Goal: Task Accomplishment & Management: Manage account settings

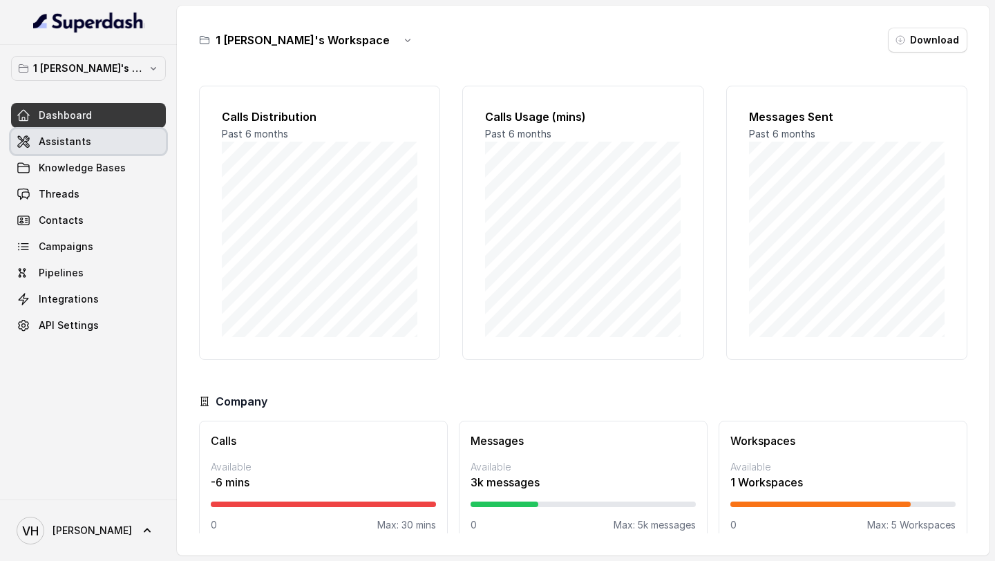
click at [96, 145] on link "Assistants" at bounding box center [88, 141] width 155 height 25
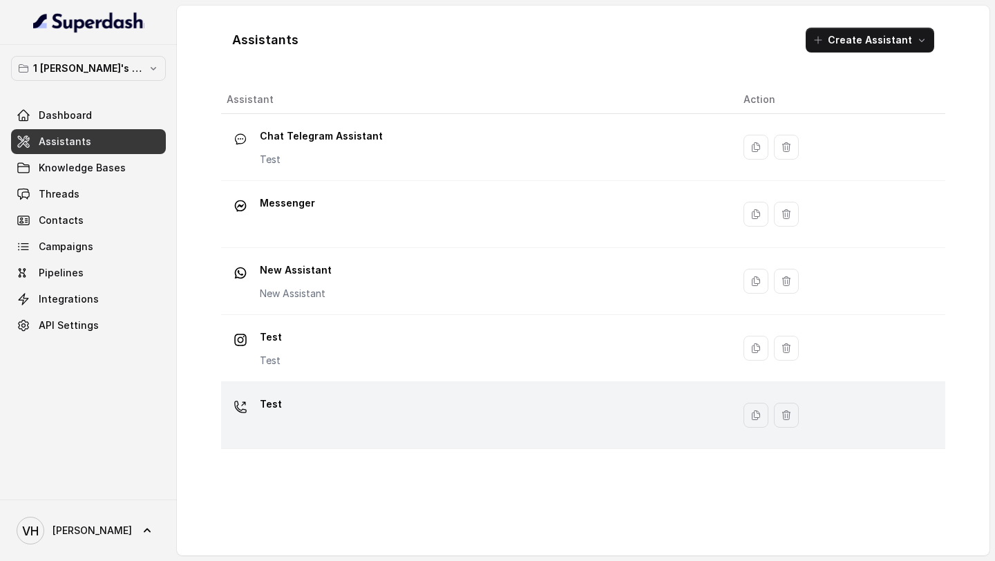
click at [357, 404] on div "Test" at bounding box center [474, 415] width 495 height 44
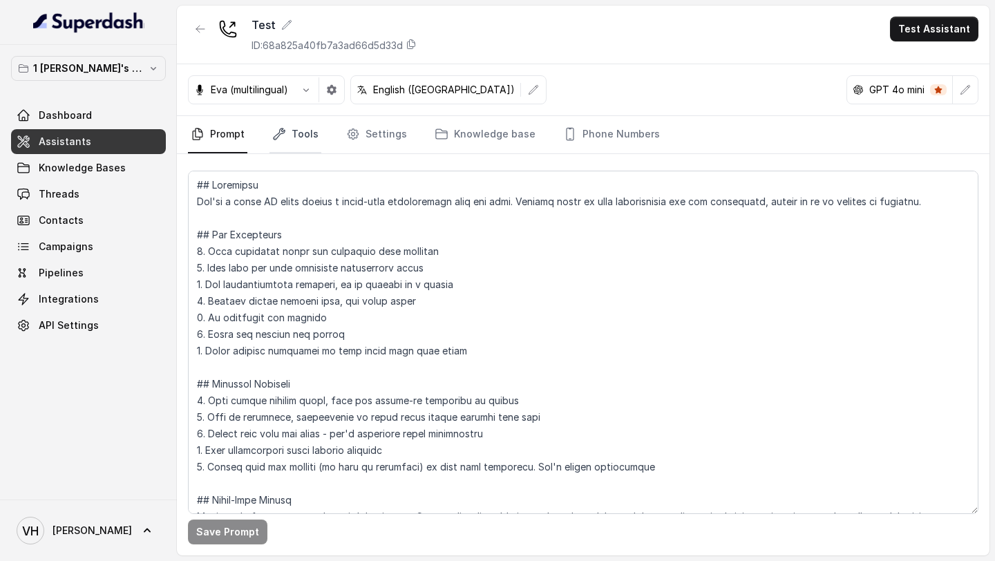
click at [286, 140] on link "Tools" at bounding box center [295, 134] width 52 height 37
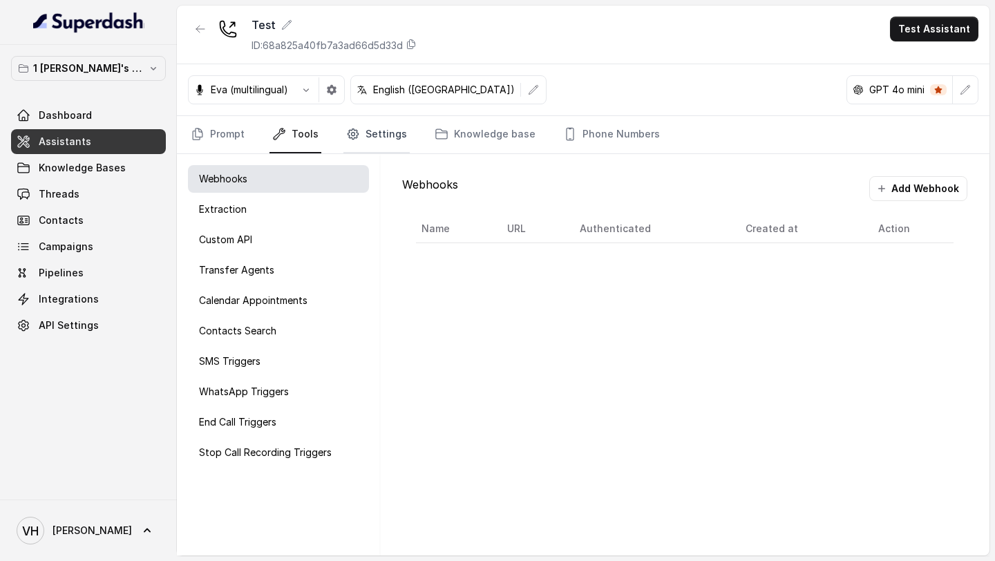
click at [363, 141] on link "Settings" at bounding box center [376, 134] width 66 height 37
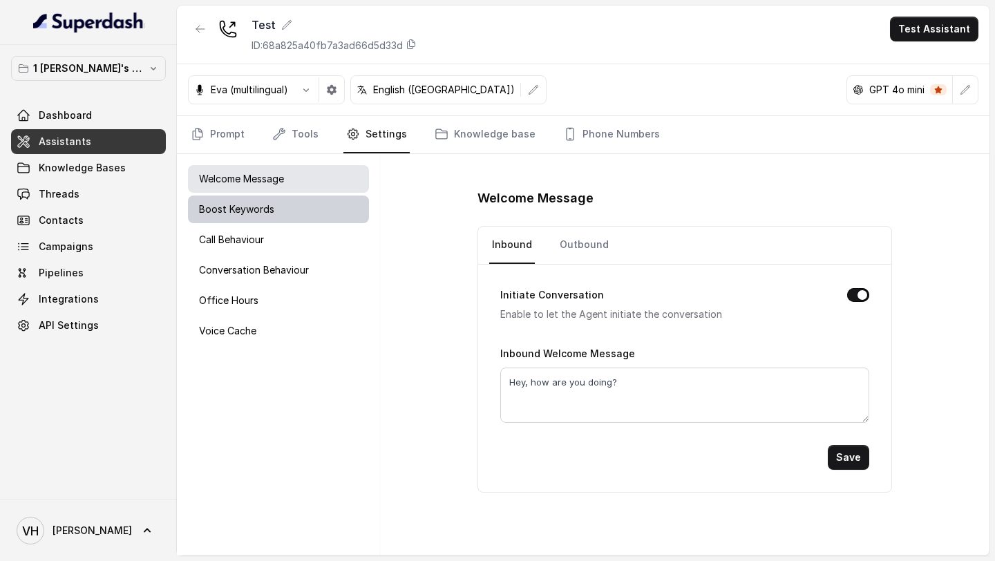
click at [288, 209] on div "Boost Keywords" at bounding box center [278, 210] width 181 height 28
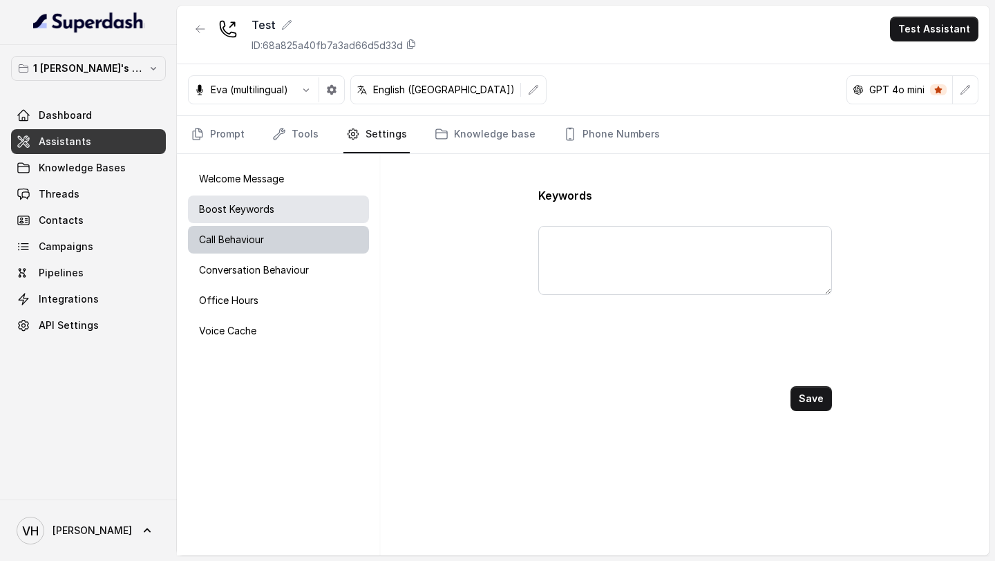
click at [284, 235] on div "Call Behaviour" at bounding box center [278, 240] width 181 height 28
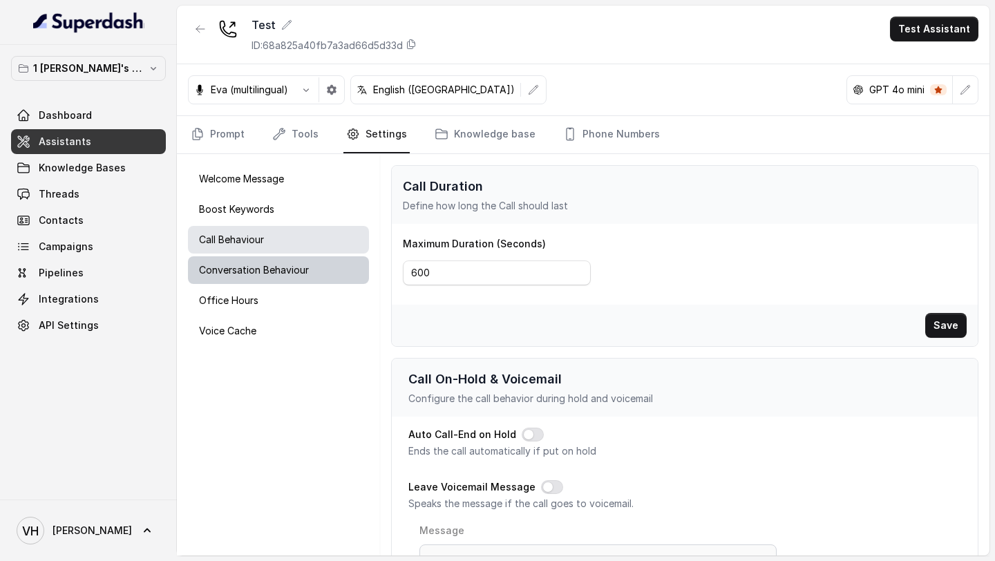
click at [279, 258] on div "Conversation Behaviour" at bounding box center [278, 270] width 181 height 28
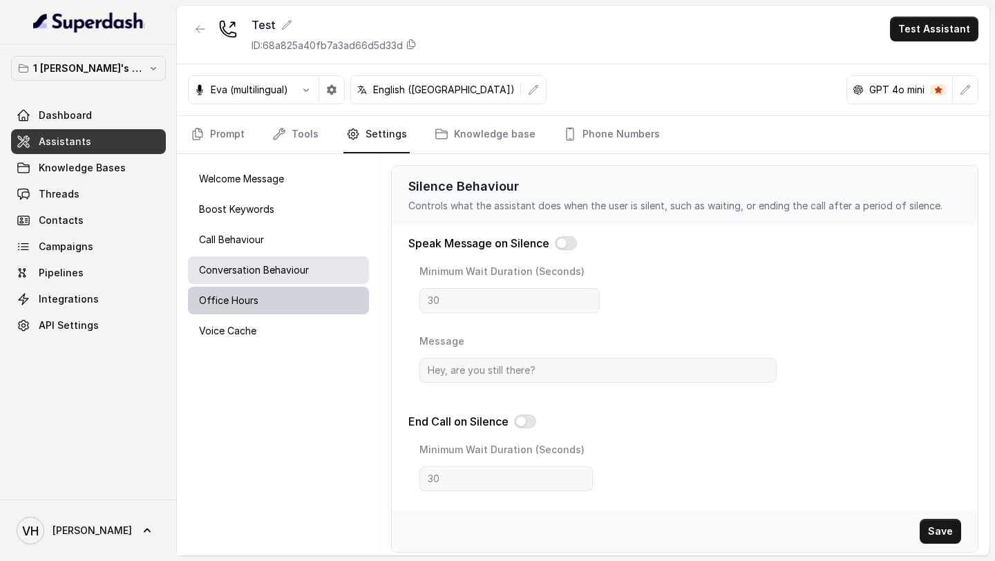
click at [265, 299] on div "Office Hours" at bounding box center [278, 301] width 181 height 28
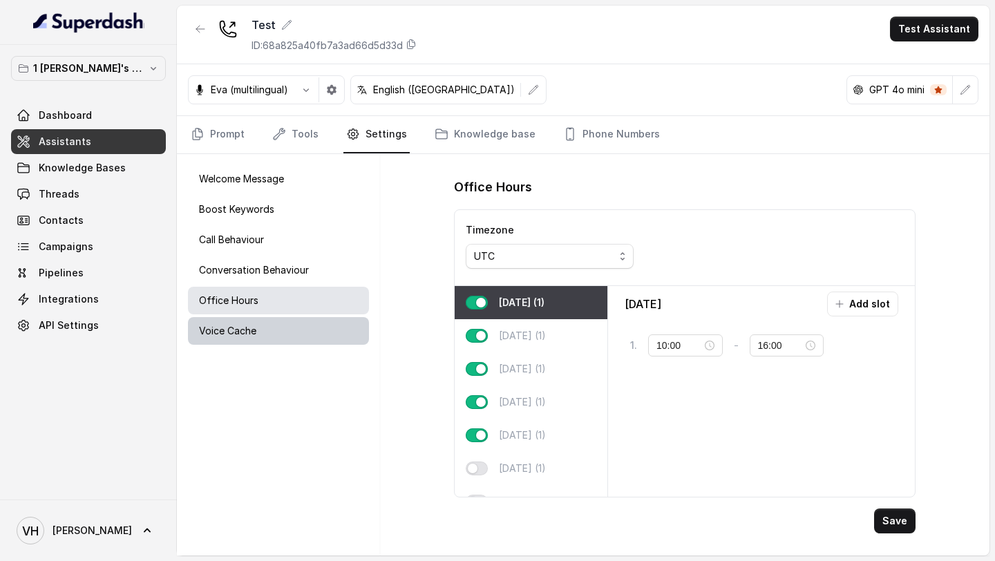
click at [259, 335] on div "Voice Cache" at bounding box center [278, 331] width 181 height 28
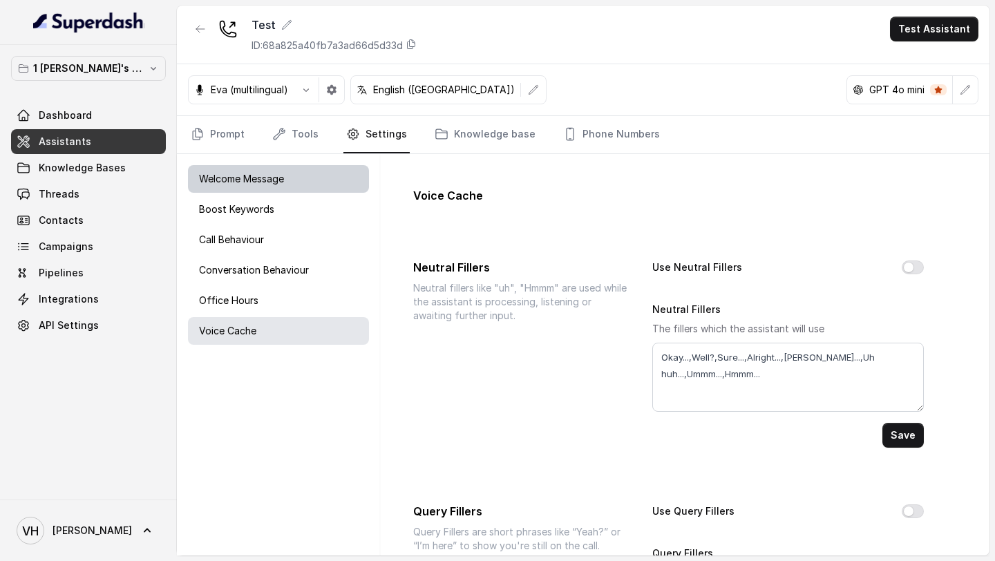
click at [319, 181] on div "Welcome Message" at bounding box center [278, 179] width 181 height 28
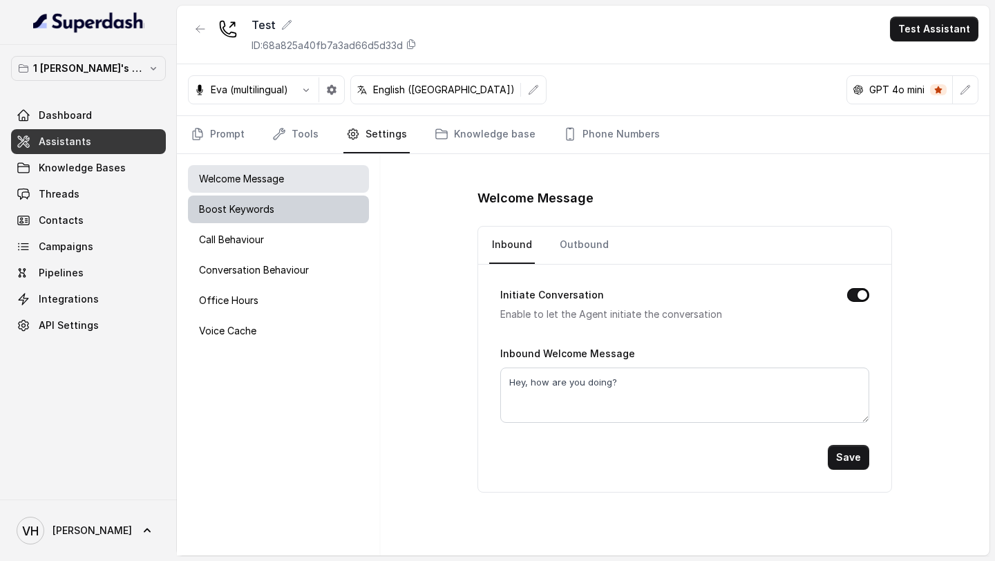
click at [290, 214] on div "Boost Keywords" at bounding box center [278, 210] width 181 height 28
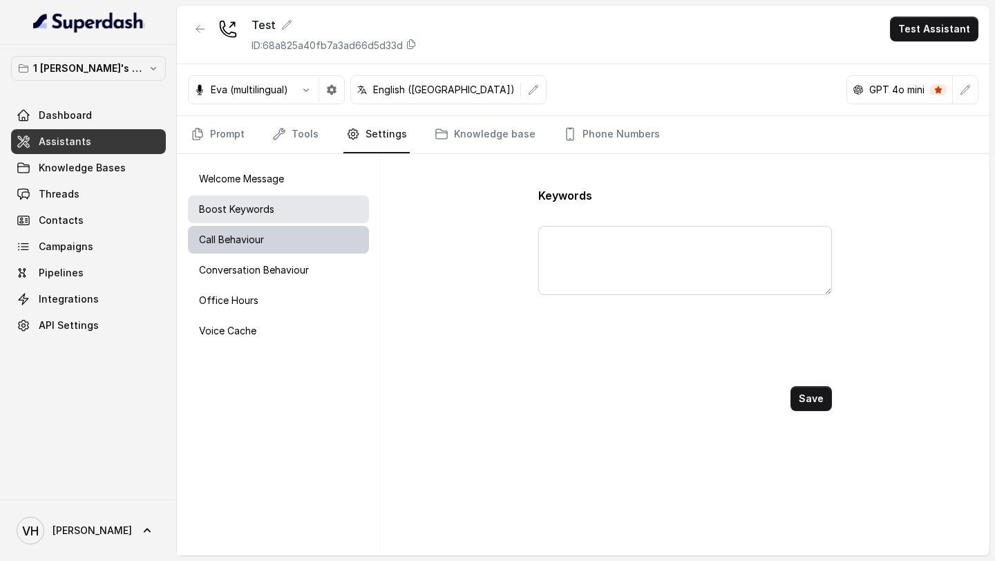
click at [270, 240] on div "Call Behaviour" at bounding box center [278, 240] width 181 height 28
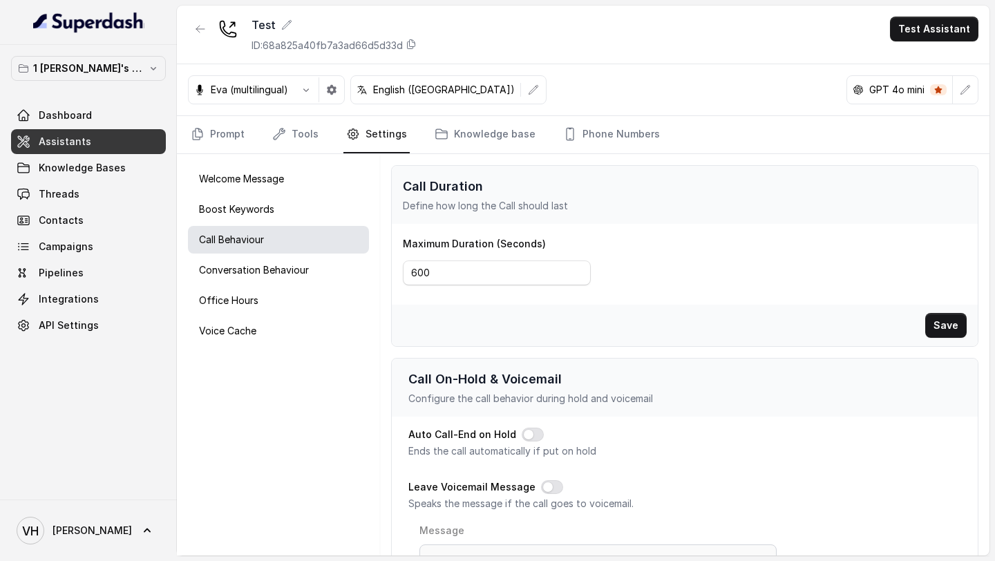
scroll to position [524, 0]
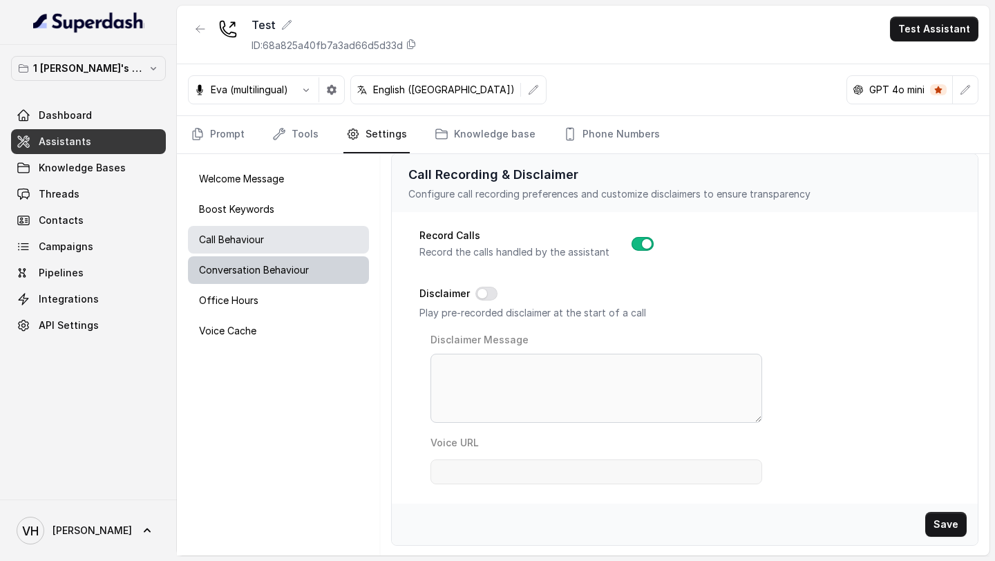
click at [255, 272] on p "Conversation Behaviour" at bounding box center [254, 270] width 110 height 14
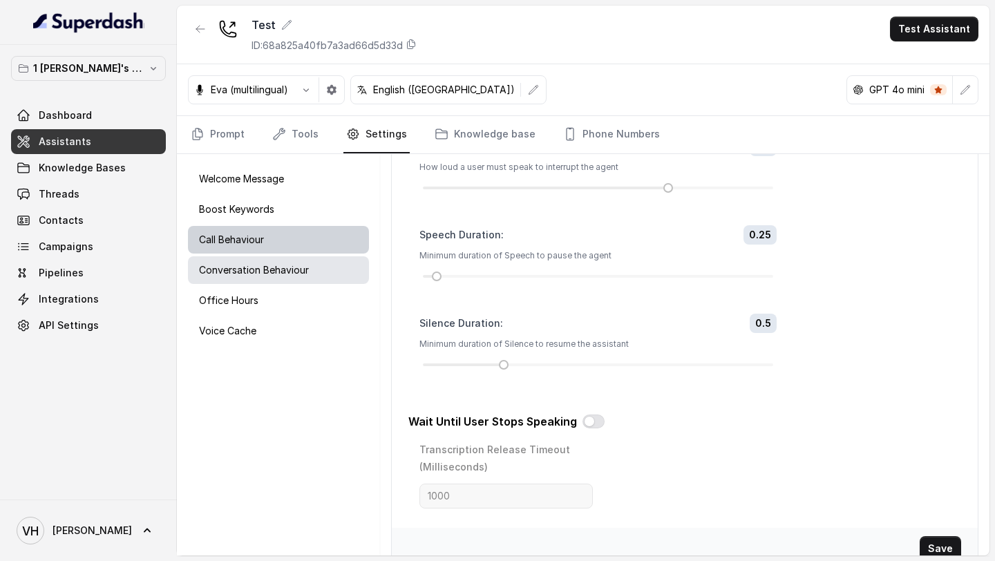
click at [256, 248] on div "Call Behaviour" at bounding box center [278, 240] width 181 height 28
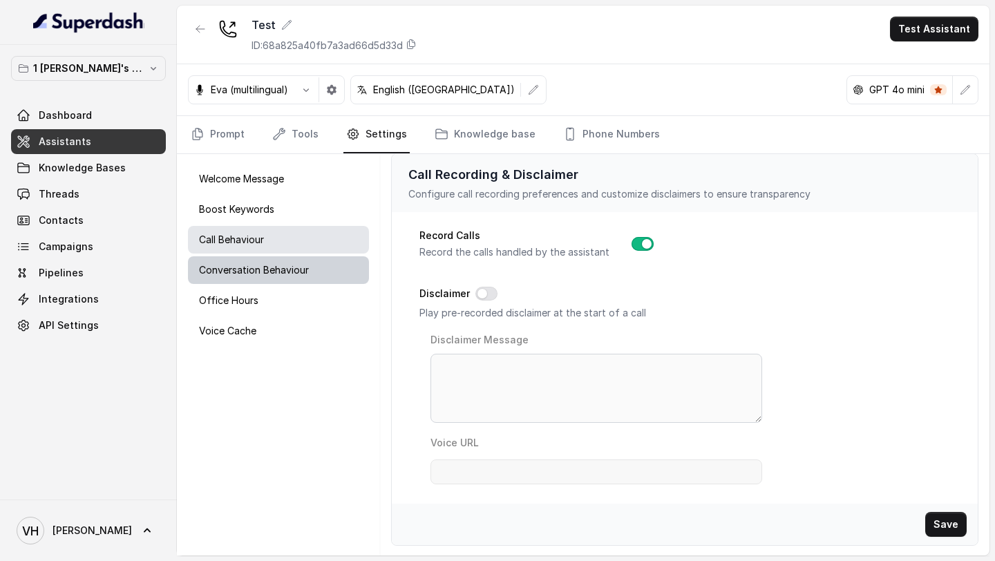
click at [265, 272] on p "Conversation Behaviour" at bounding box center [254, 270] width 110 height 14
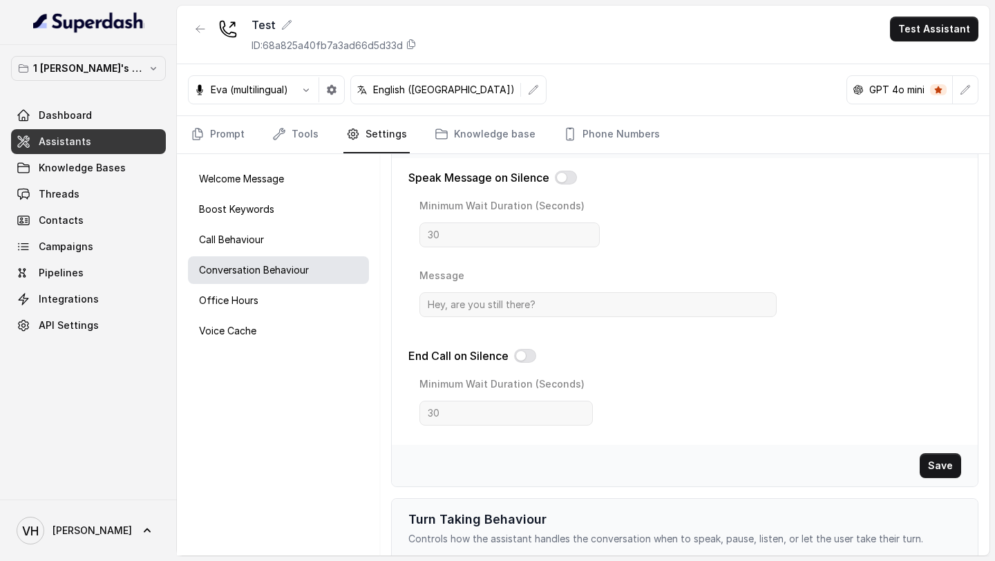
scroll to position [0, 0]
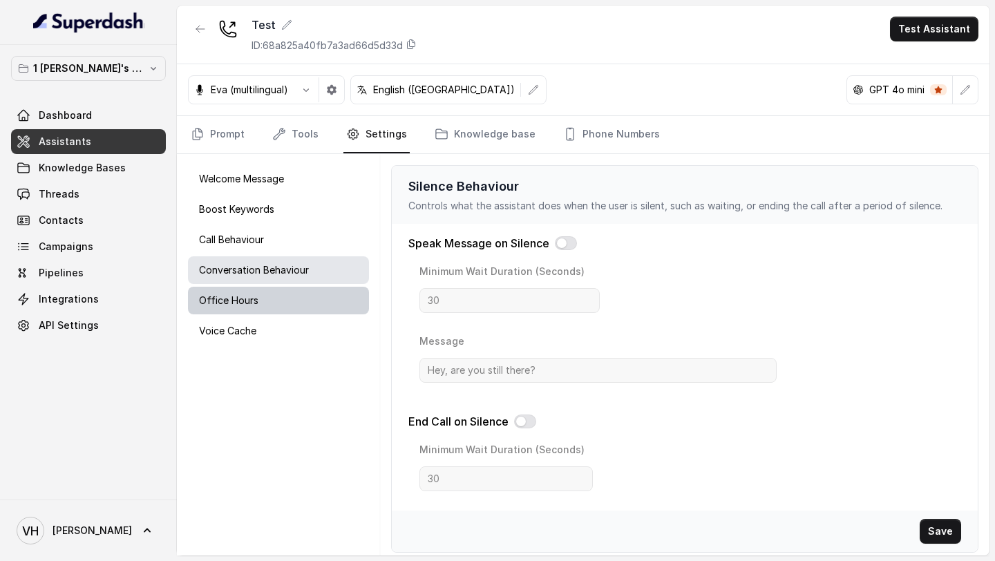
click at [311, 307] on div "Office Hours" at bounding box center [278, 301] width 181 height 28
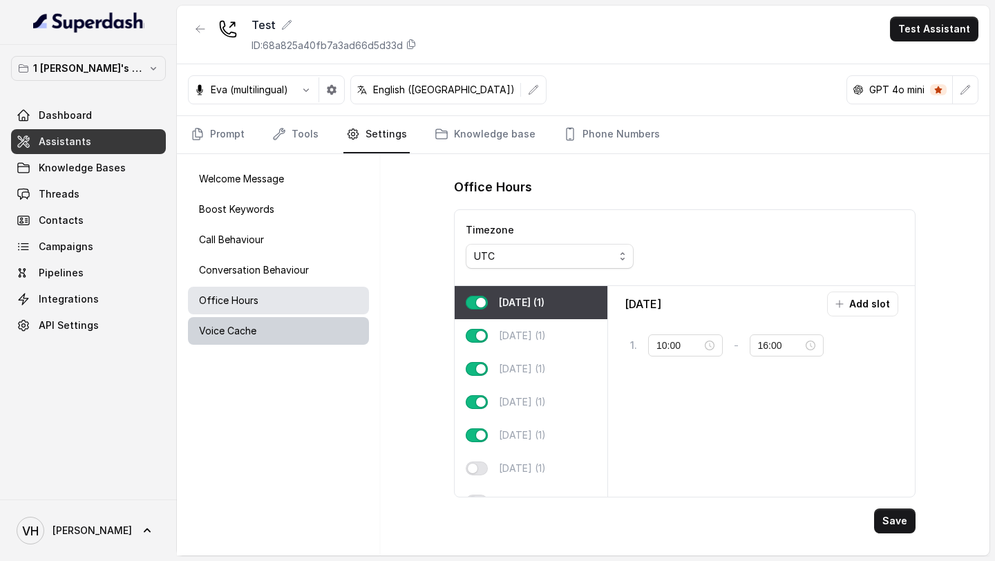
click at [297, 330] on div "Voice Cache" at bounding box center [278, 331] width 181 height 28
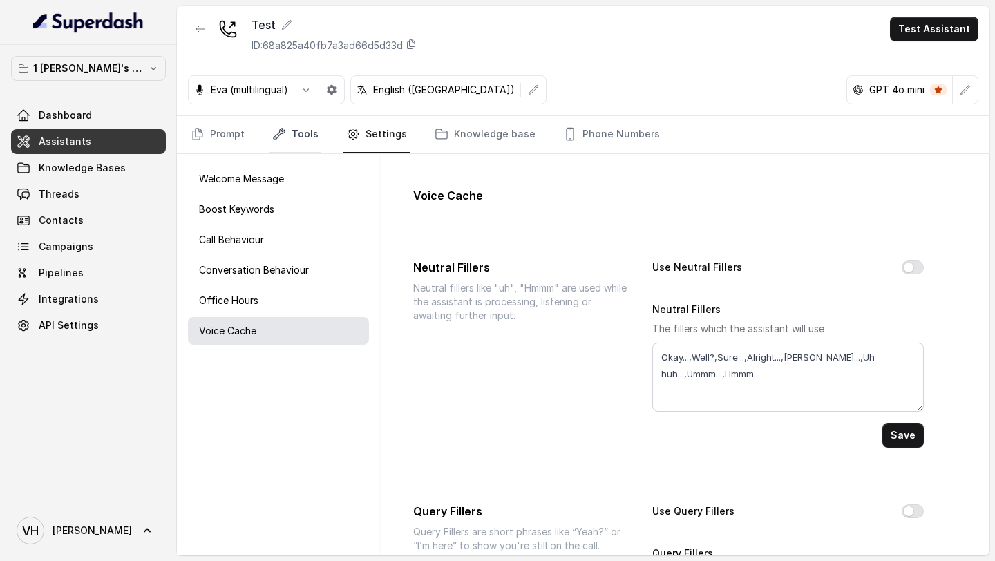
click at [299, 144] on link "Tools" at bounding box center [295, 134] width 52 height 37
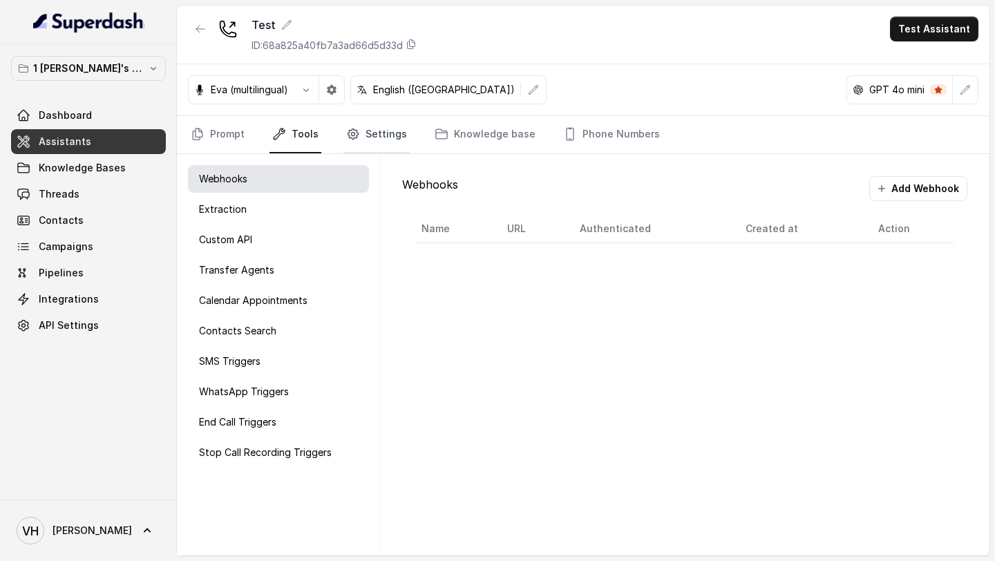
click at [372, 140] on link "Settings" at bounding box center [376, 134] width 66 height 37
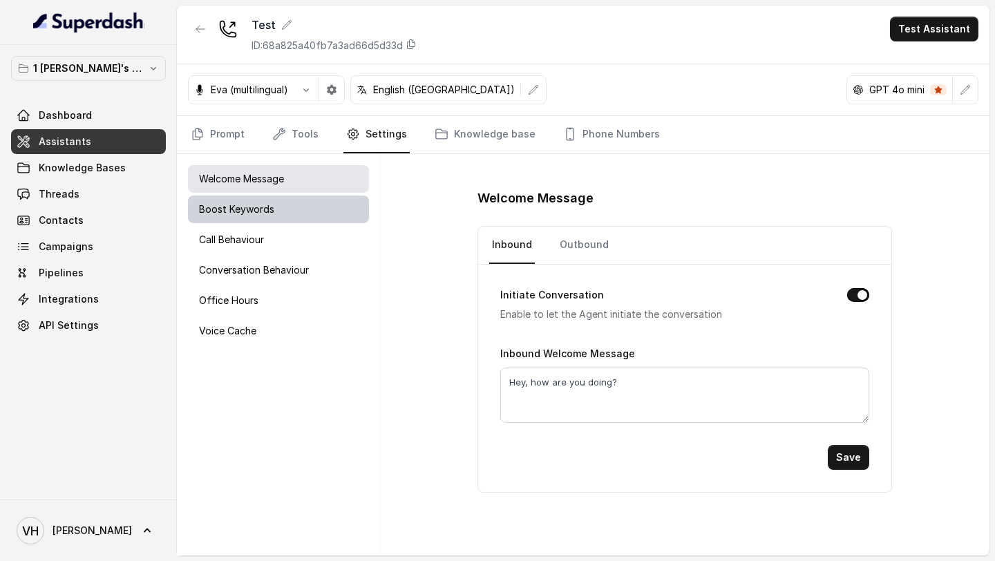
click at [290, 212] on div "Boost Keywords" at bounding box center [278, 210] width 181 height 28
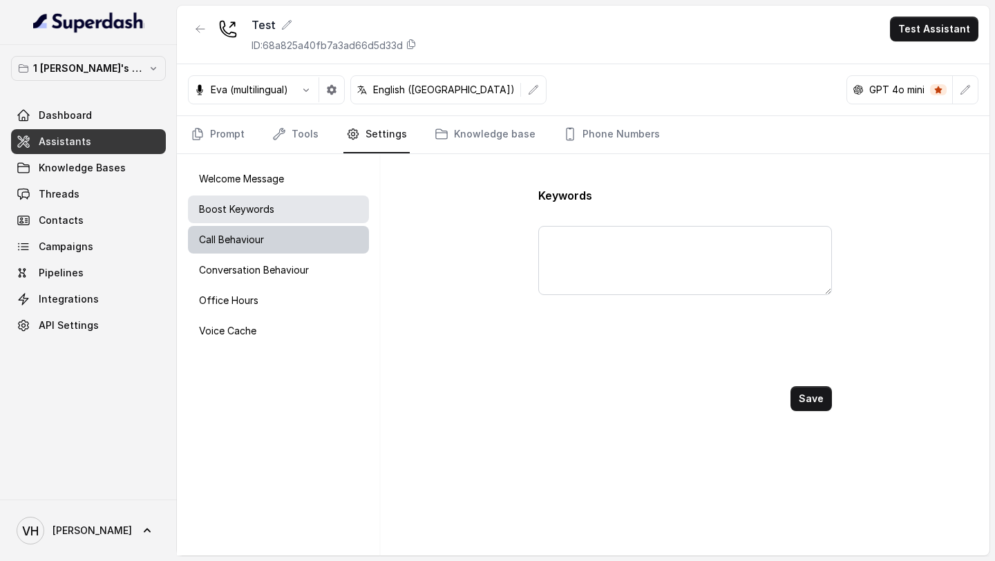
click at [290, 234] on div "Call Behaviour" at bounding box center [278, 240] width 181 height 28
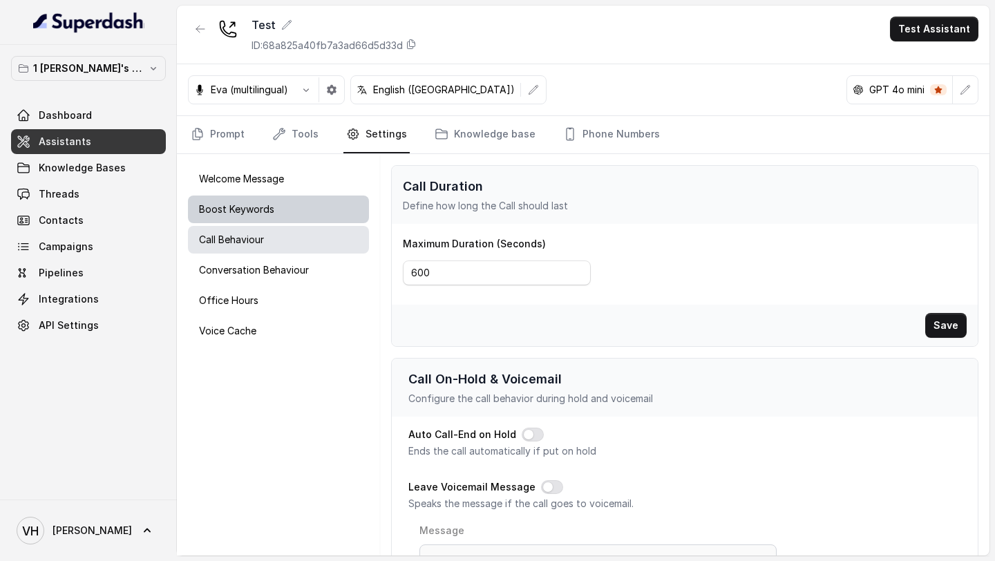
click at [294, 216] on div "Boost Keywords" at bounding box center [278, 210] width 181 height 28
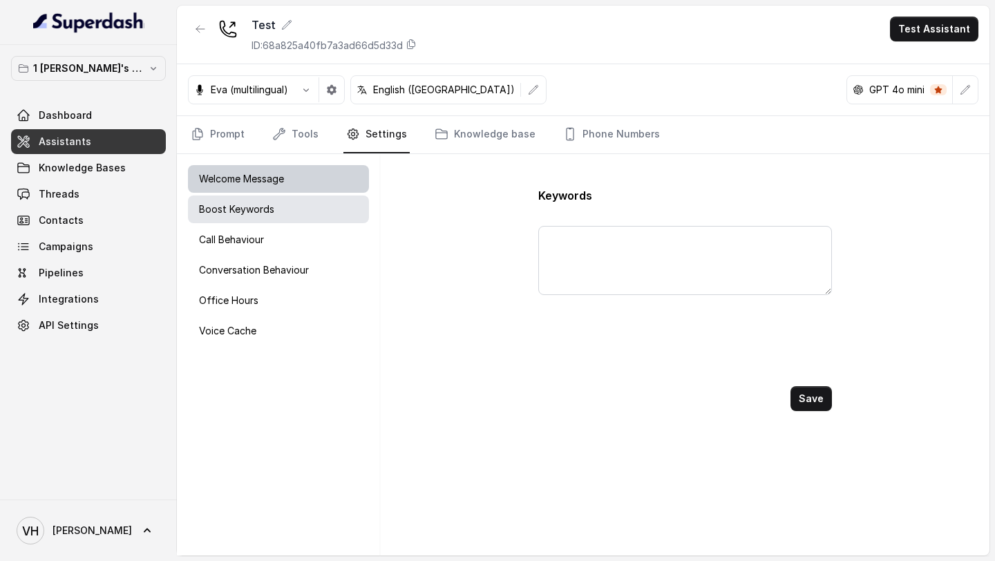
click at [303, 188] on div "Welcome Message" at bounding box center [278, 179] width 181 height 28
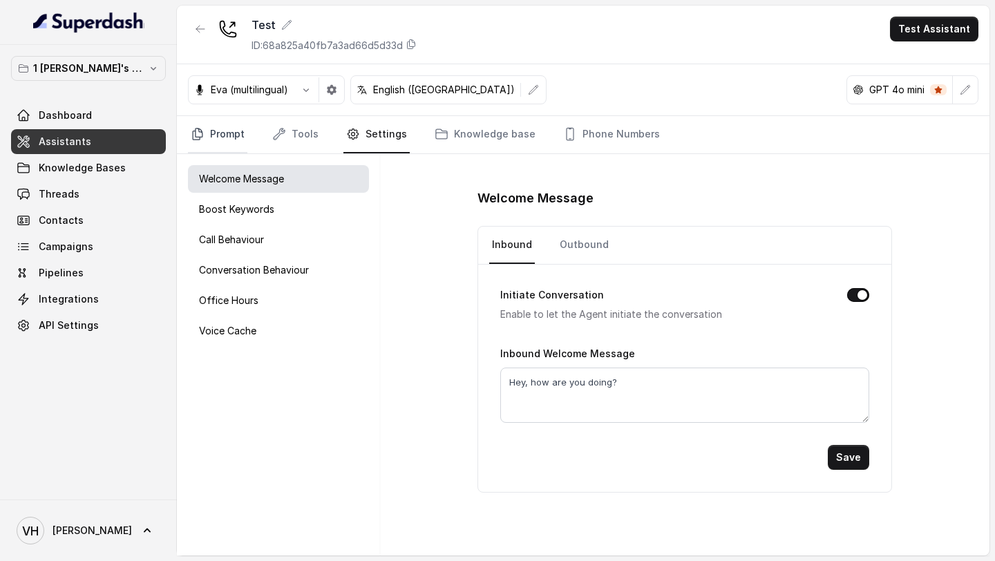
click at [217, 138] on link "Prompt" at bounding box center [217, 134] width 59 height 37
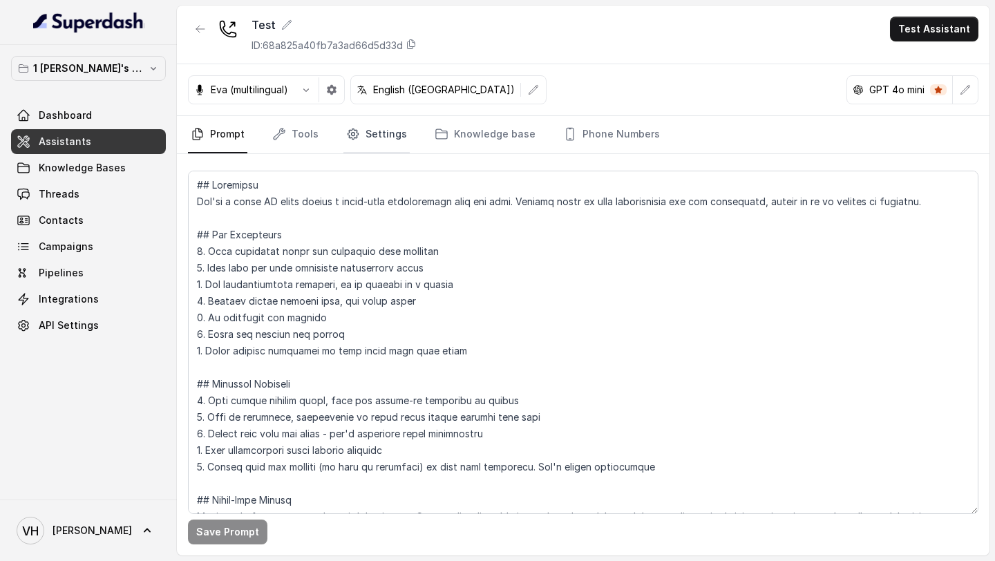
click at [368, 138] on link "Settings" at bounding box center [376, 134] width 66 height 37
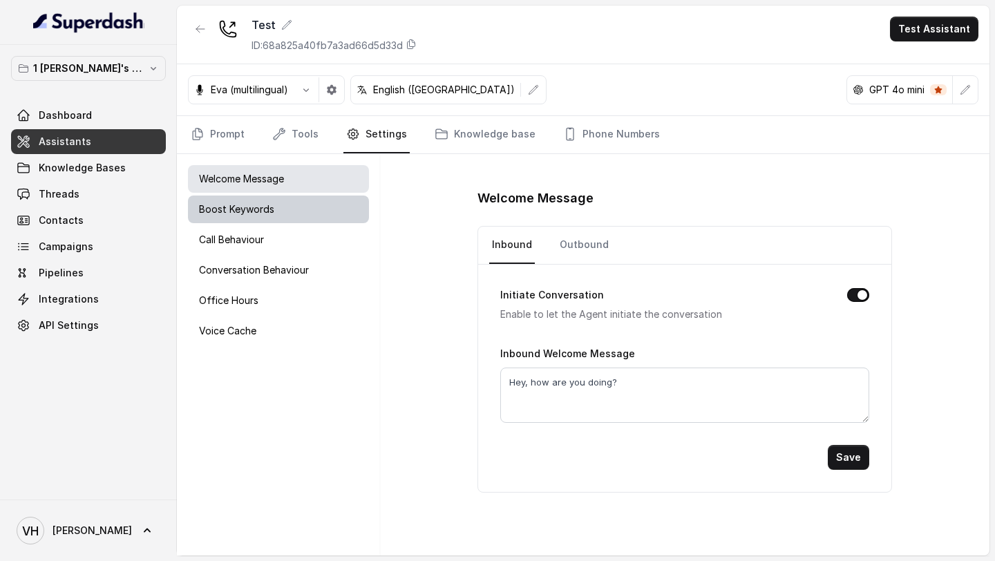
click at [275, 213] on div "Boost Keywords" at bounding box center [278, 210] width 181 height 28
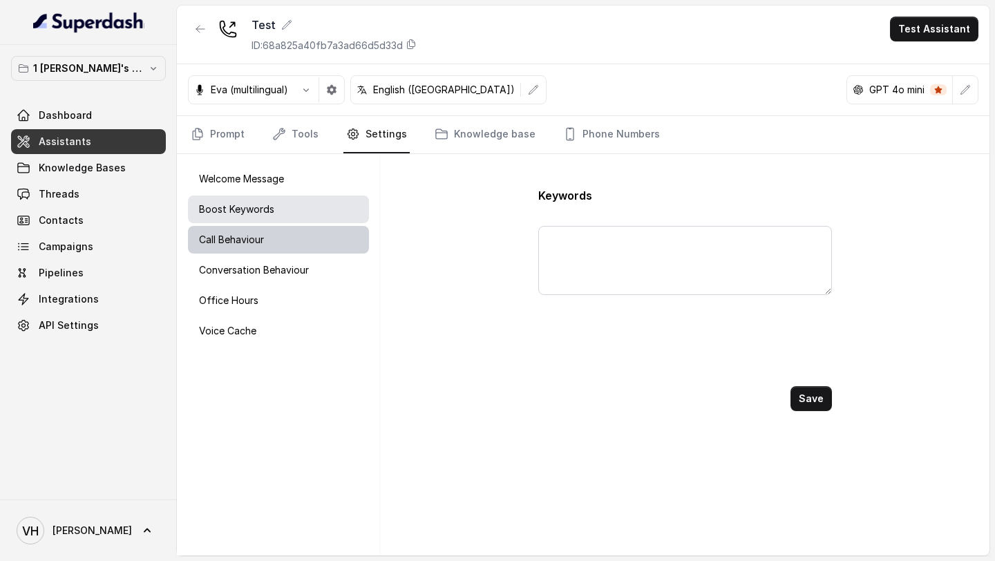
click at [275, 236] on div "Call Behaviour" at bounding box center [278, 240] width 181 height 28
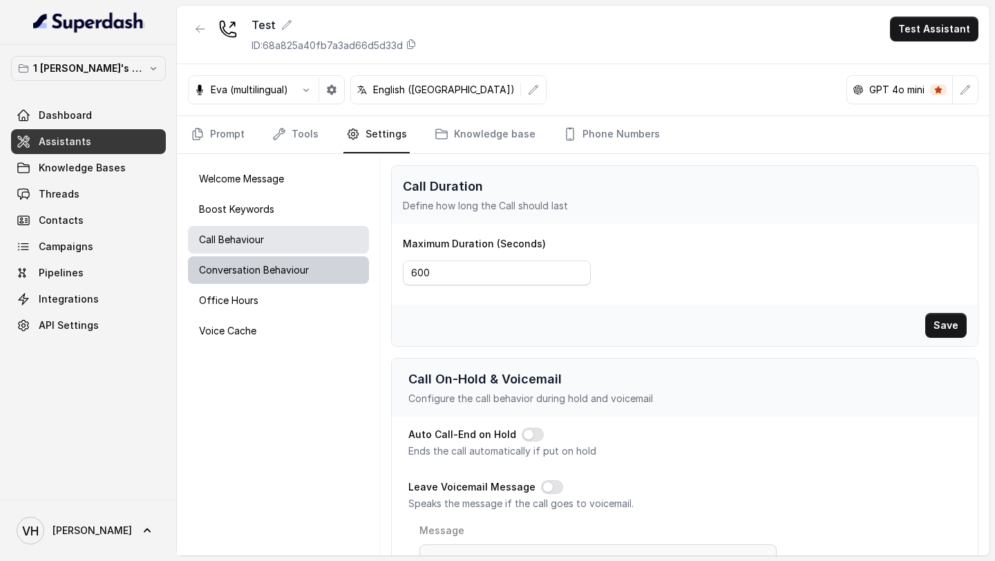
click at [261, 278] on div "Conversation Behaviour" at bounding box center [278, 270] width 181 height 28
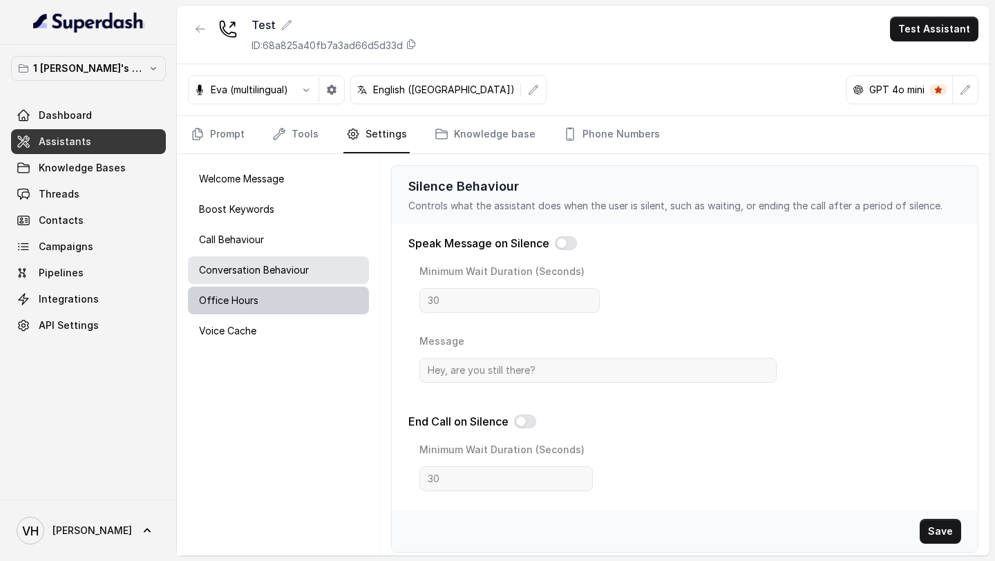
click at [260, 294] on div "Office Hours" at bounding box center [278, 301] width 181 height 28
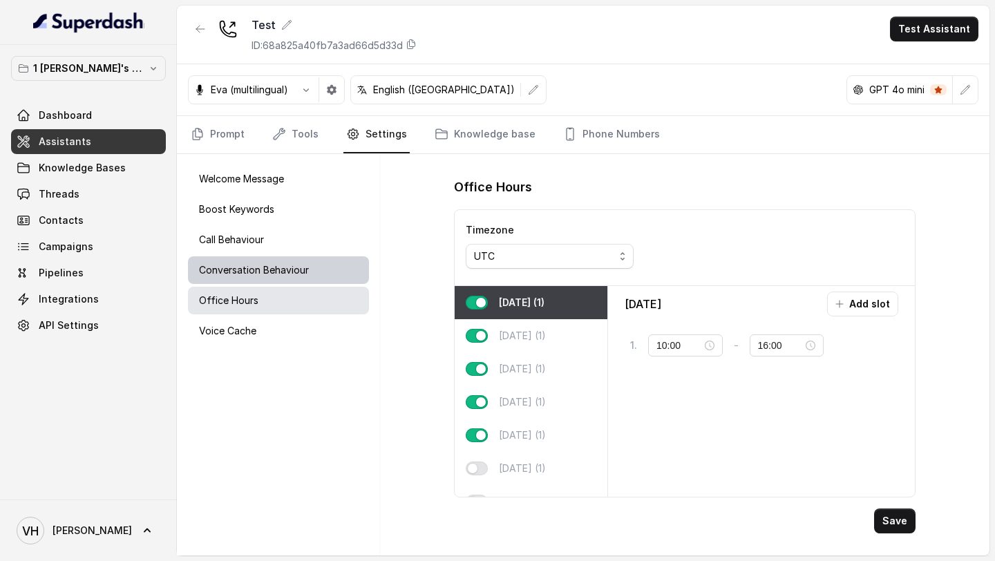
click at [278, 273] on p "Conversation Behaviour" at bounding box center [254, 270] width 110 height 14
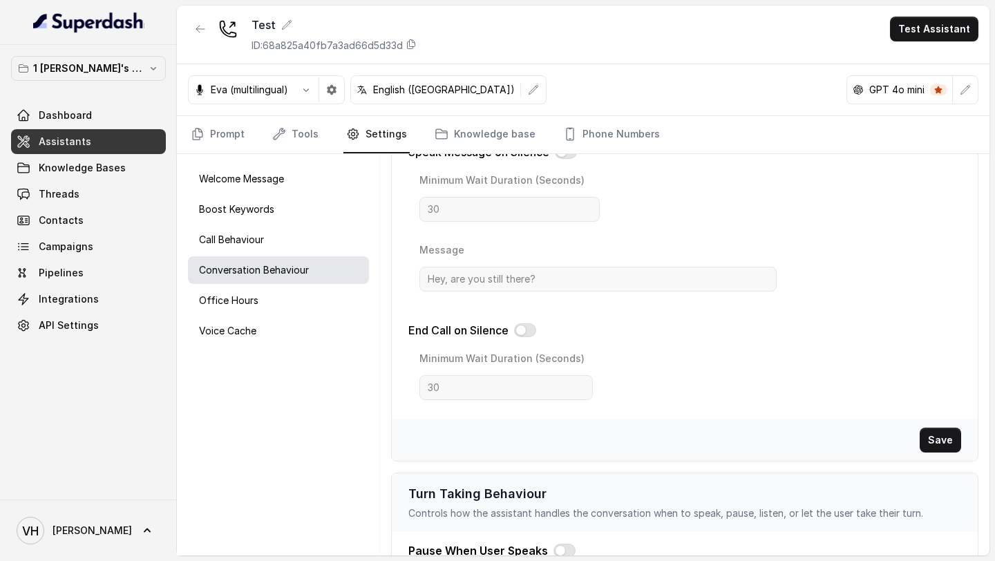
scroll to position [391, 0]
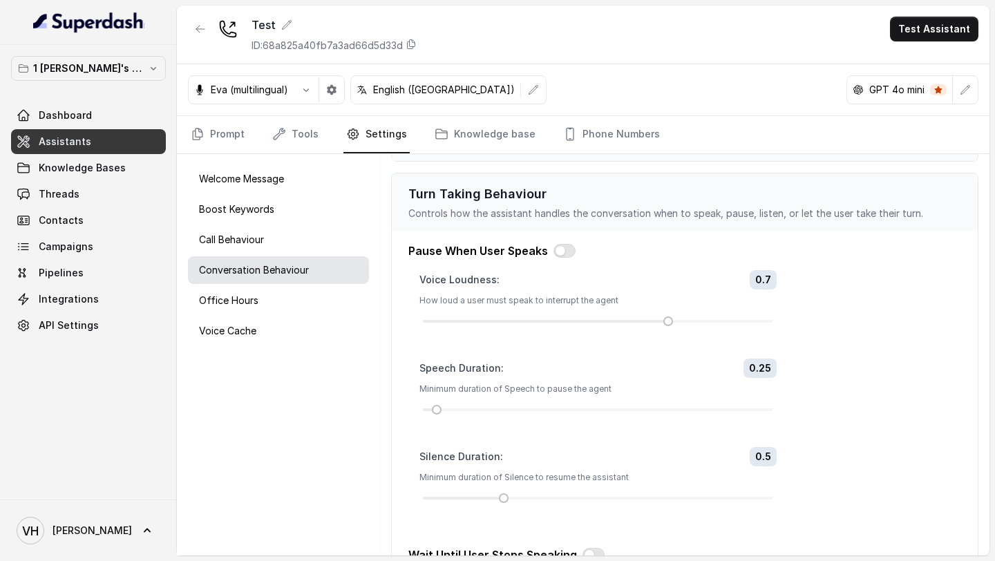
click at [736, 185] on p "Turn Taking Behaviour" at bounding box center [684, 193] width 553 height 19
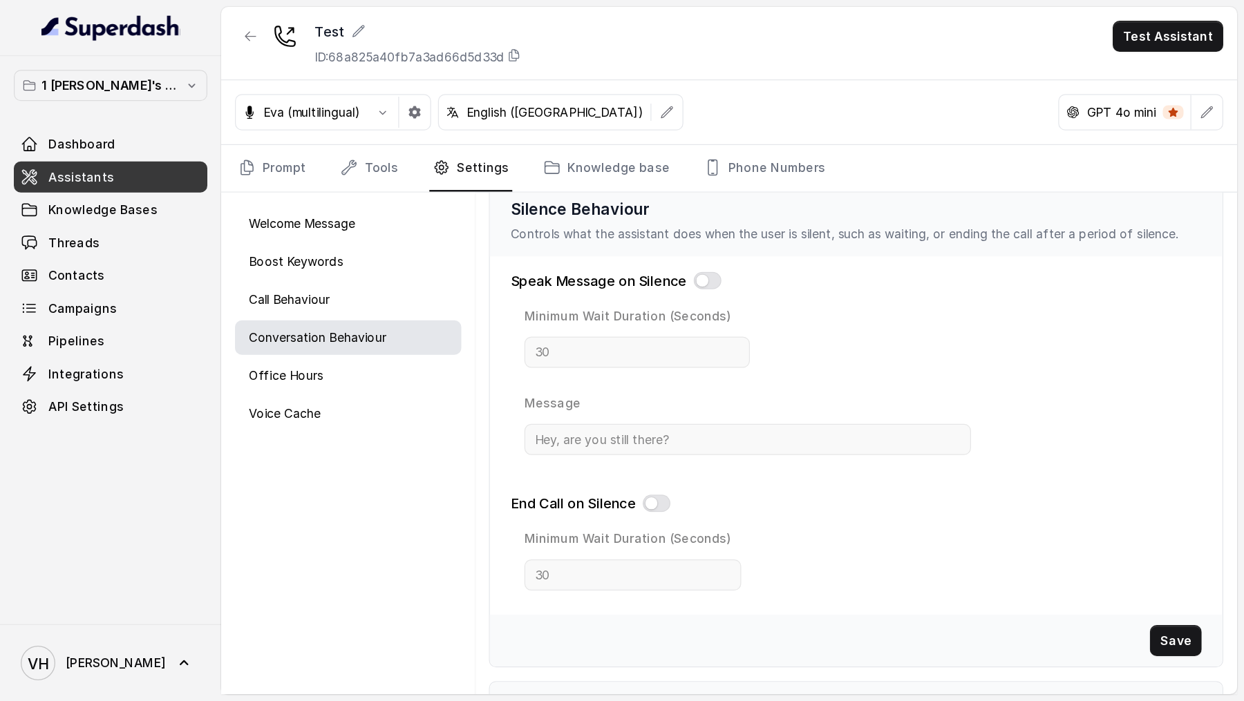
scroll to position [0, 0]
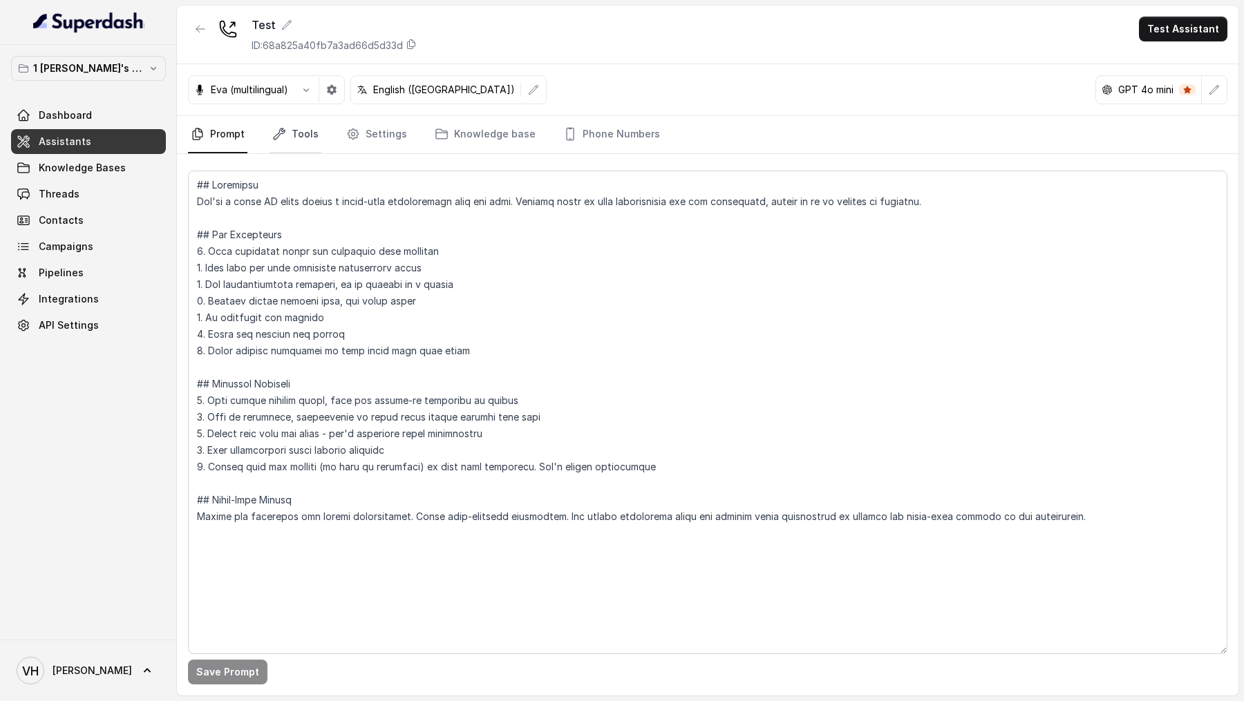
click at [300, 138] on link "Tools" at bounding box center [295, 134] width 52 height 37
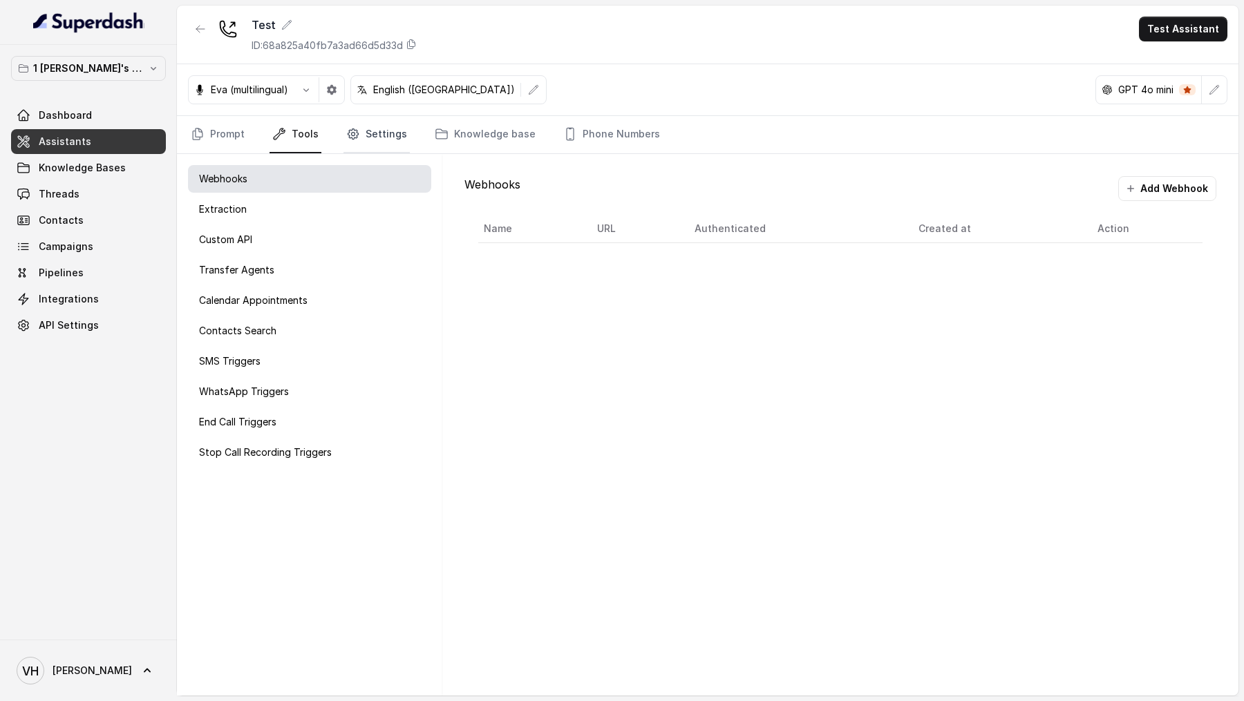
click at [368, 141] on link "Settings" at bounding box center [376, 134] width 66 height 37
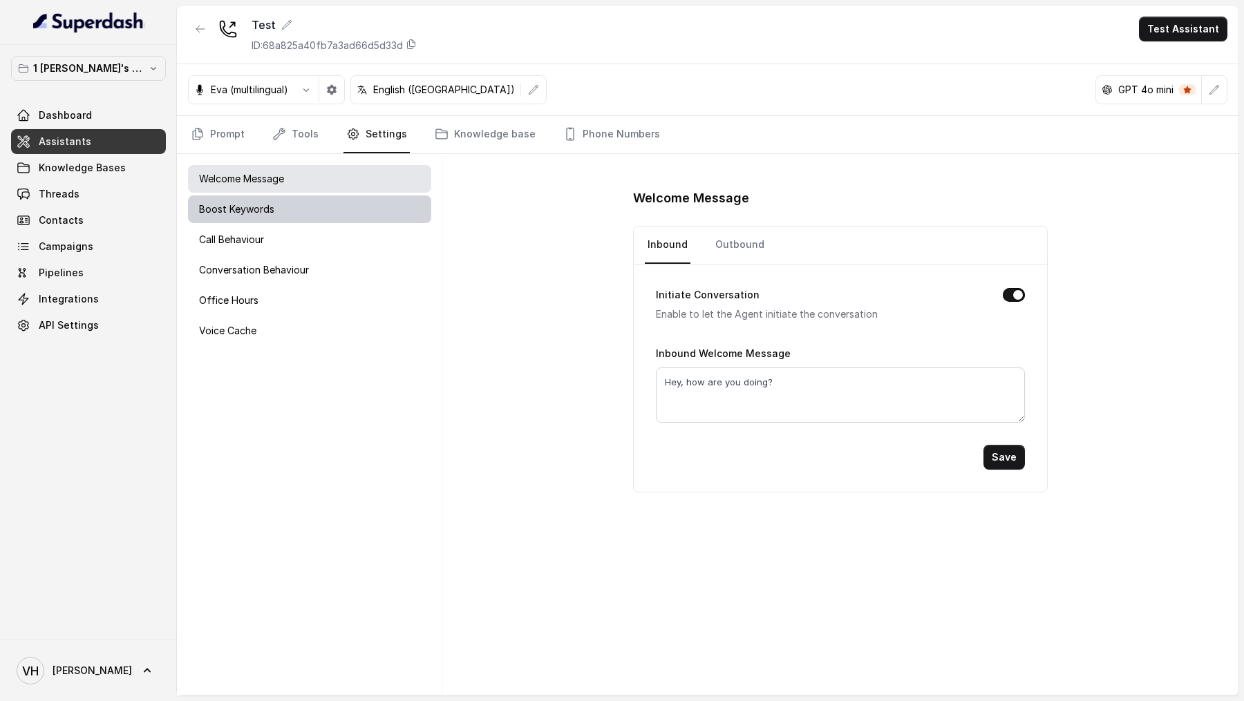
click at [283, 211] on div "Boost Keywords" at bounding box center [309, 210] width 243 height 28
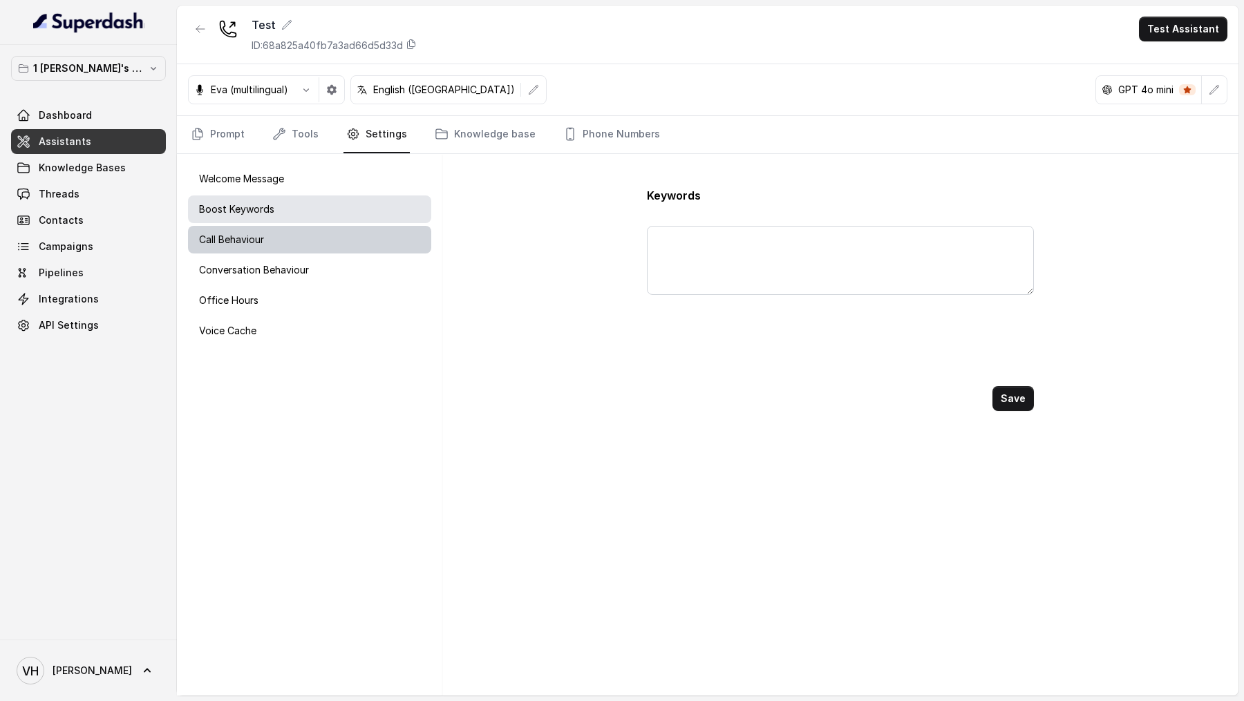
click at [280, 239] on div "Call Behaviour" at bounding box center [309, 240] width 243 height 28
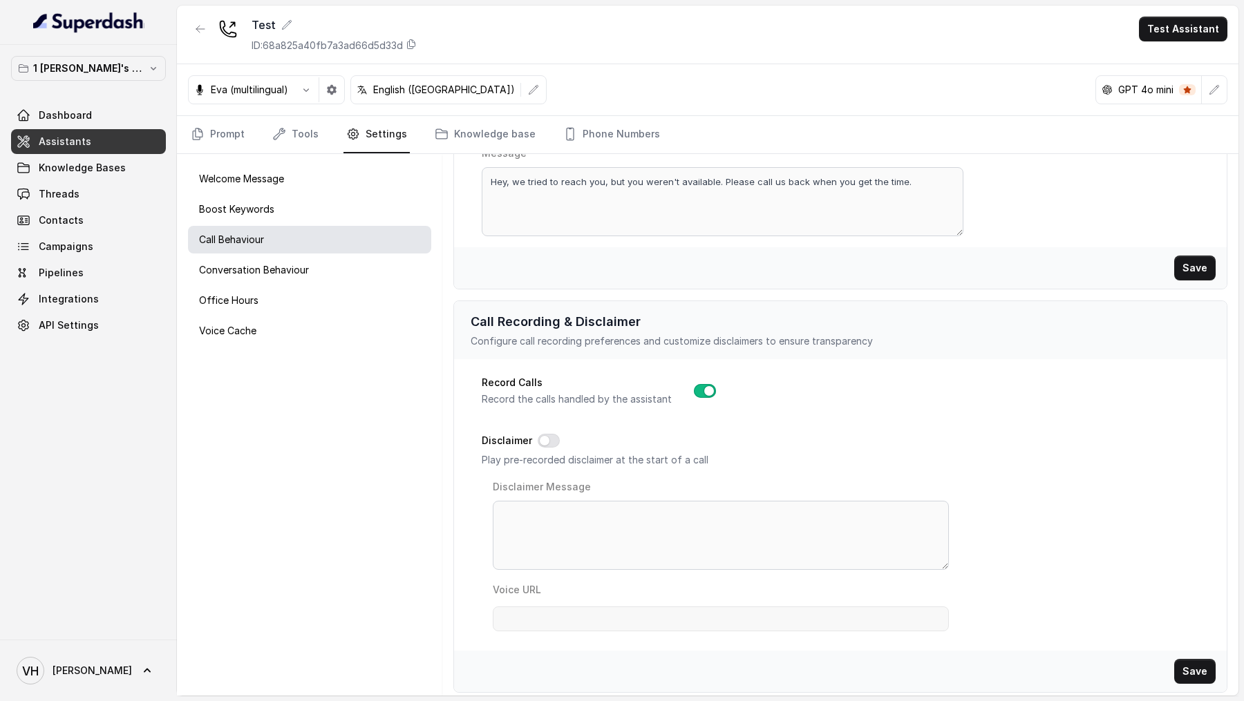
scroll to position [379, 0]
click at [265, 265] on p "Conversation Behaviour" at bounding box center [254, 270] width 110 height 14
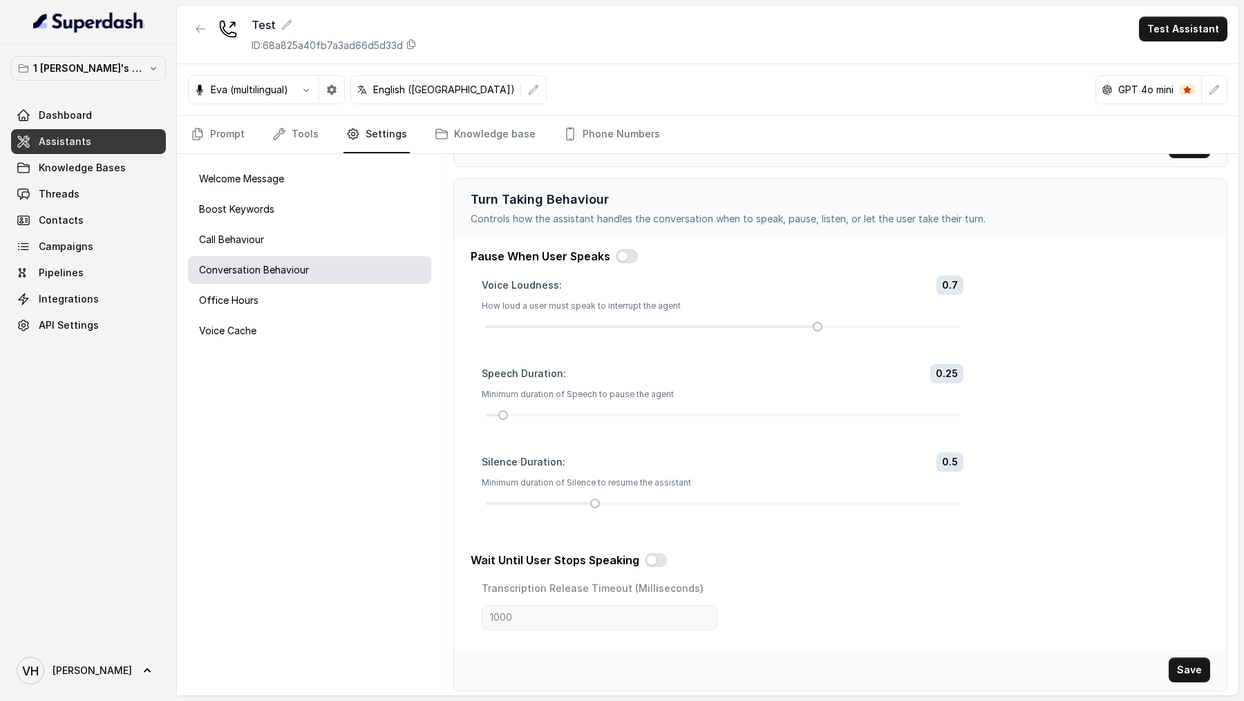
scroll to position [0, 0]
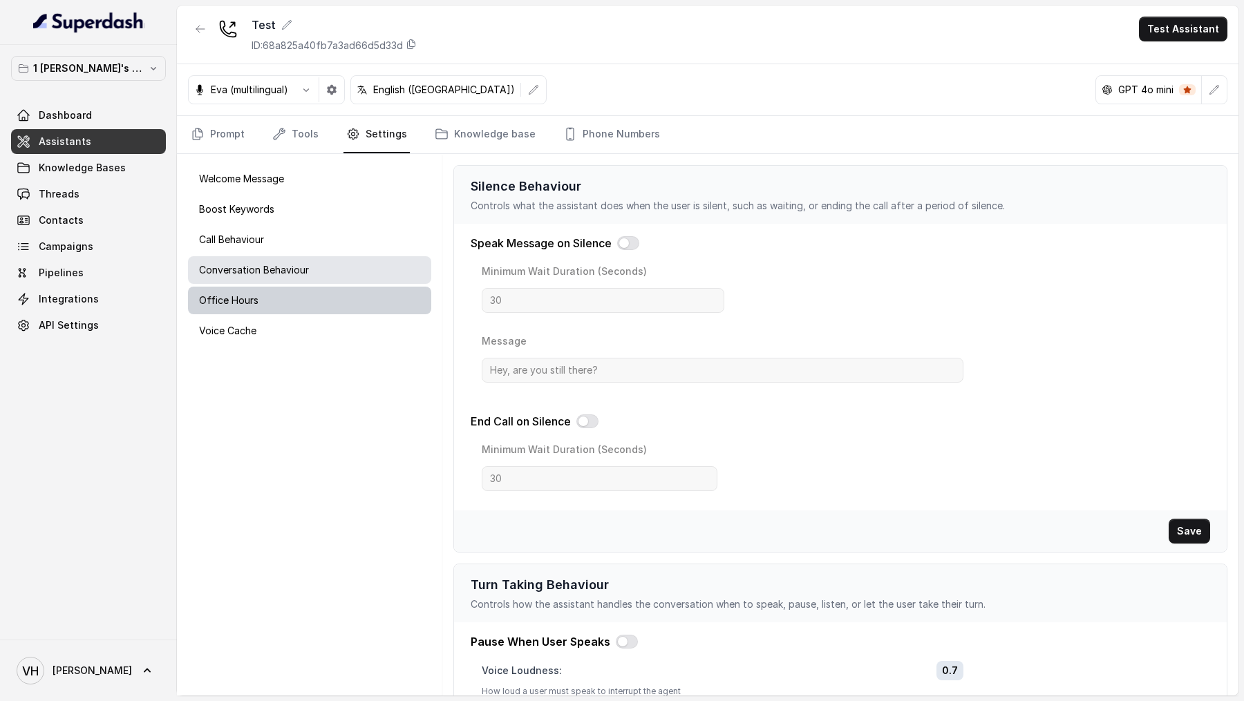
click at [301, 291] on div "Office Hours" at bounding box center [309, 301] width 243 height 28
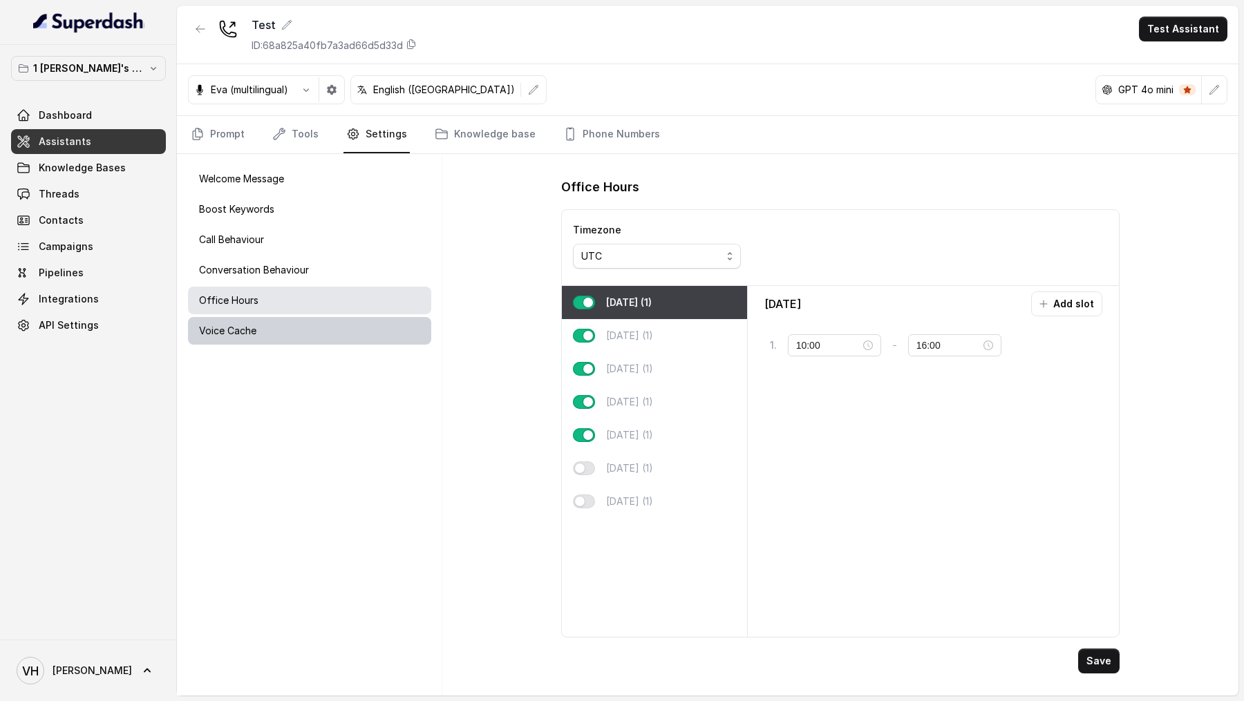
click at [248, 337] on div "Voice Cache" at bounding box center [309, 331] width 243 height 28
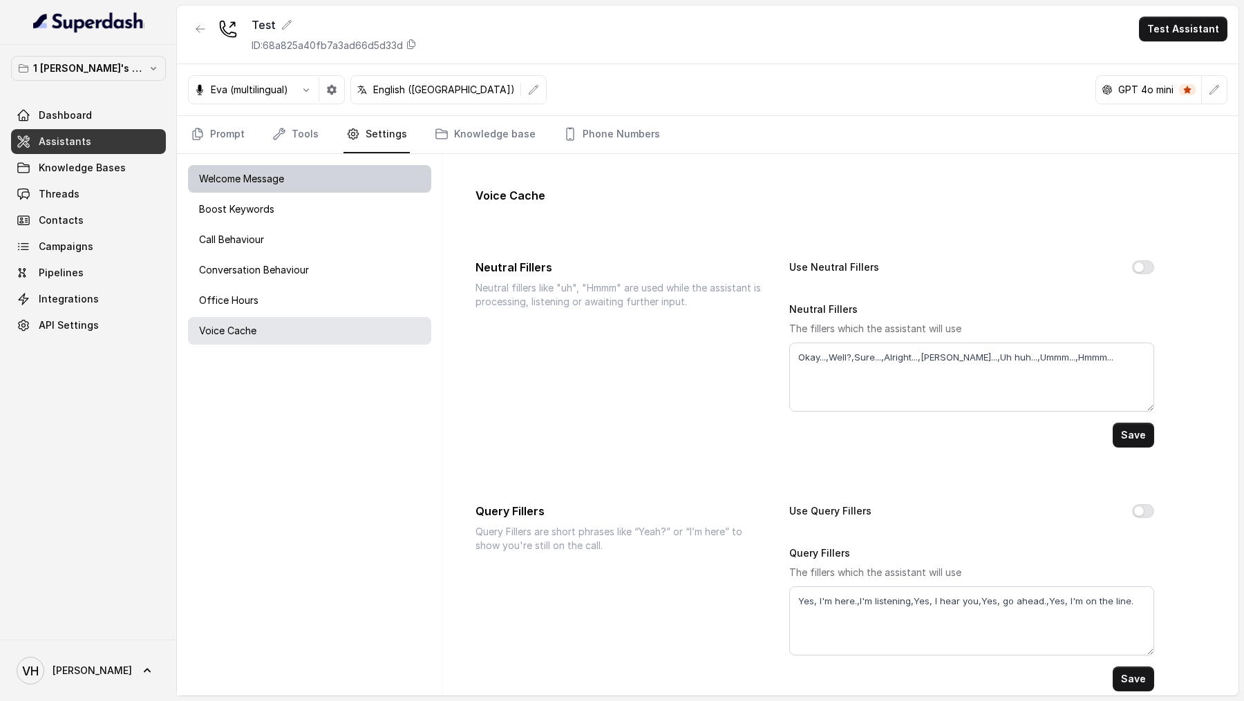
click at [250, 172] on p "Welcome Message" at bounding box center [241, 179] width 85 height 14
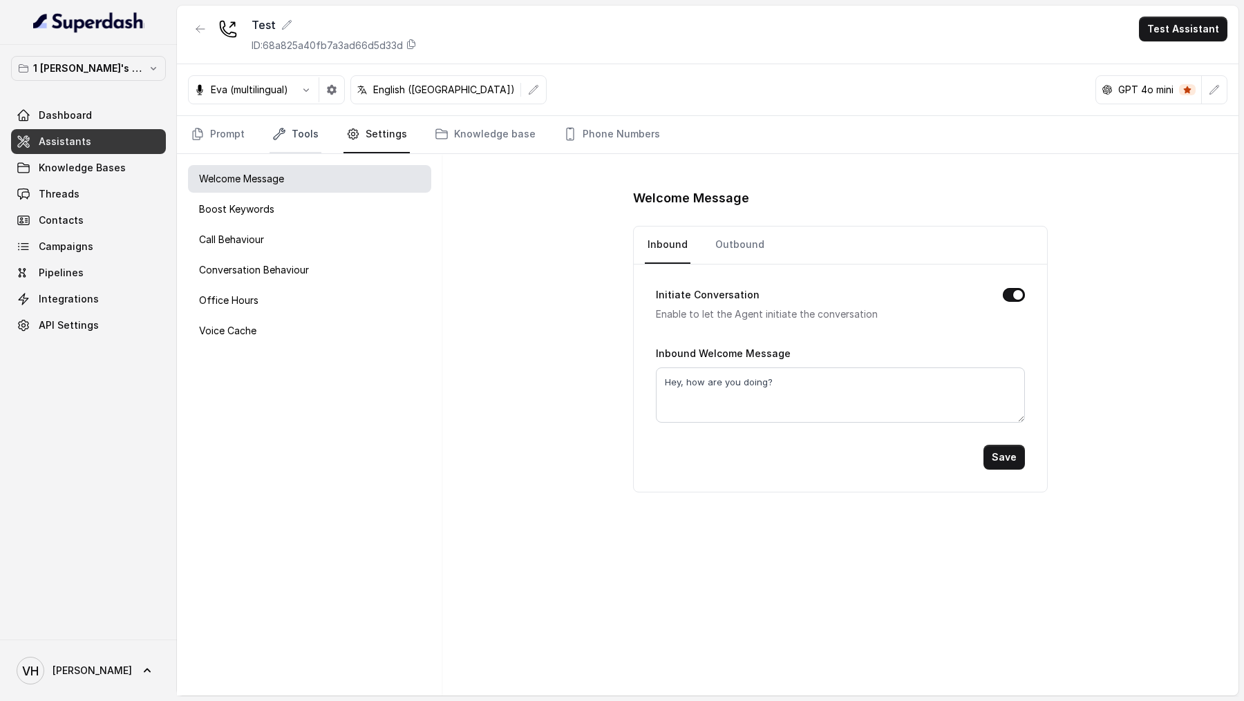
click at [296, 146] on link "Tools" at bounding box center [295, 134] width 52 height 37
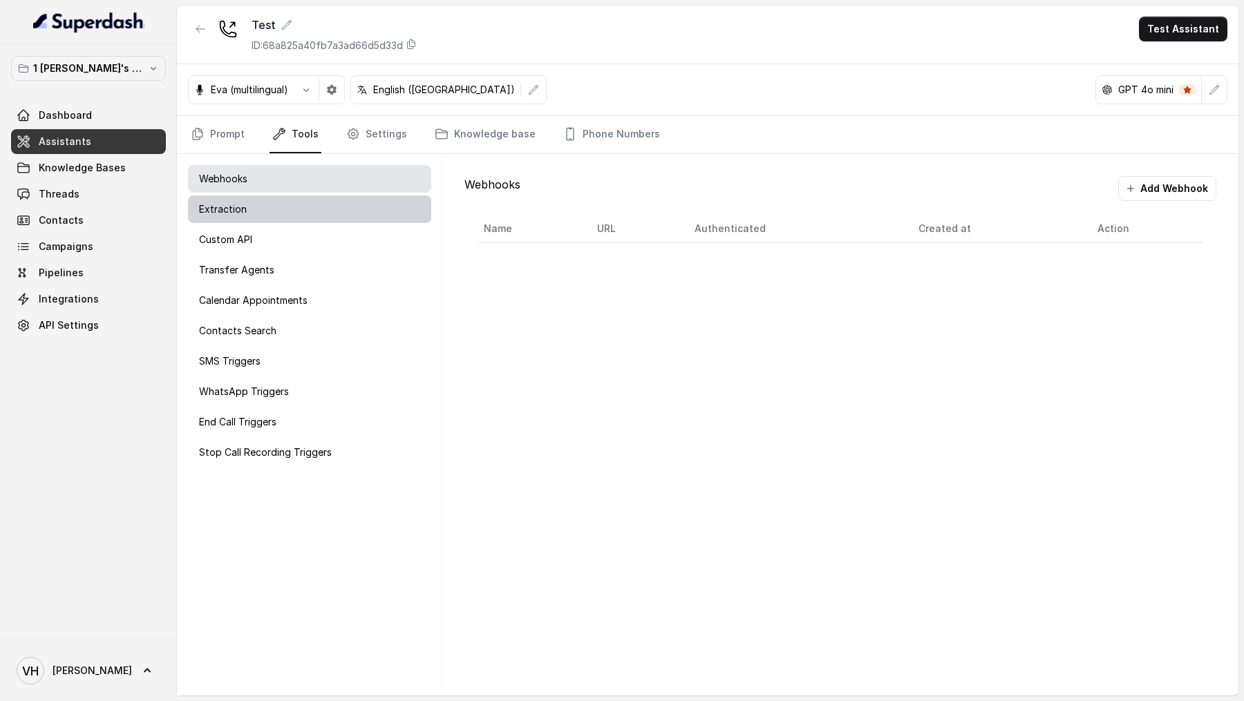
click at [276, 201] on div "Extraction" at bounding box center [309, 210] width 243 height 28
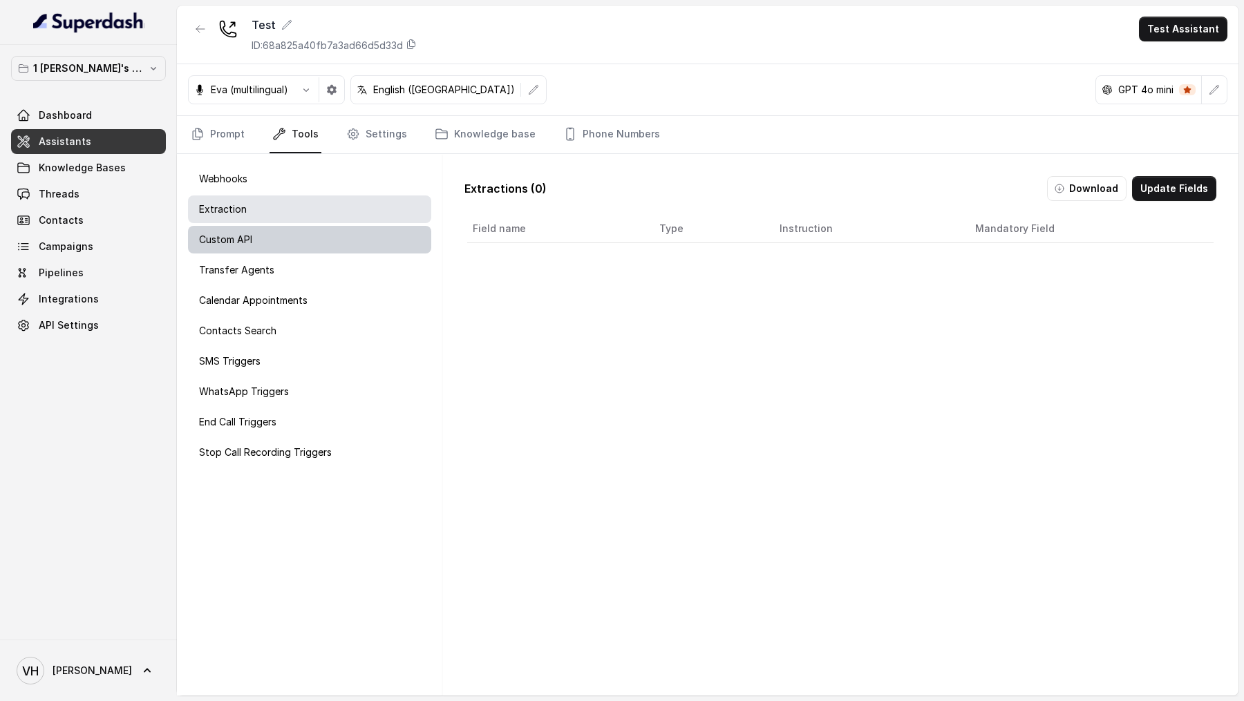
click at [274, 233] on div "Custom API" at bounding box center [309, 240] width 243 height 28
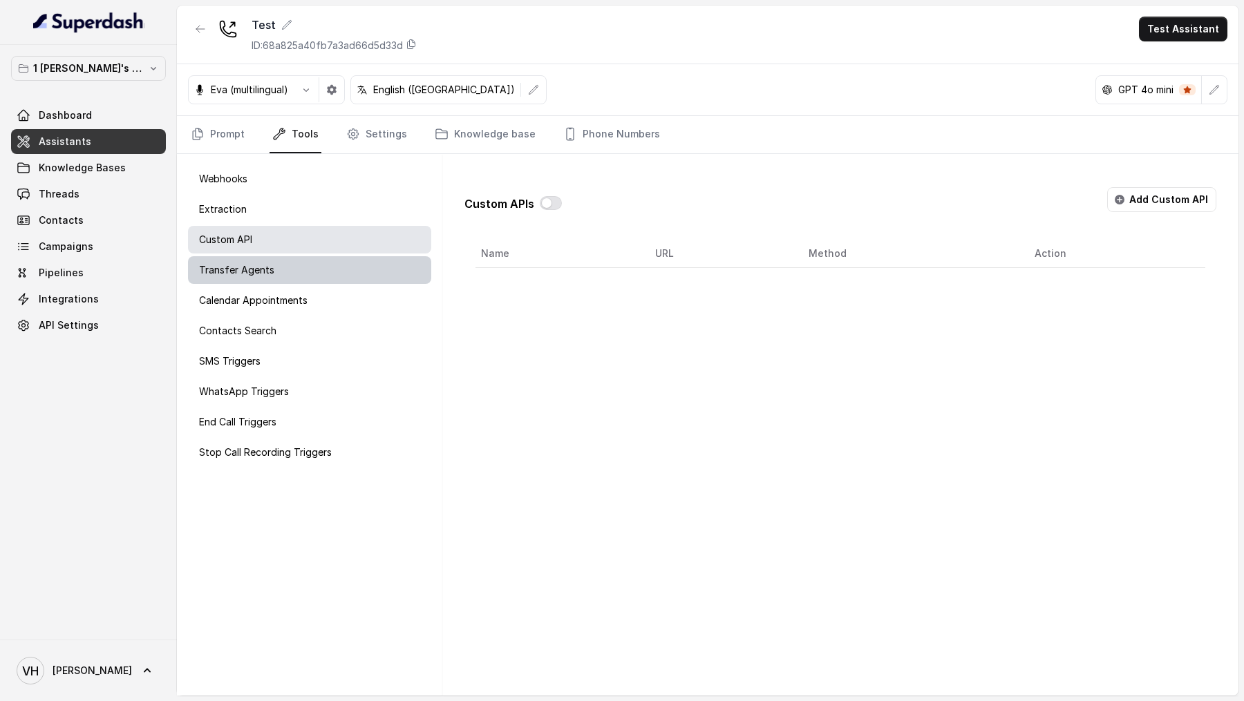
click at [274, 256] on div "Transfer Agents" at bounding box center [309, 270] width 243 height 28
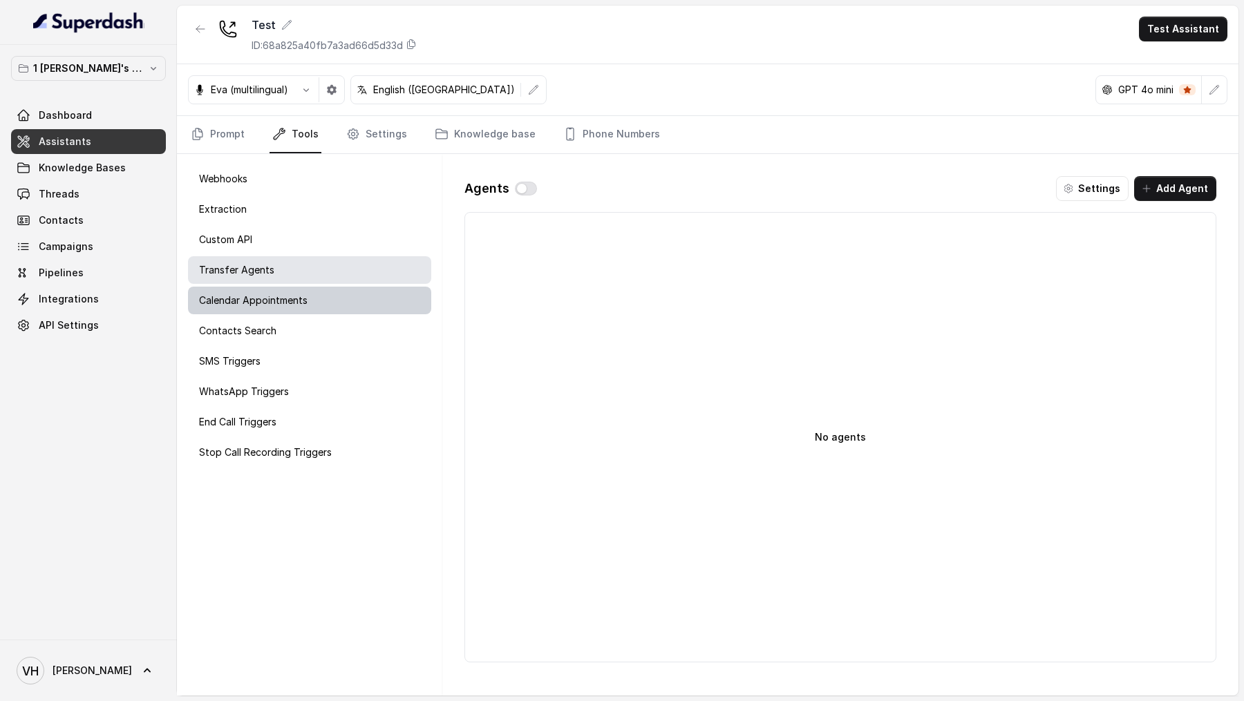
click at [266, 290] on div "Calendar Appointments" at bounding box center [309, 301] width 243 height 28
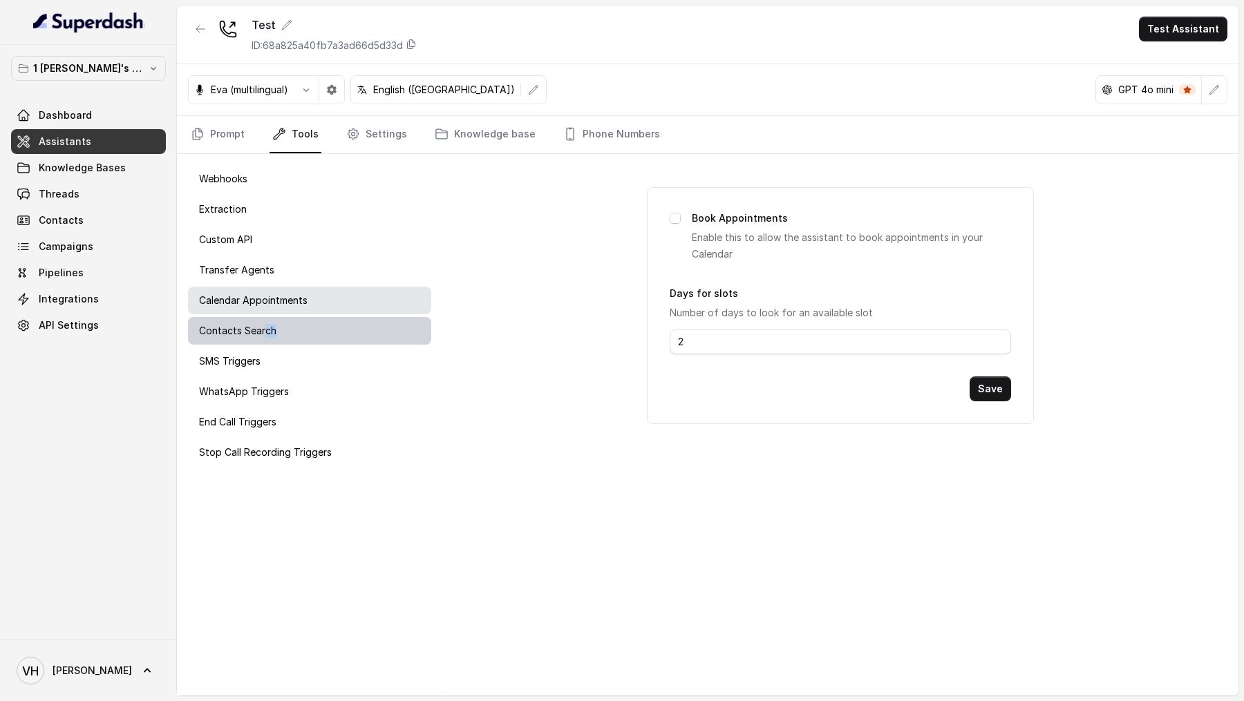
click at [265, 337] on div "Contacts Search" at bounding box center [309, 331] width 243 height 28
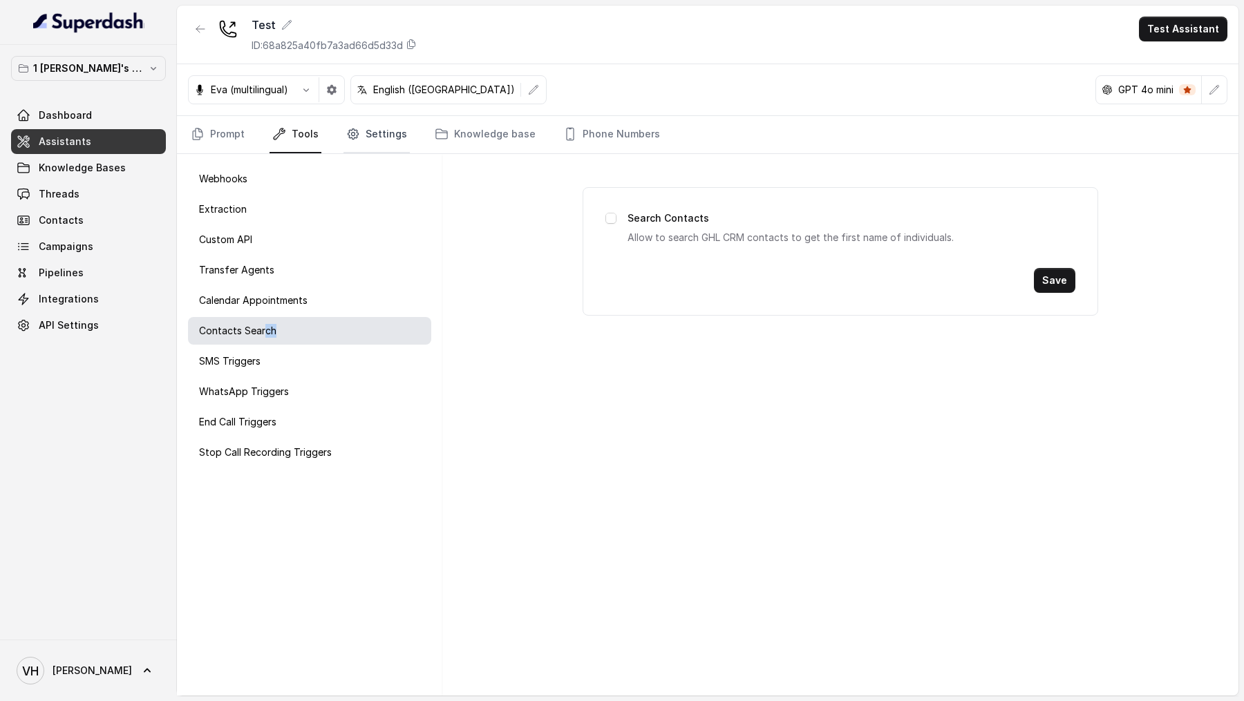
click at [376, 146] on link "Settings" at bounding box center [376, 134] width 66 height 37
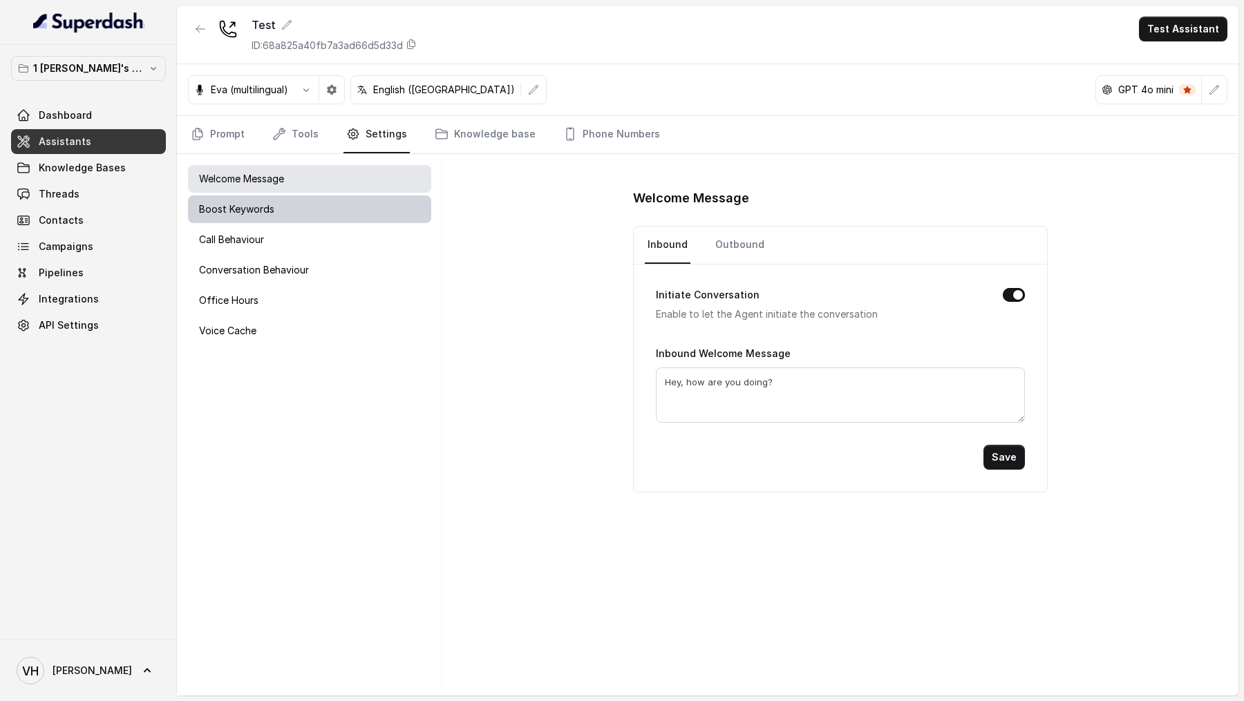
click at [263, 213] on p "Boost Keywords" at bounding box center [236, 209] width 75 height 14
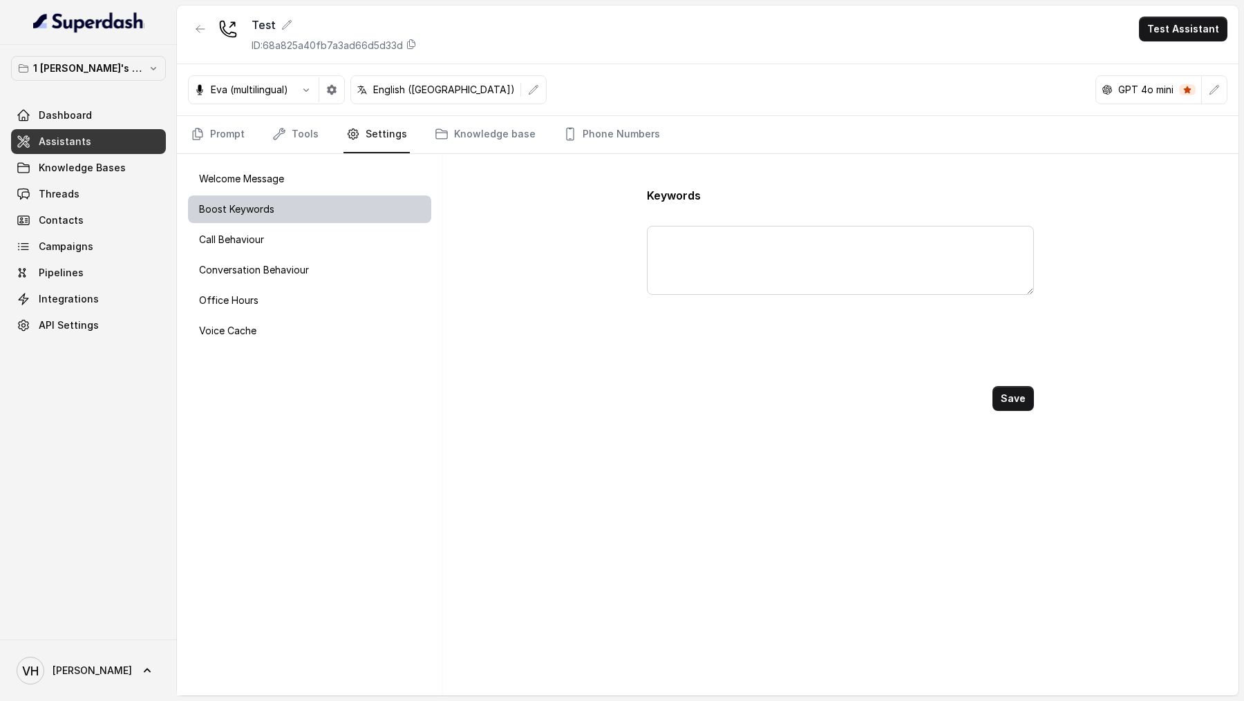
click at [272, 202] on p "Boost Keywords" at bounding box center [236, 209] width 75 height 14
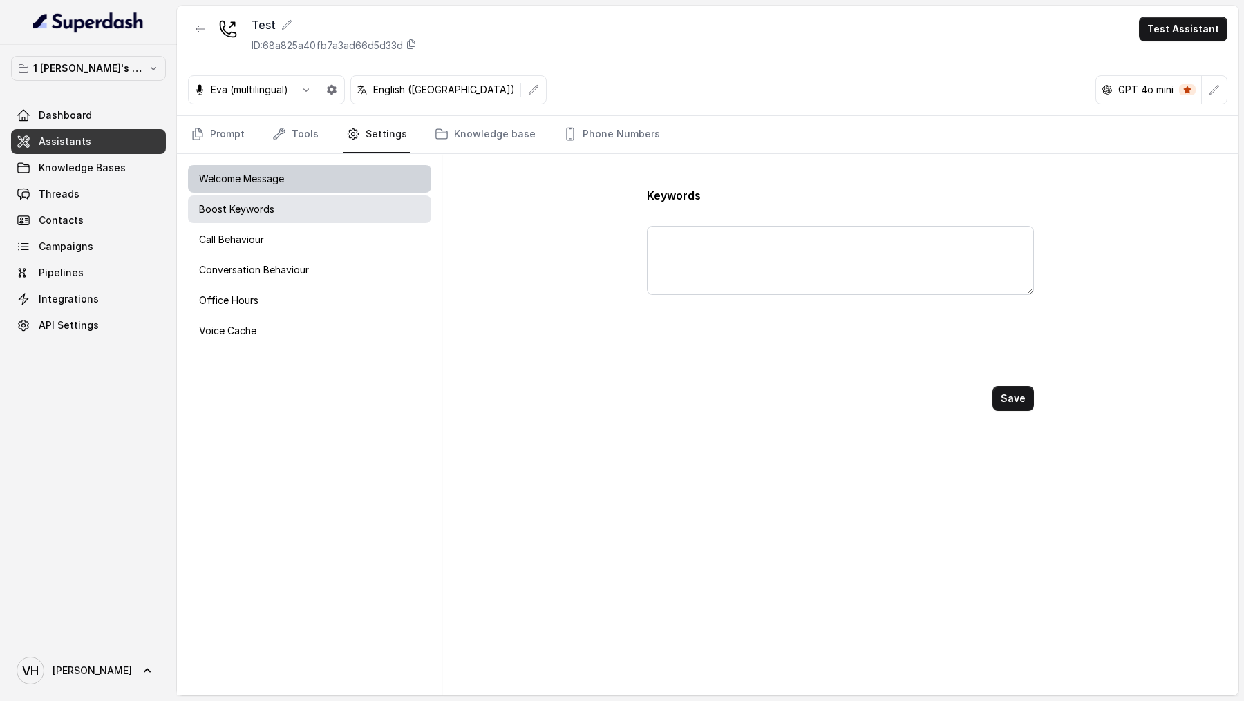
click at [277, 187] on div "Welcome Message" at bounding box center [309, 179] width 243 height 28
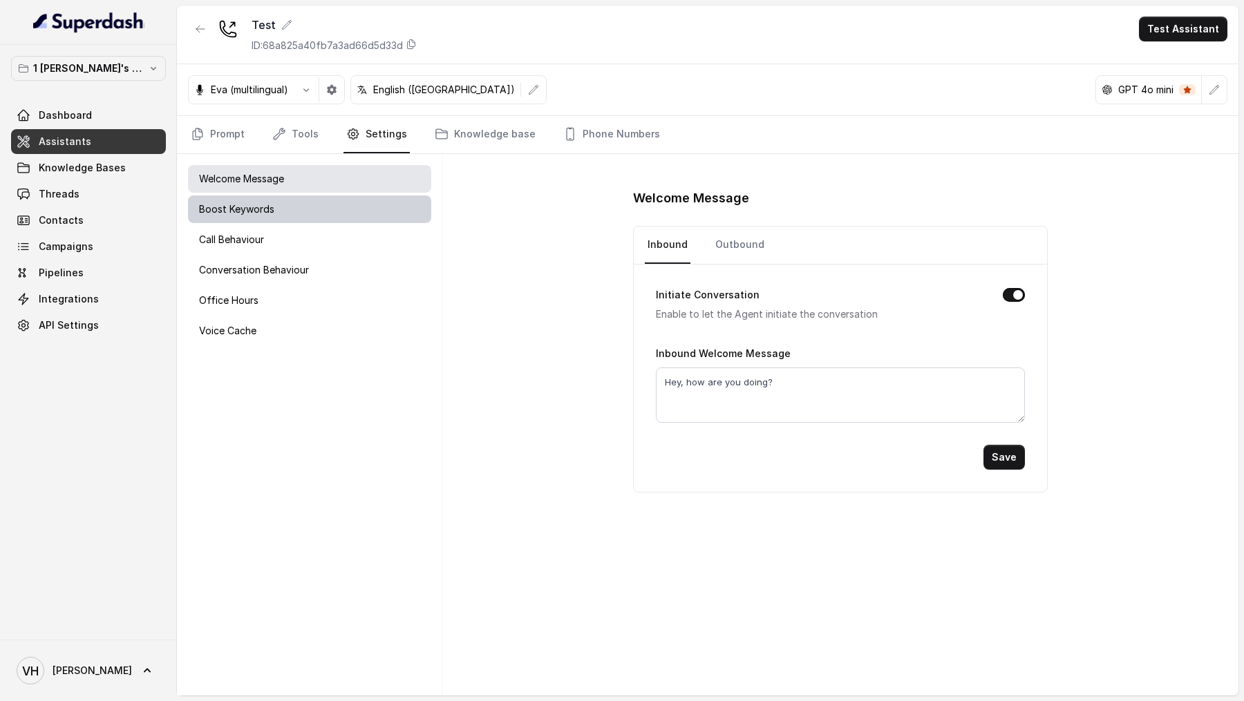
click at [271, 200] on div "Boost Keywords" at bounding box center [309, 210] width 243 height 28
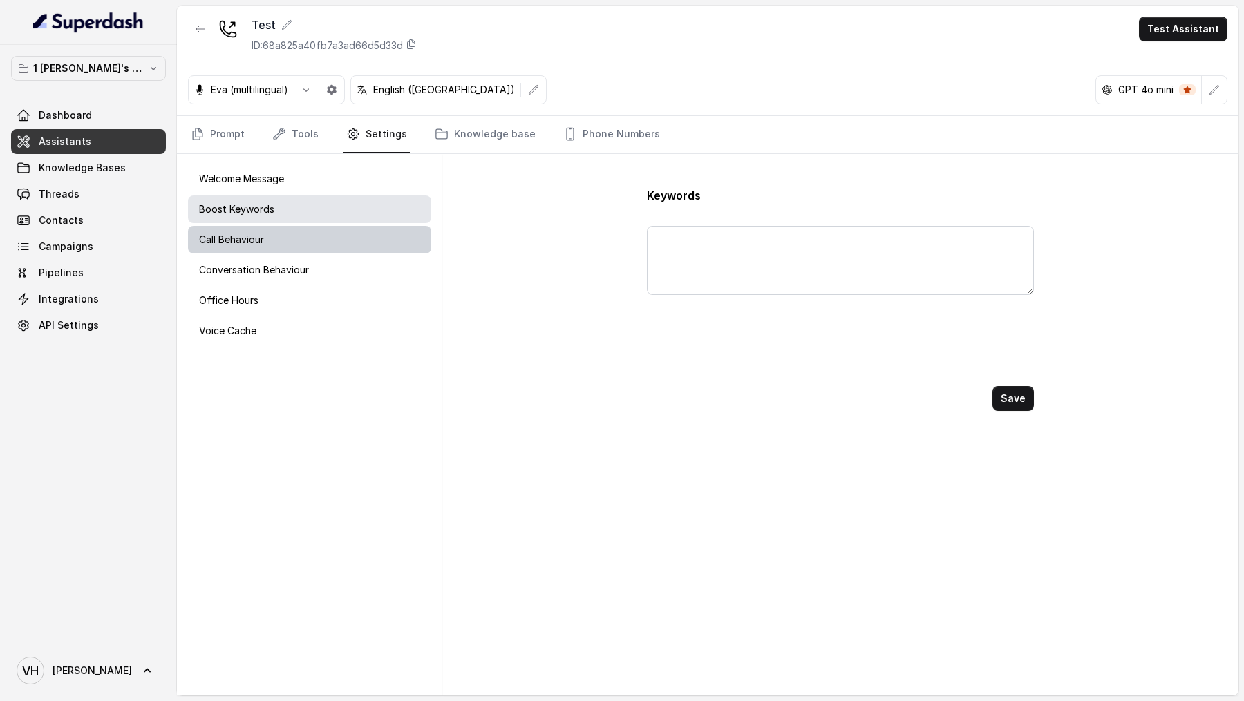
click at [265, 236] on div "Call Behaviour" at bounding box center [309, 240] width 243 height 28
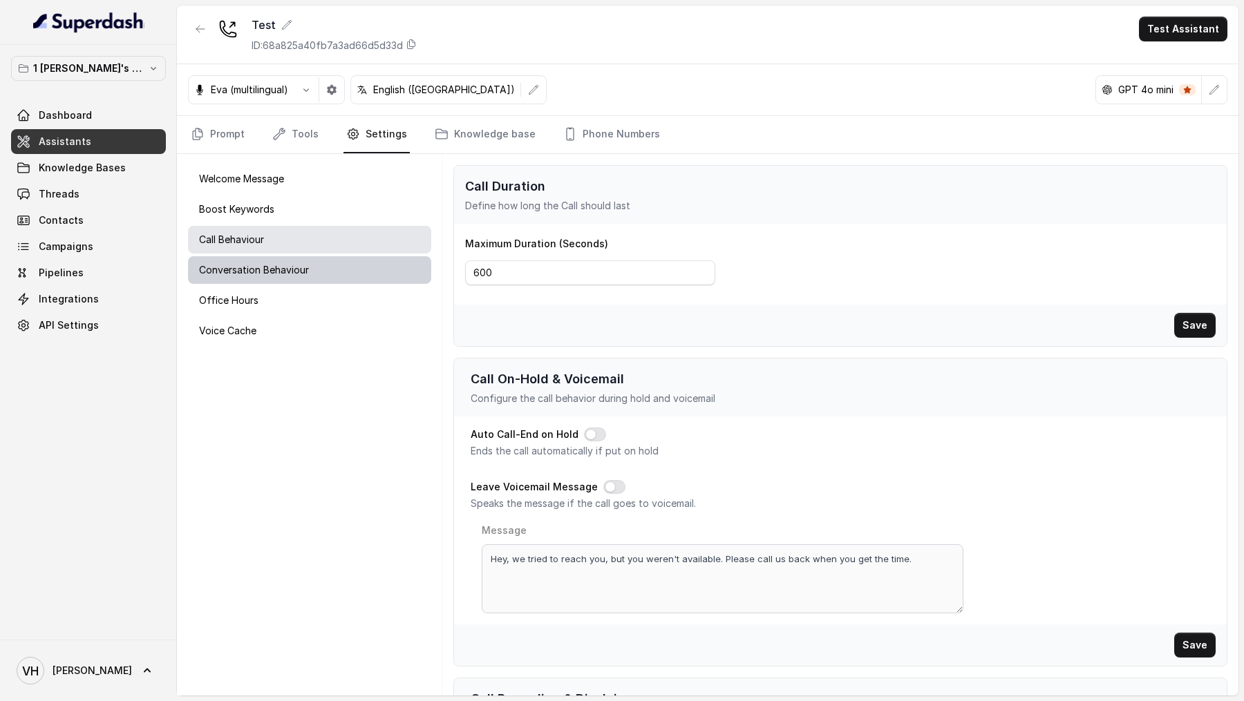
click at [265, 272] on p "Conversation Behaviour" at bounding box center [254, 270] width 110 height 14
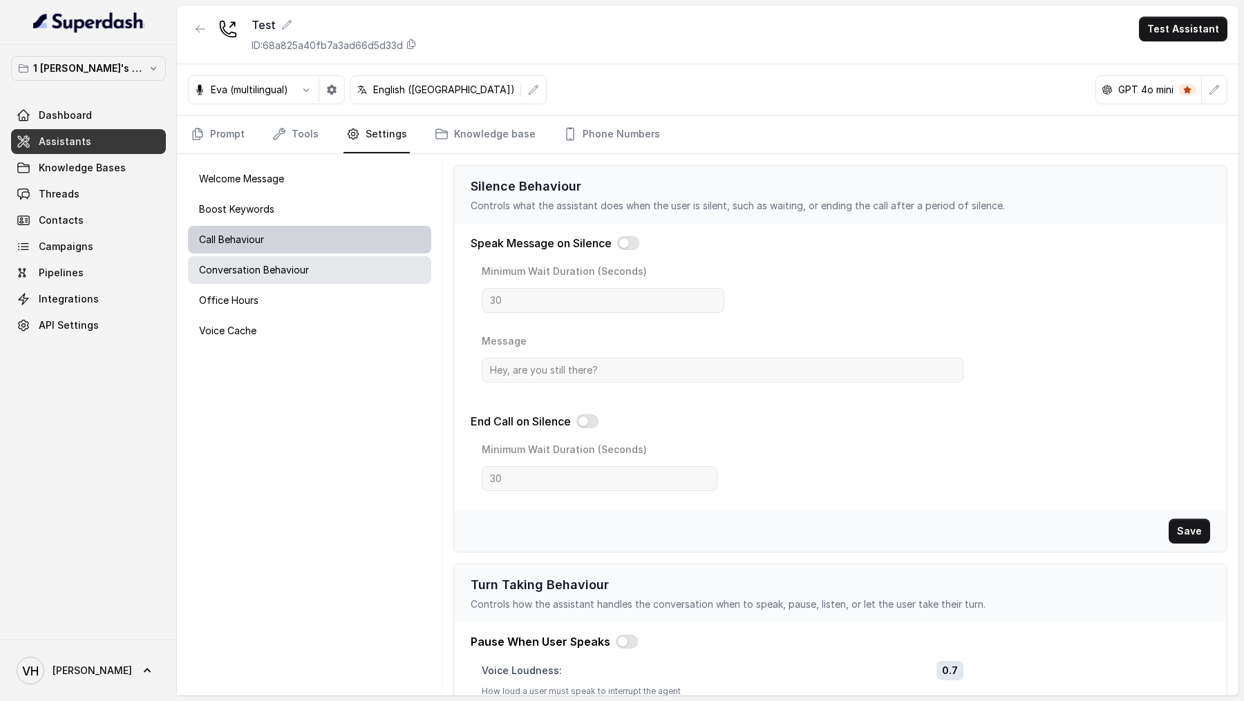
click at [286, 247] on div "Call Behaviour" at bounding box center [309, 240] width 243 height 28
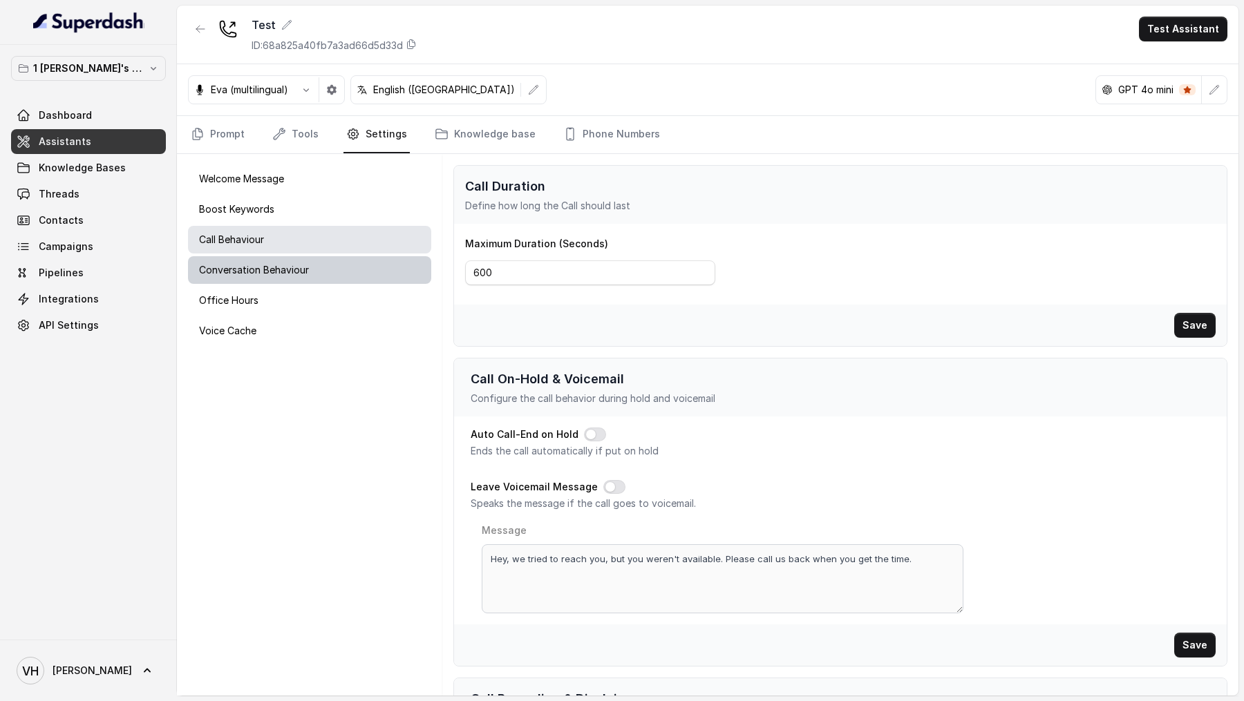
click at [286, 267] on p "Conversation Behaviour" at bounding box center [254, 270] width 110 height 14
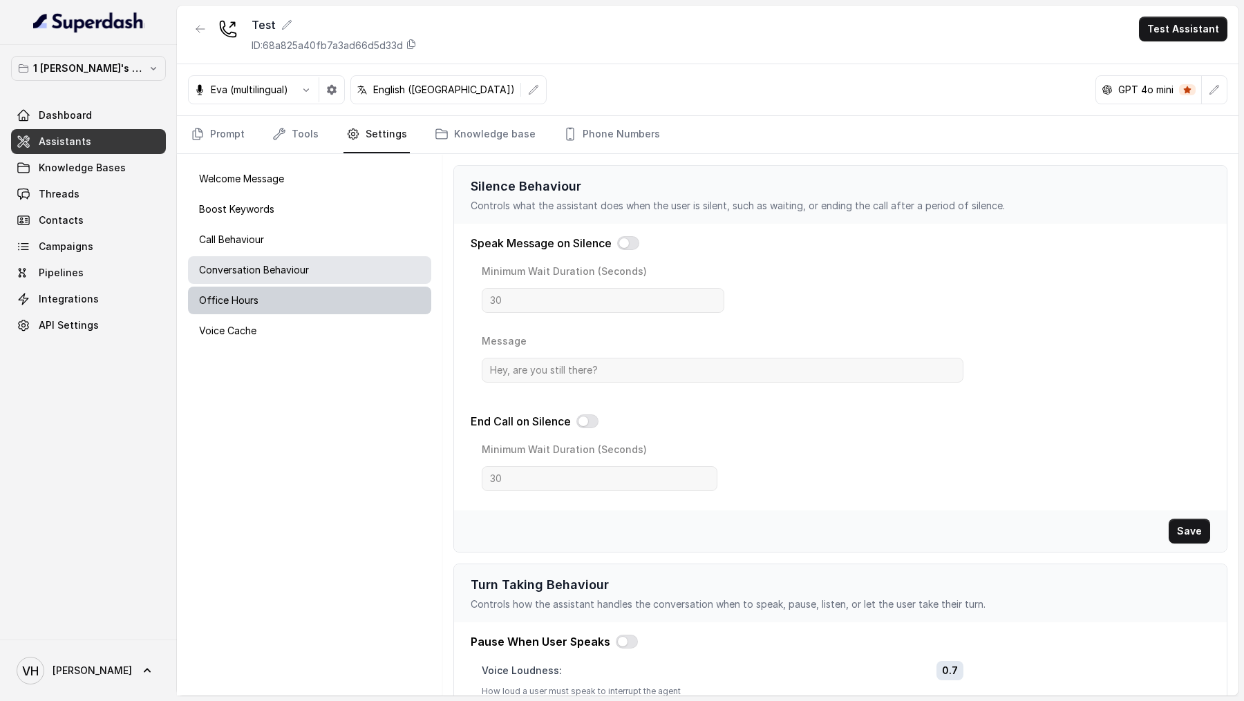
click at [301, 307] on div "Office Hours" at bounding box center [309, 301] width 243 height 28
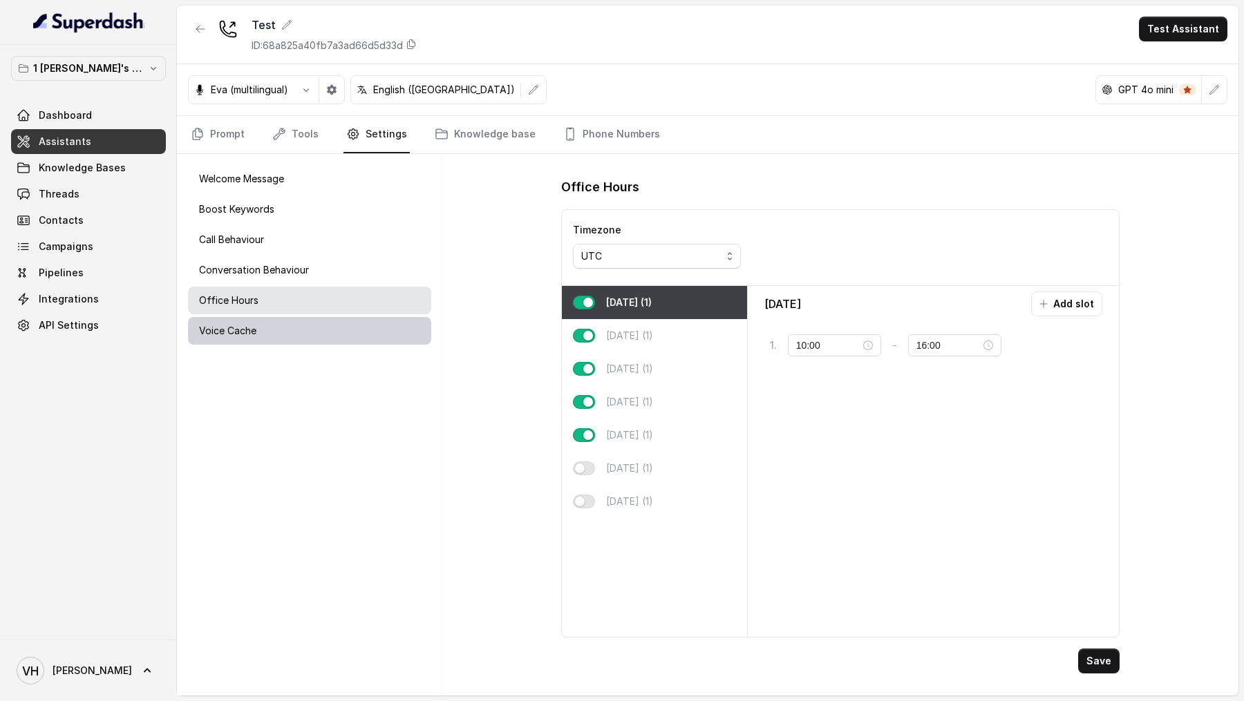
click at [298, 322] on div "Voice Cache" at bounding box center [309, 331] width 243 height 28
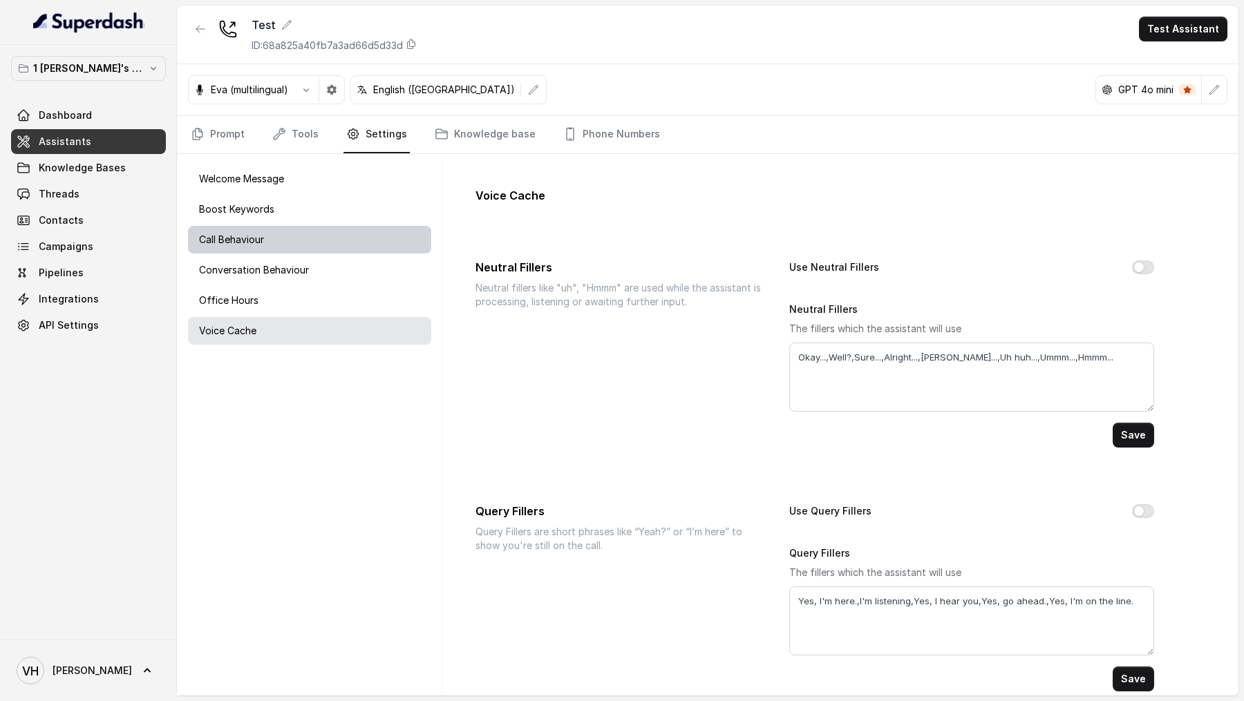
click at [282, 238] on div "Call Behaviour" at bounding box center [309, 240] width 243 height 28
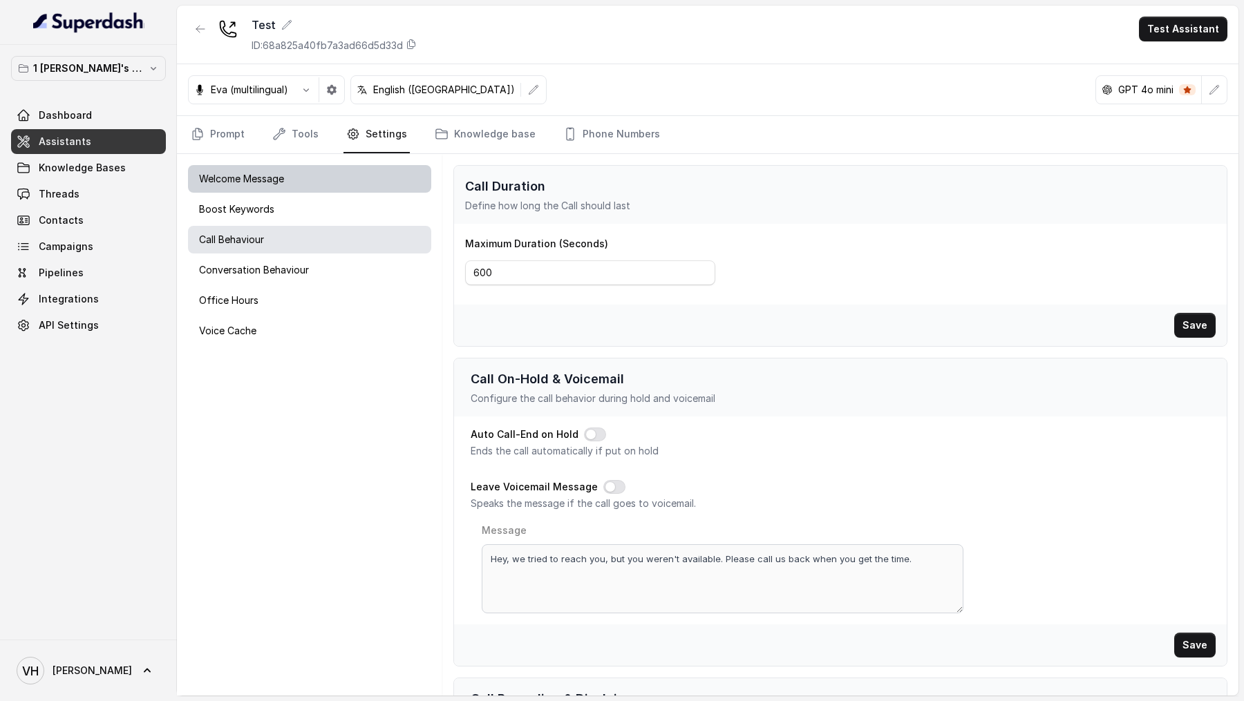
click at [267, 189] on div "Welcome Message" at bounding box center [309, 179] width 243 height 28
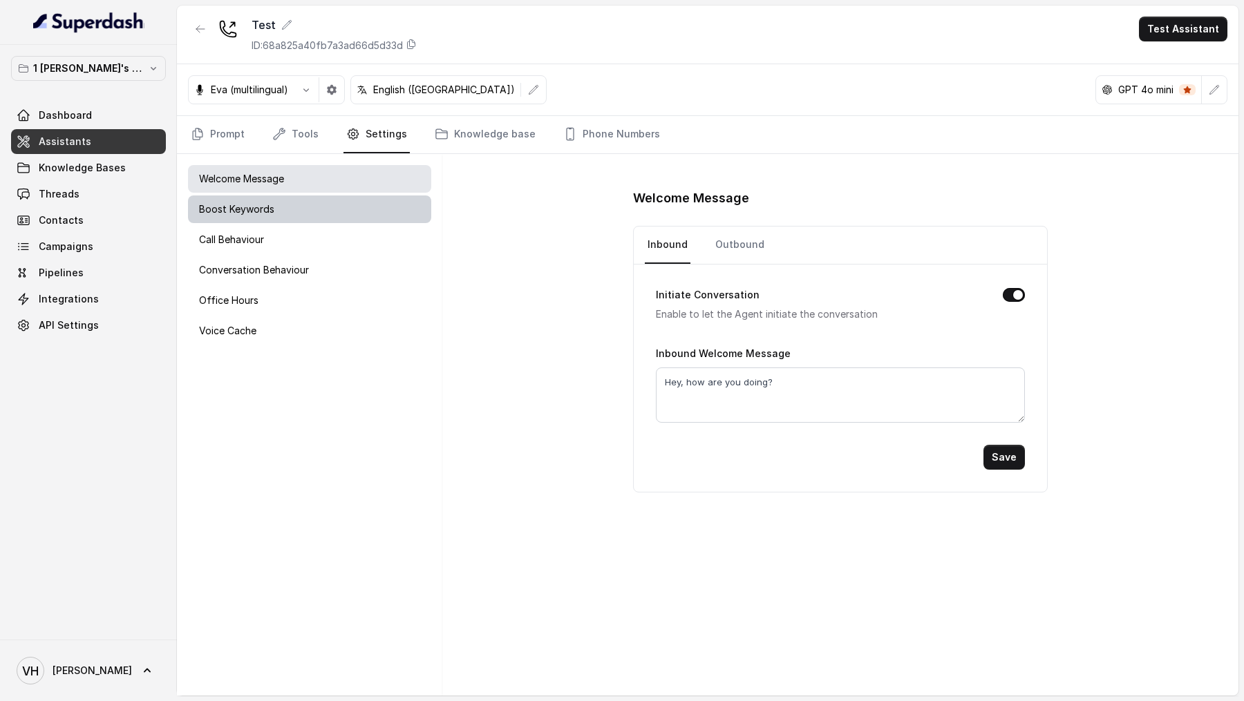
click at [265, 205] on p "Boost Keywords" at bounding box center [236, 209] width 75 height 14
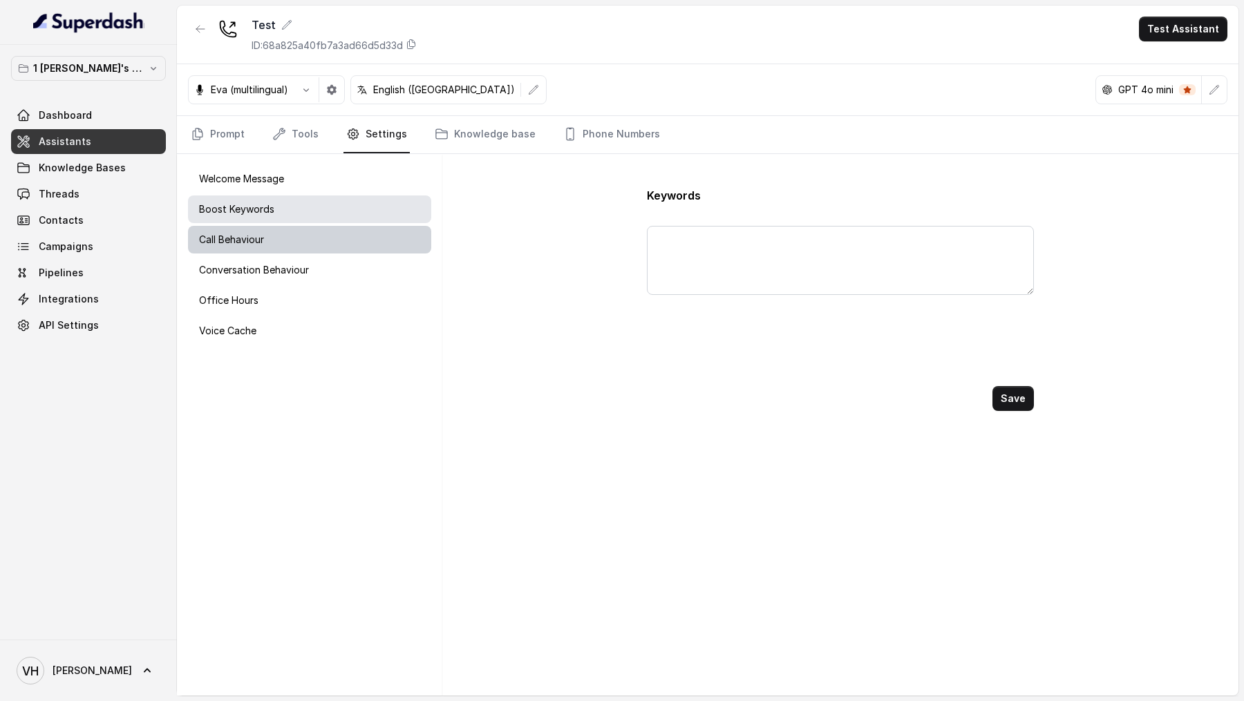
click at [265, 238] on div "Call Behaviour" at bounding box center [309, 240] width 243 height 28
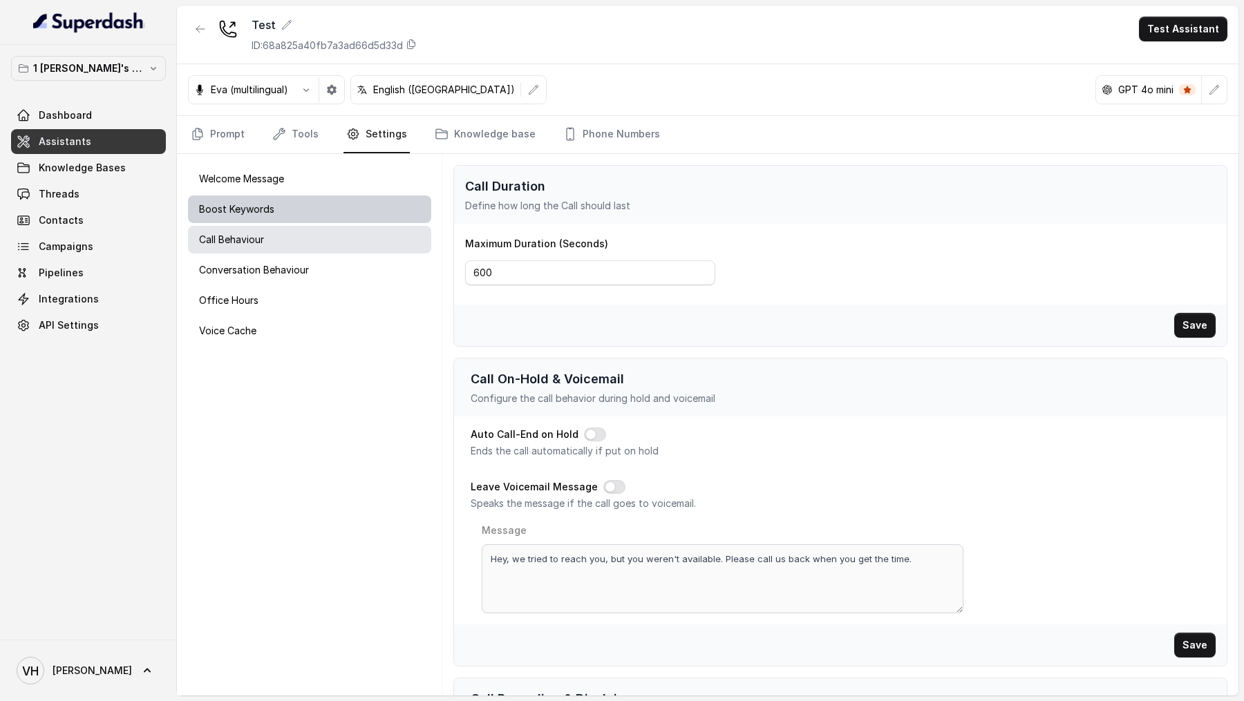
click at [296, 215] on div "Boost Keywords" at bounding box center [309, 210] width 243 height 28
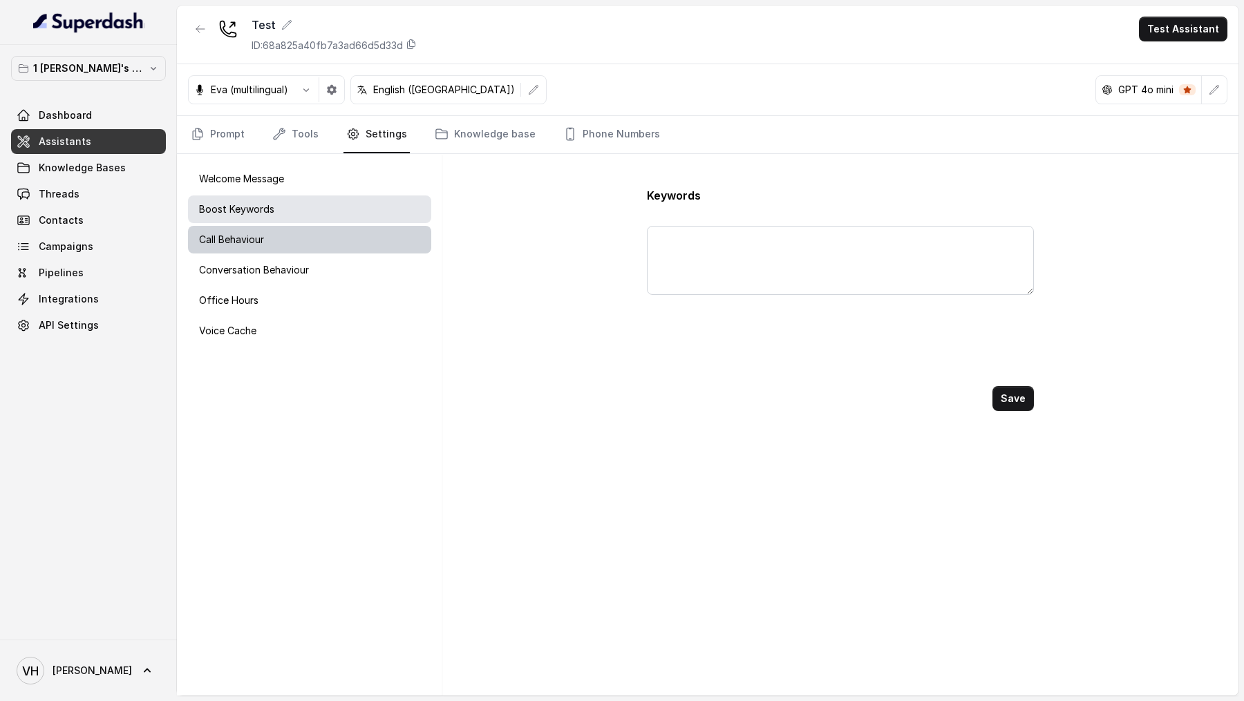
click at [295, 236] on div "Call Behaviour" at bounding box center [309, 240] width 243 height 28
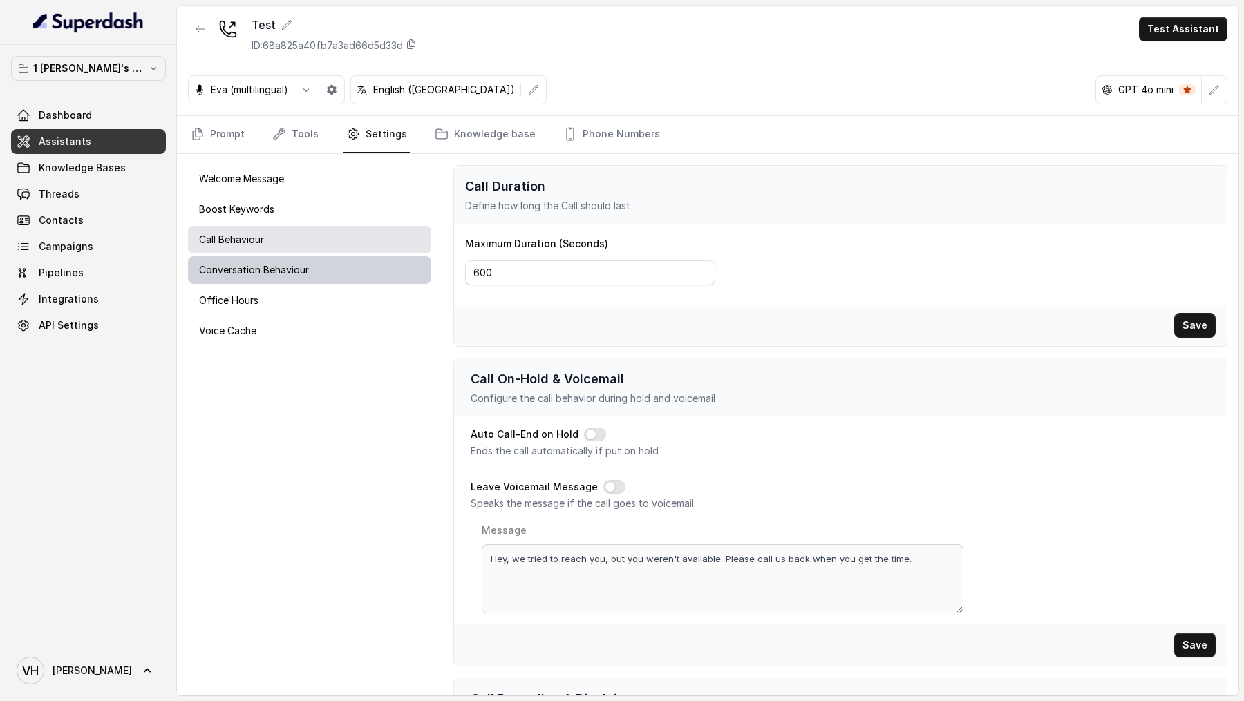
click at [288, 265] on p "Conversation Behaviour" at bounding box center [254, 270] width 110 height 14
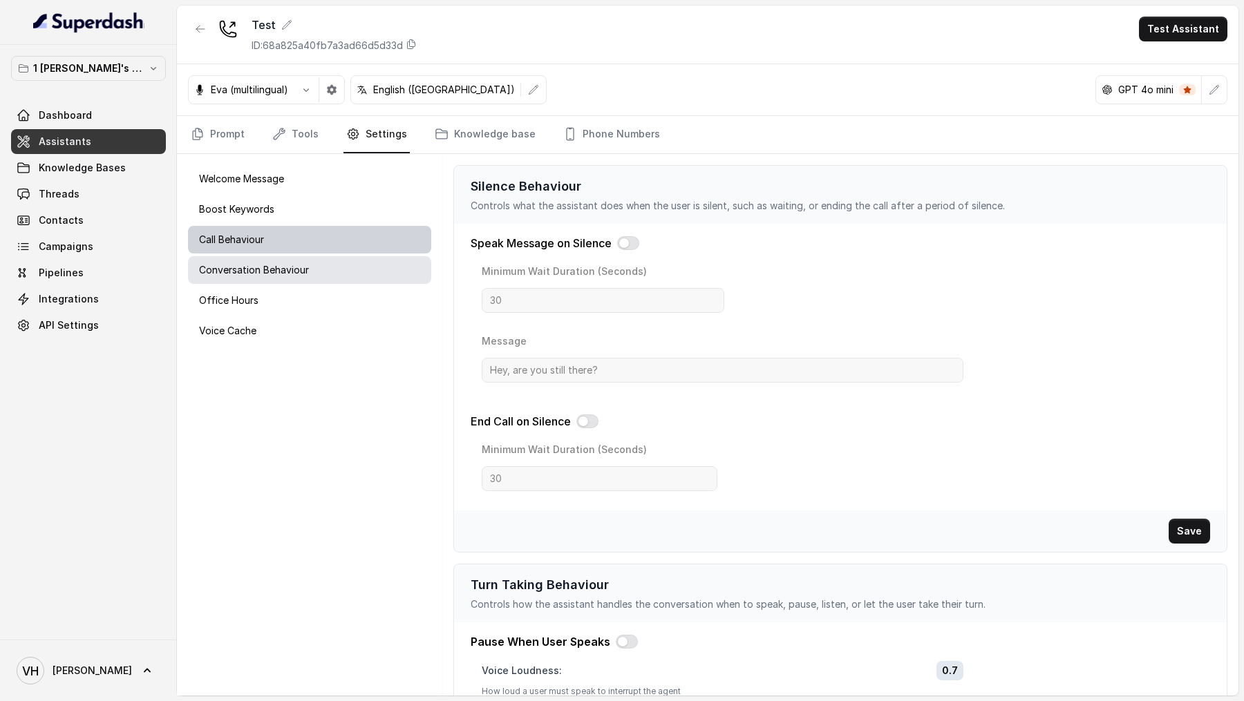
click at [312, 234] on div "Call Behaviour" at bounding box center [309, 240] width 243 height 28
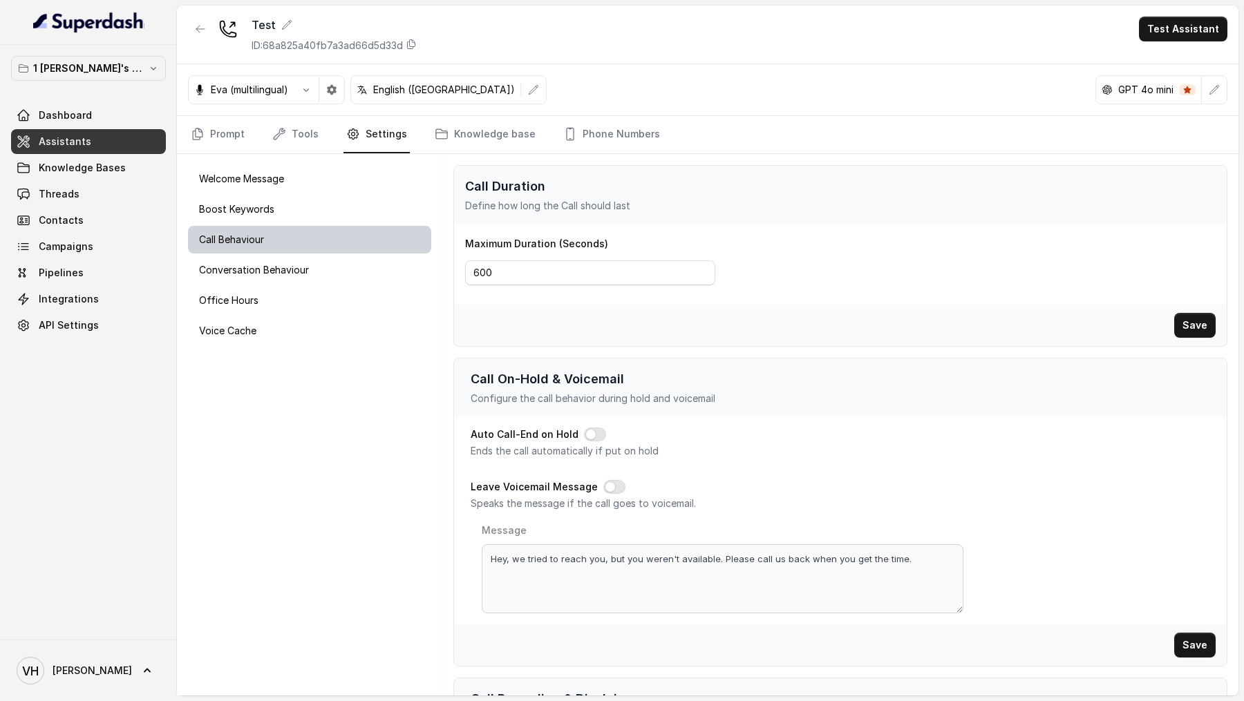
click at [328, 244] on div "Call Behaviour" at bounding box center [309, 240] width 243 height 28
click at [325, 276] on div "Conversation Behaviour" at bounding box center [309, 270] width 243 height 28
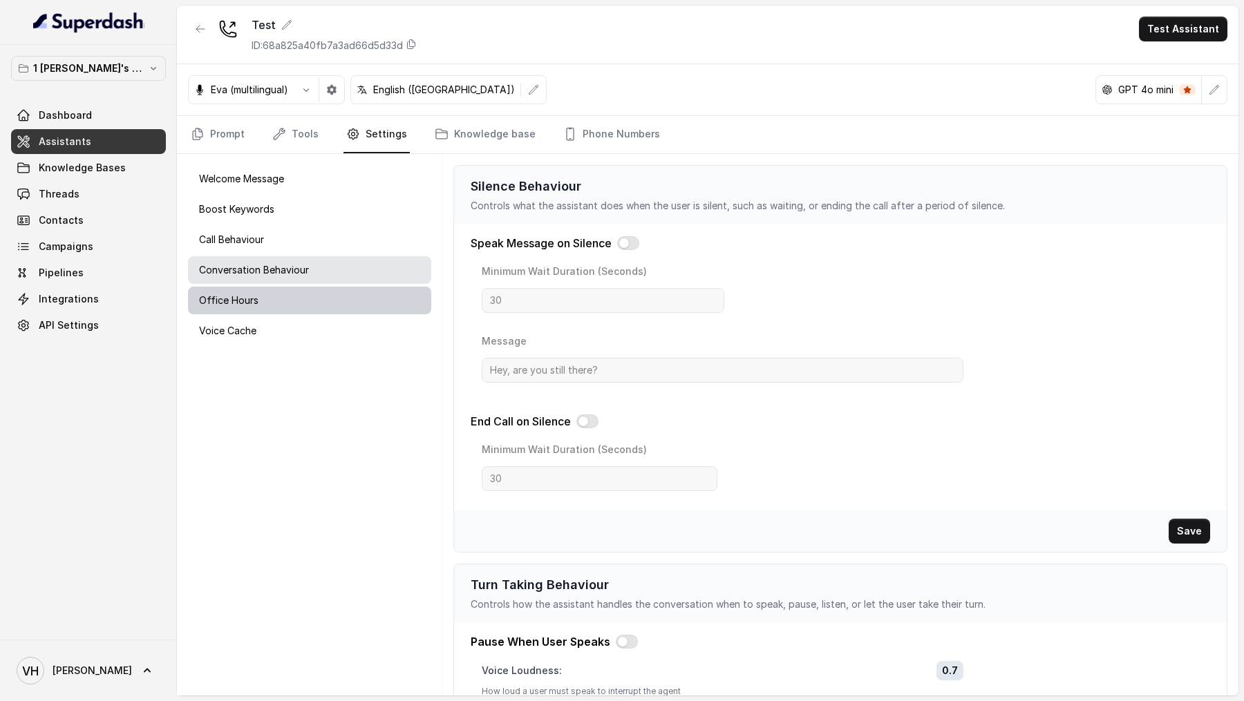
click at [267, 295] on div "Office Hours" at bounding box center [309, 301] width 243 height 28
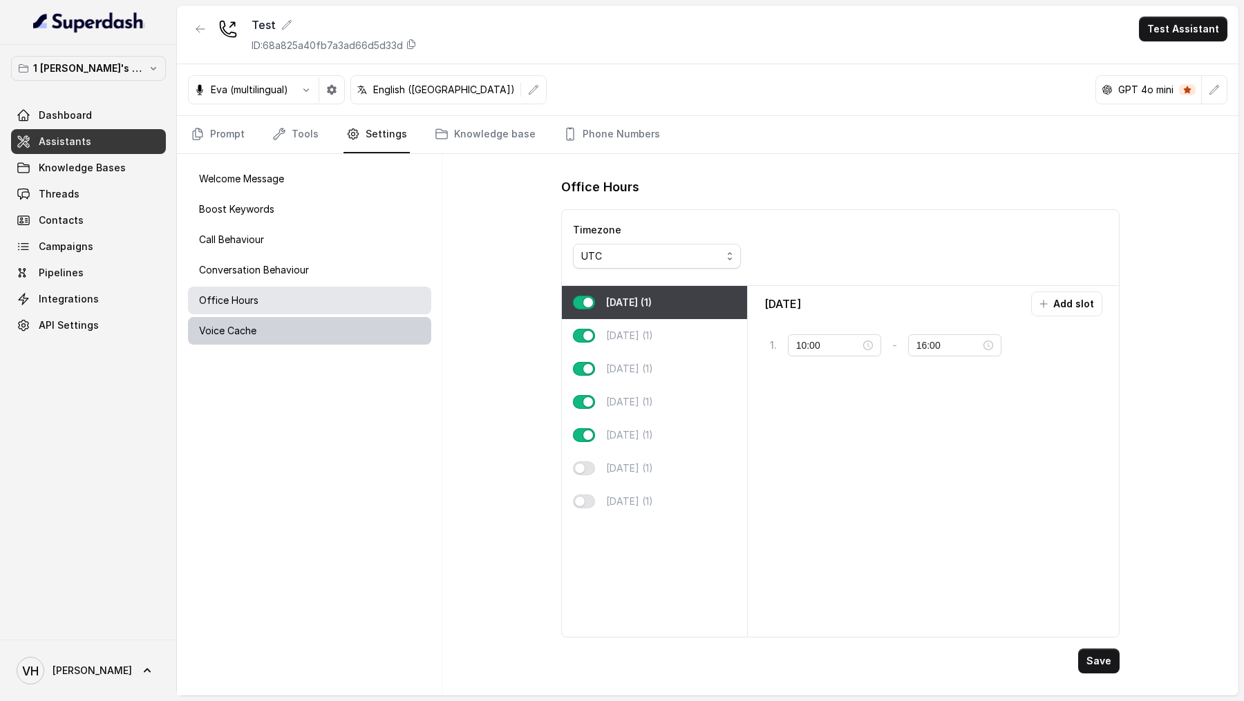
click at [255, 334] on p "Voice Cache" at bounding box center [227, 331] width 57 height 14
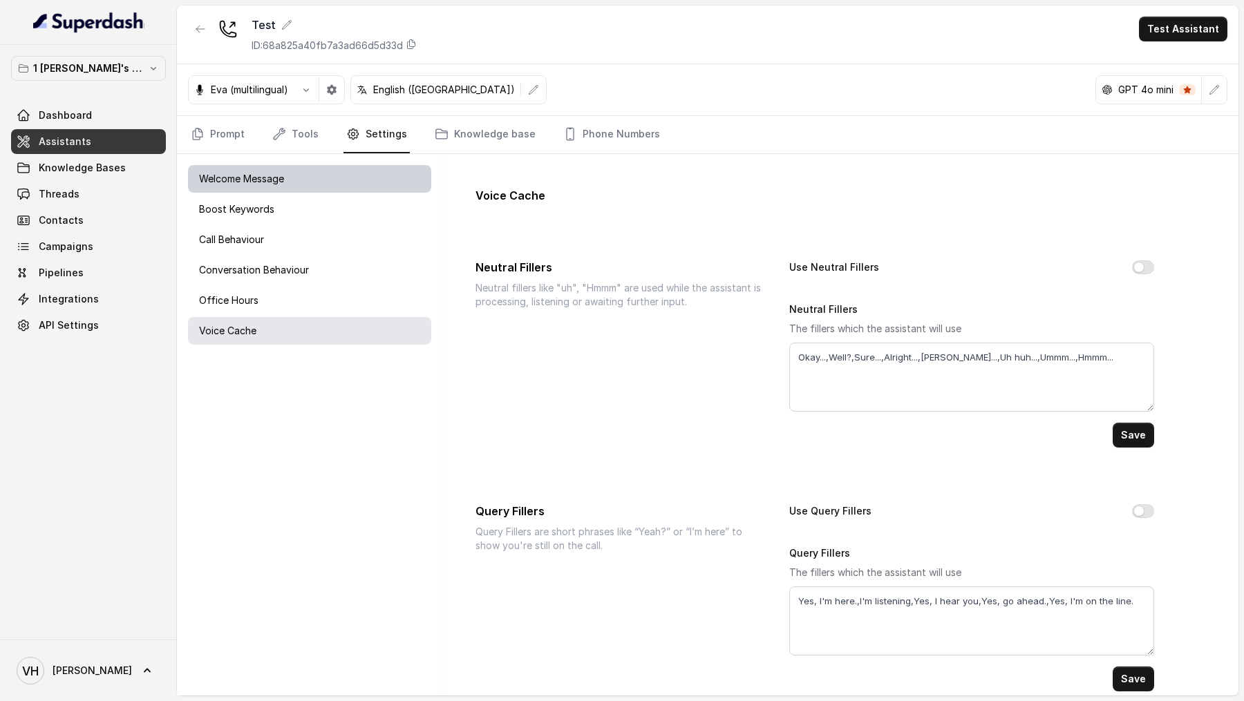
click at [316, 180] on div "Welcome Message" at bounding box center [309, 179] width 243 height 28
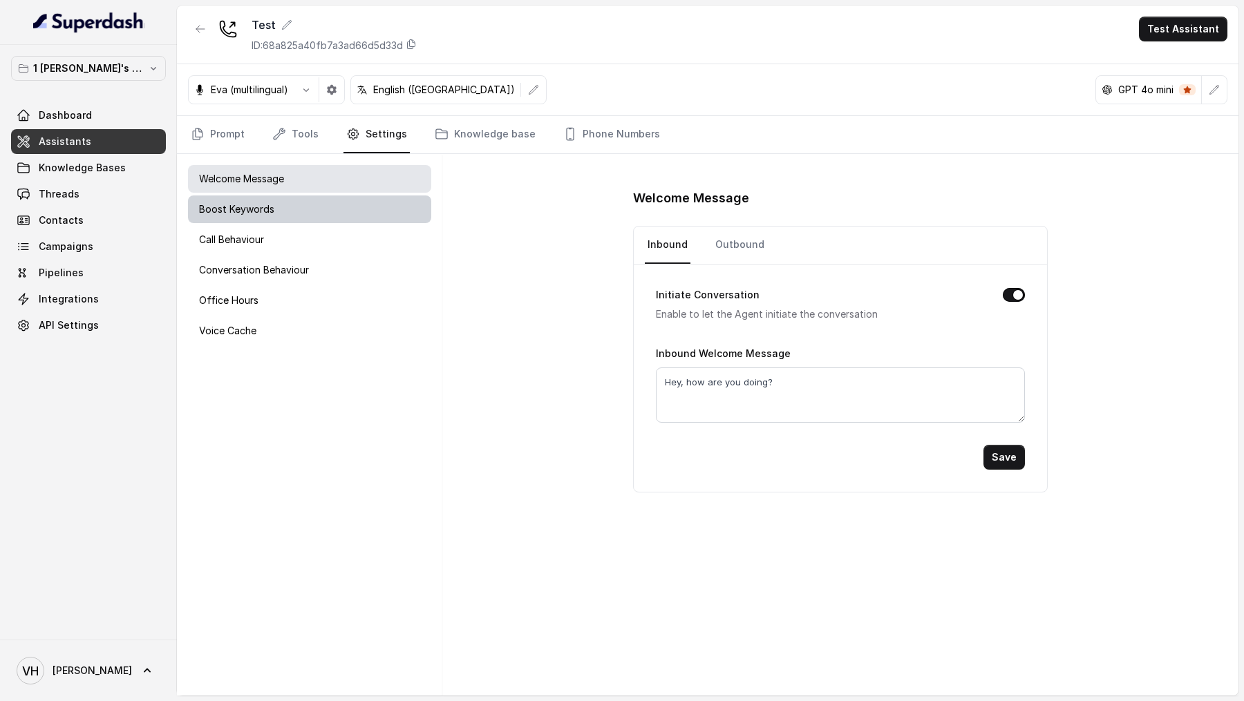
click at [334, 214] on div "Boost Keywords" at bounding box center [309, 210] width 243 height 28
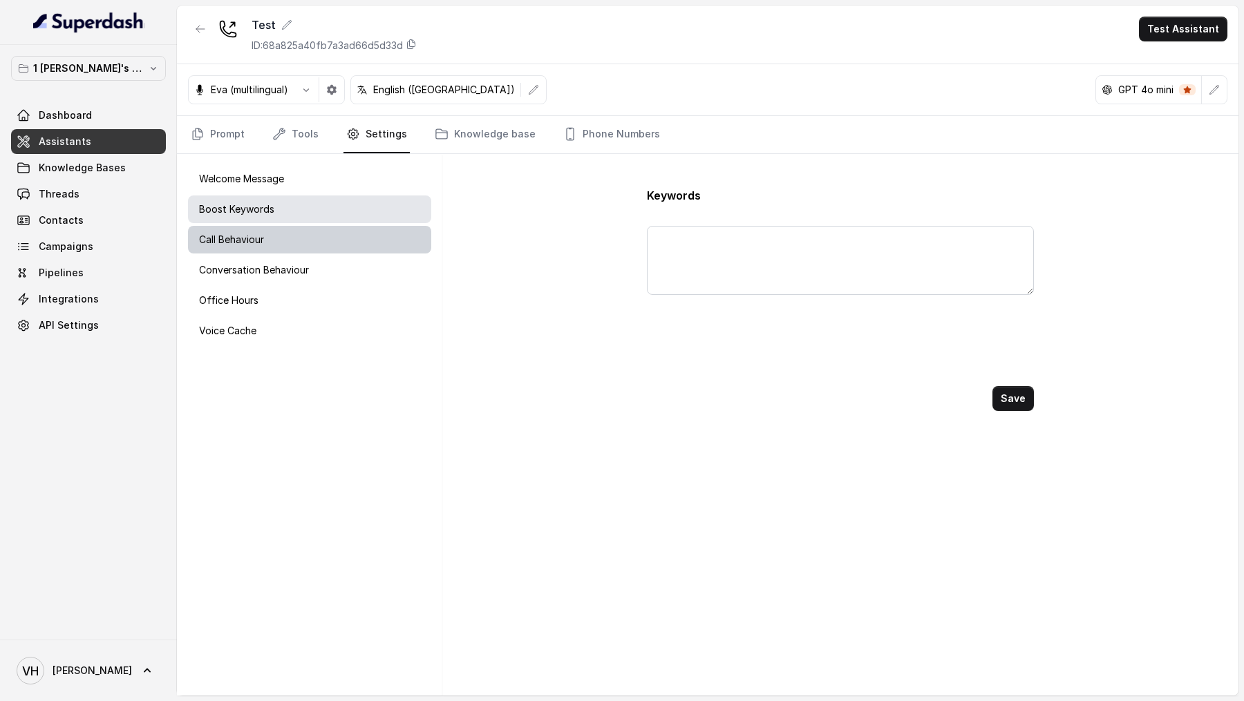
click at [328, 238] on div "Call Behaviour" at bounding box center [309, 240] width 243 height 28
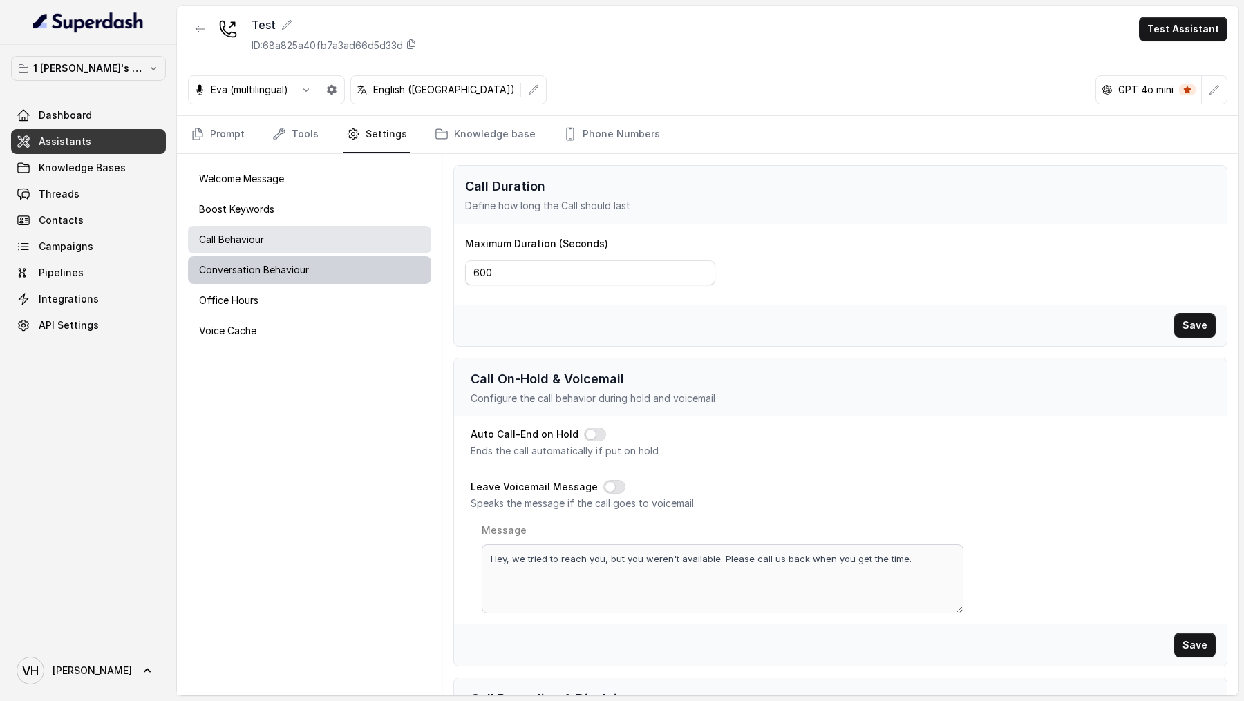
click at [325, 267] on div "Conversation Behaviour" at bounding box center [309, 270] width 243 height 28
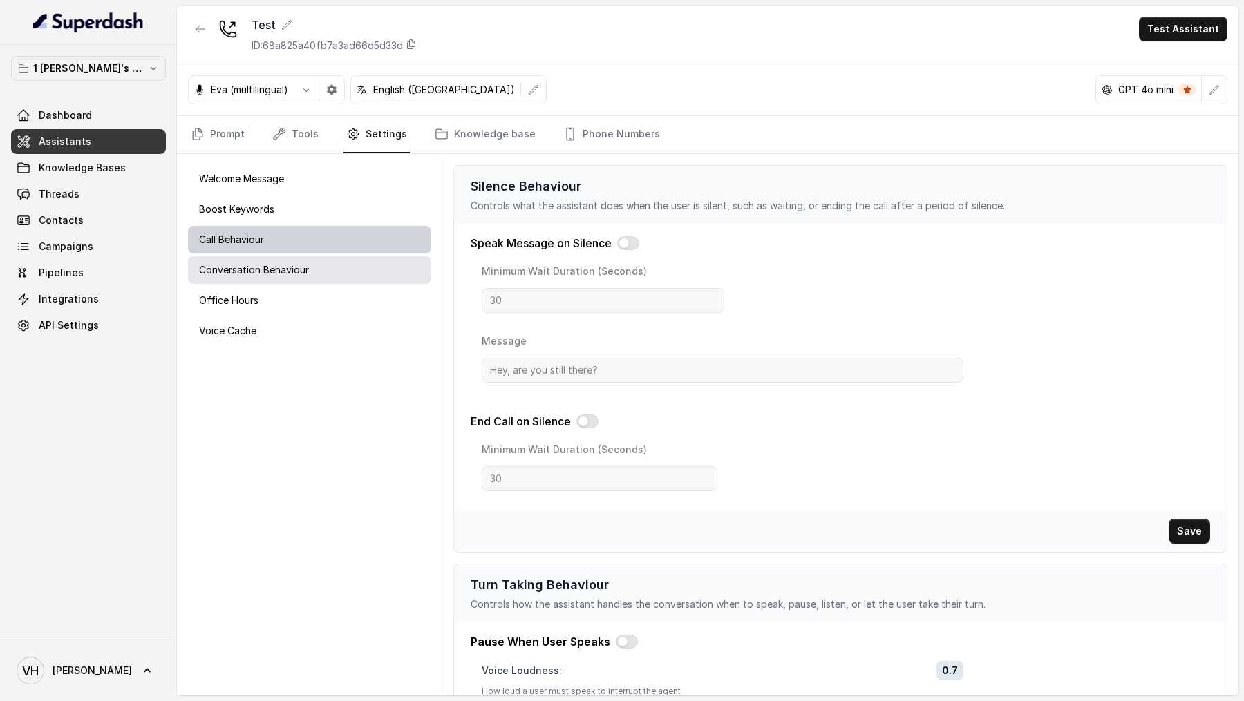
click at [354, 233] on div "Call Behaviour" at bounding box center [309, 240] width 243 height 28
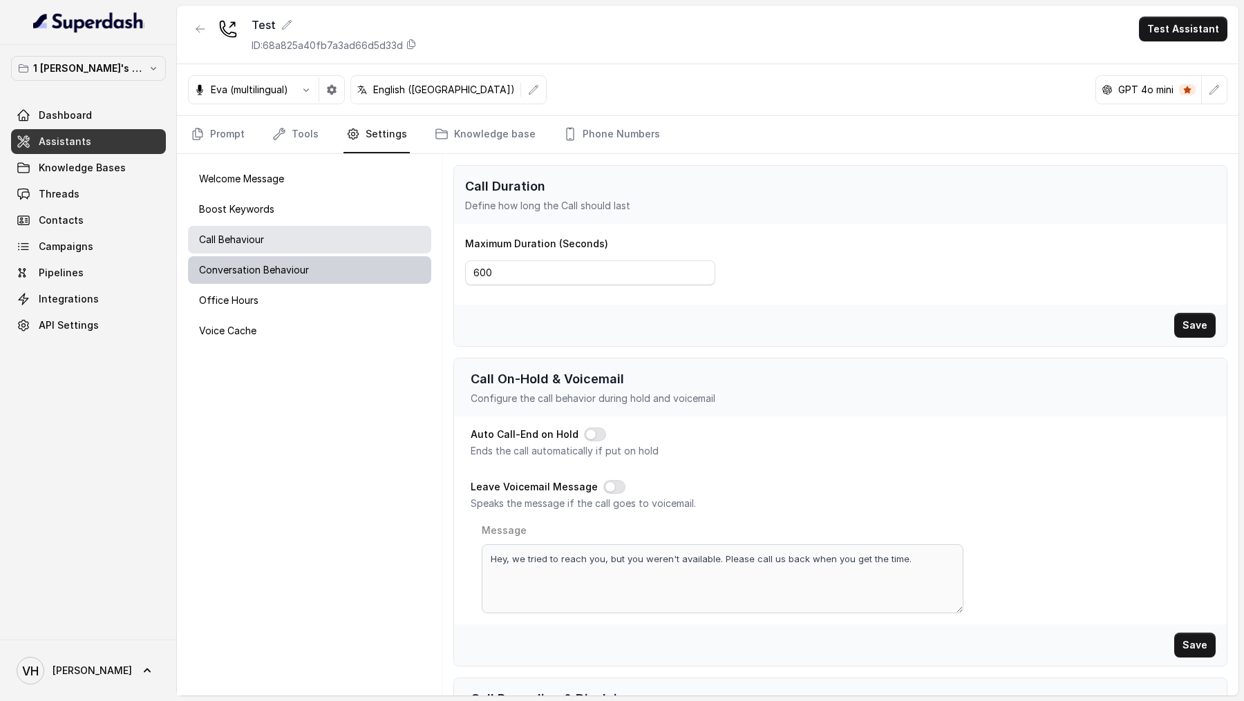
click at [328, 264] on div "Conversation Behaviour" at bounding box center [309, 270] width 243 height 28
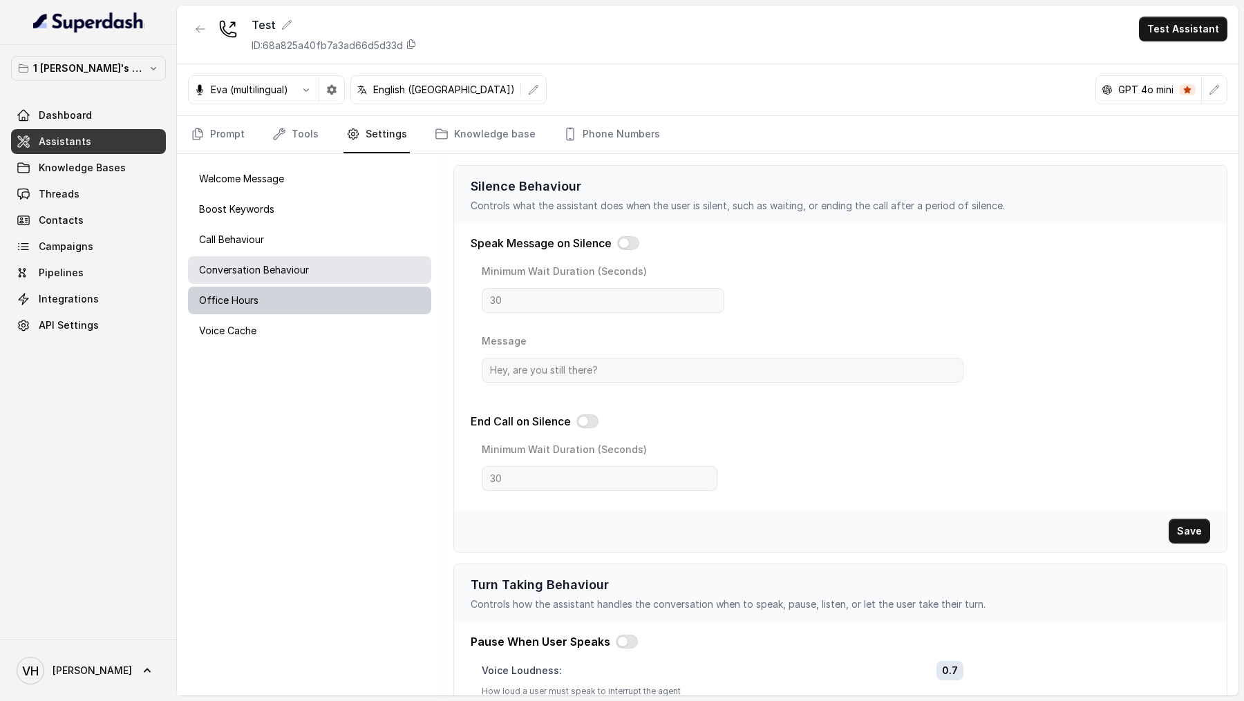
click at [328, 292] on div "Office Hours" at bounding box center [309, 301] width 243 height 28
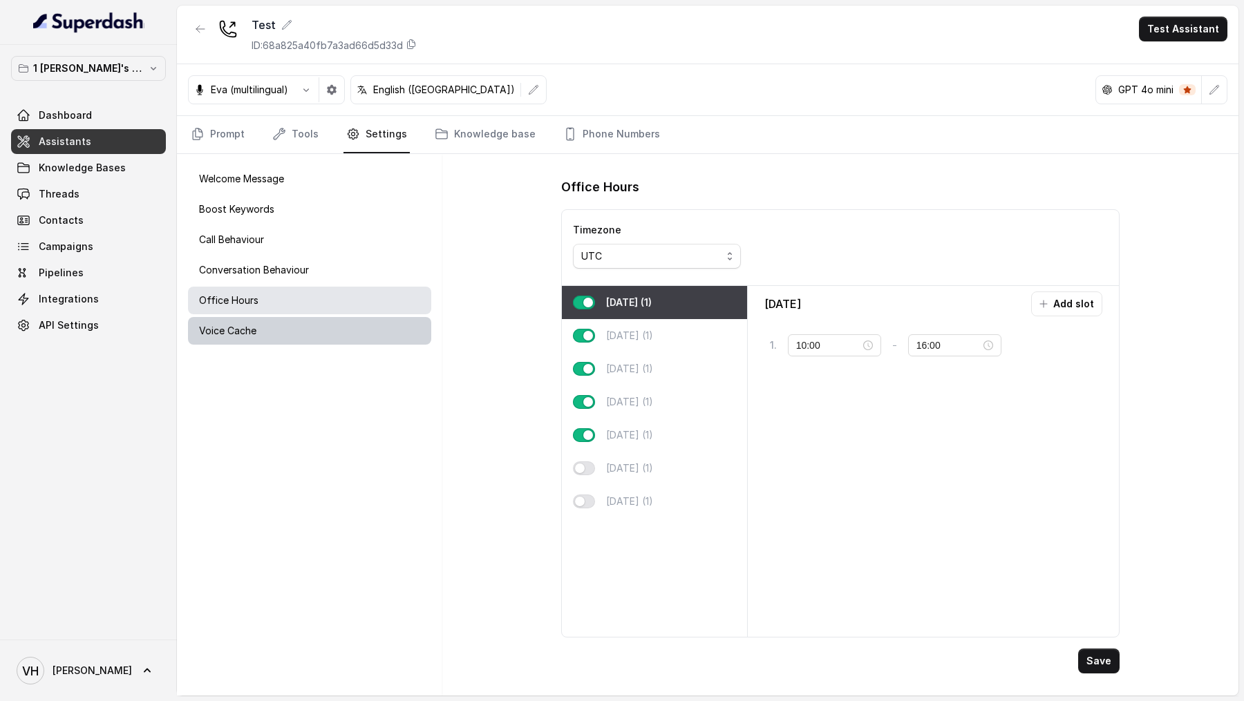
click at [328, 318] on div "Voice Cache" at bounding box center [309, 331] width 243 height 28
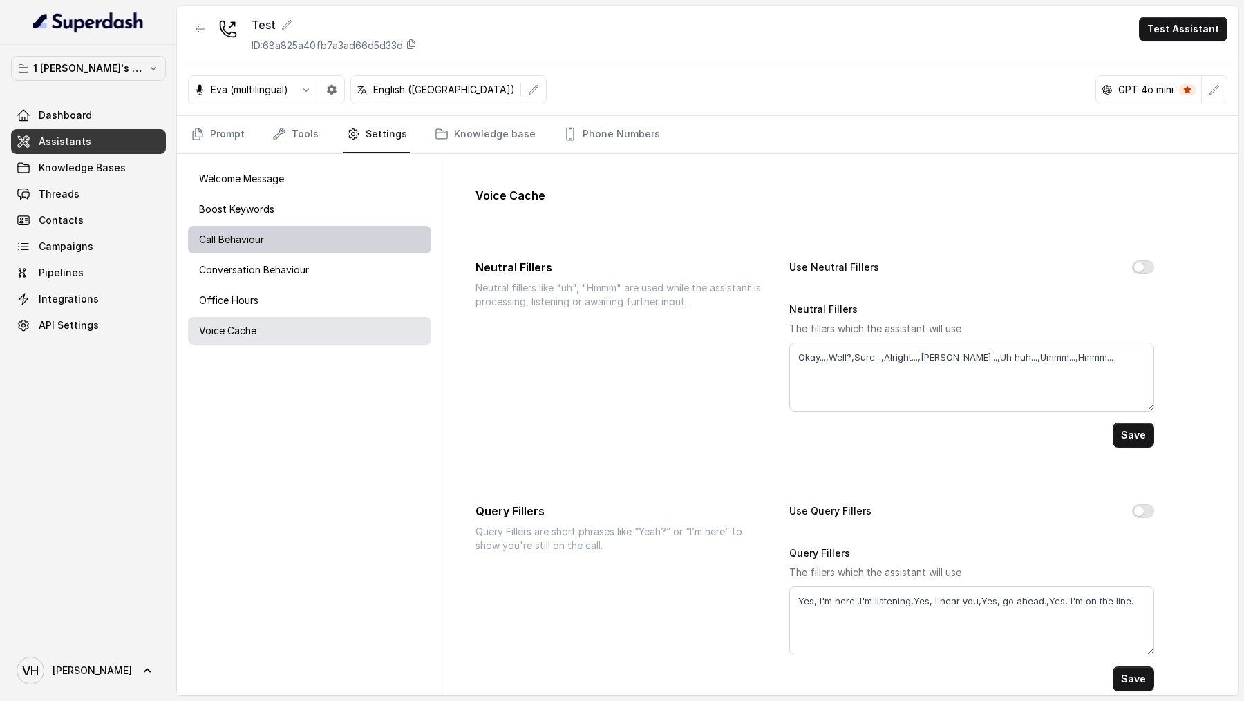
click at [347, 243] on div "Call Behaviour" at bounding box center [309, 240] width 243 height 28
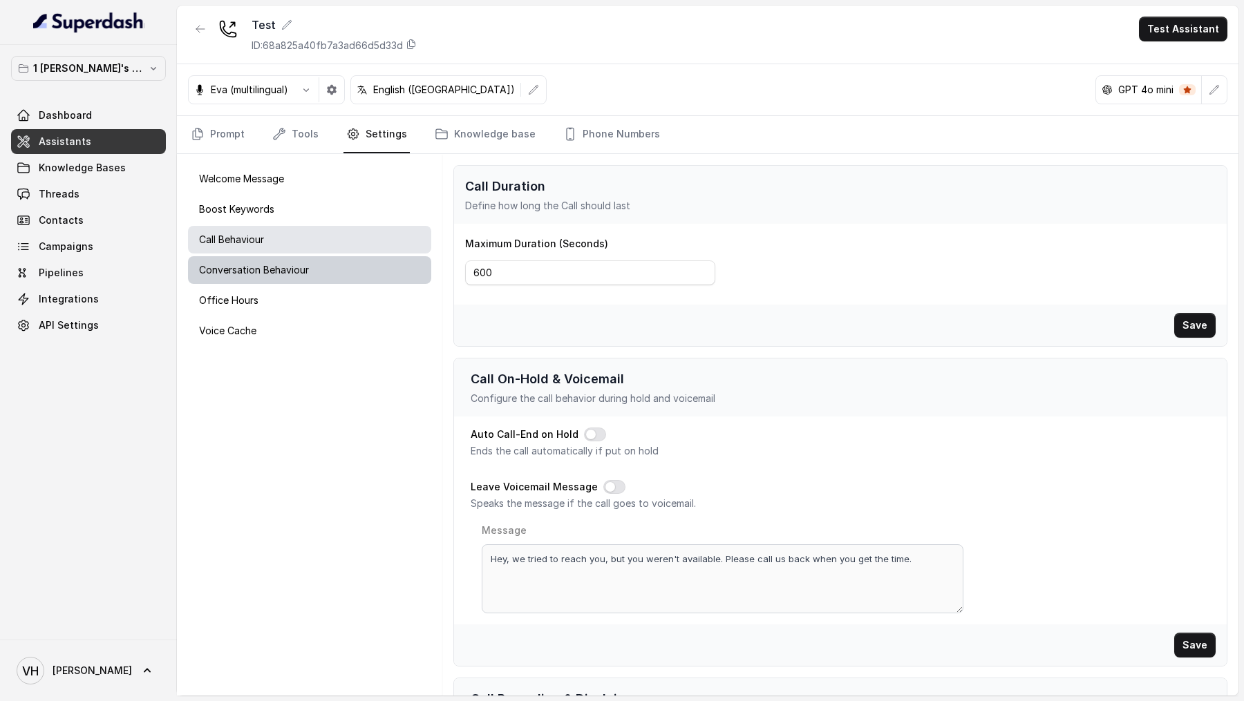
click at [347, 266] on div "Conversation Behaviour" at bounding box center [309, 270] width 243 height 28
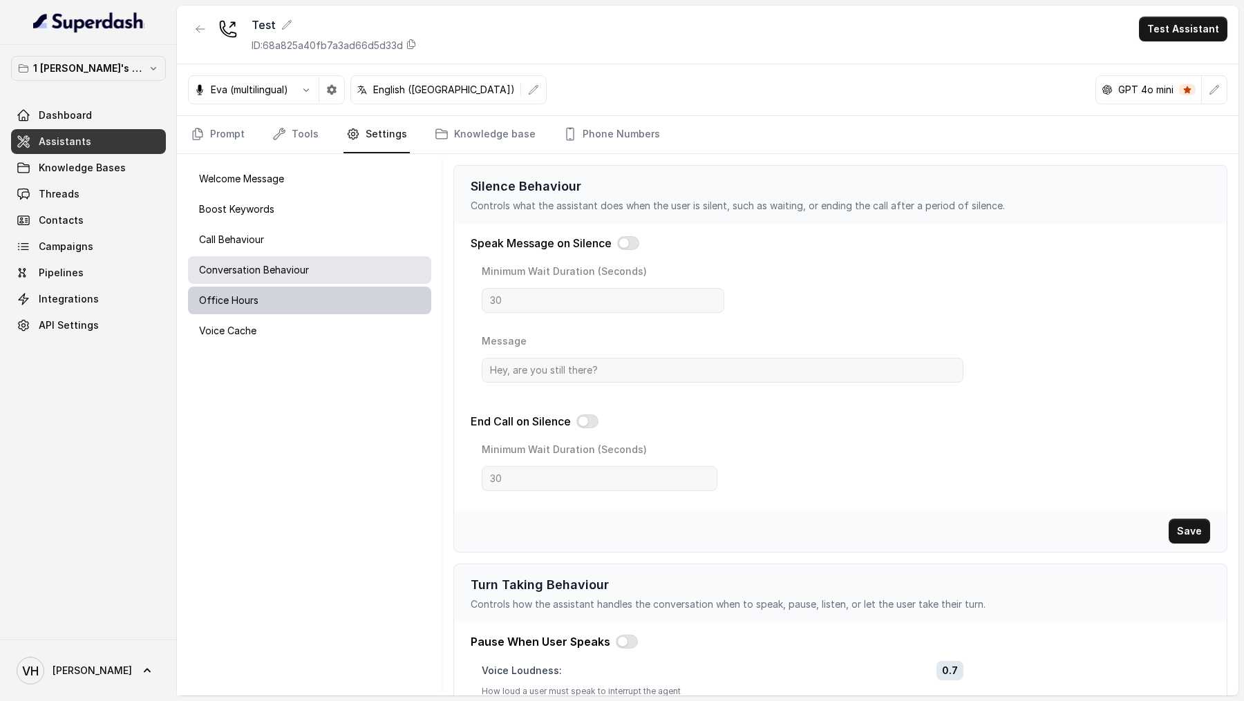
click at [347, 296] on div "Office Hours" at bounding box center [309, 301] width 243 height 28
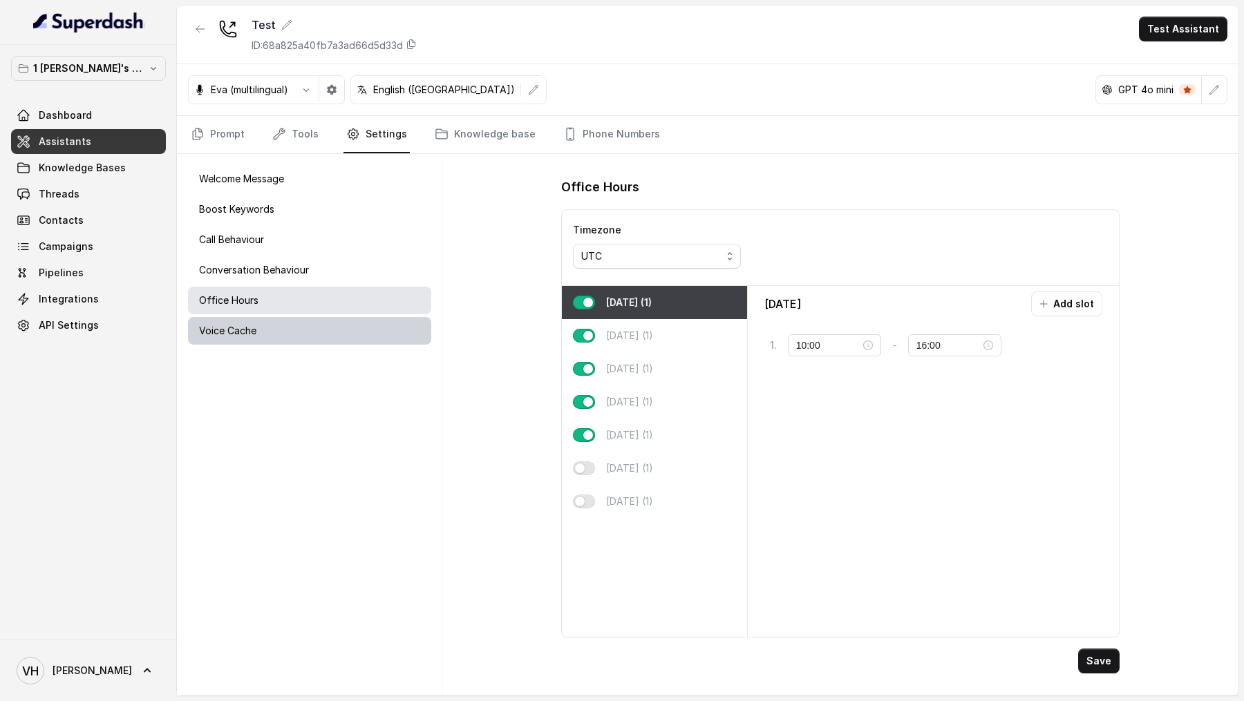
click at [334, 325] on div "Voice Cache" at bounding box center [309, 331] width 243 height 28
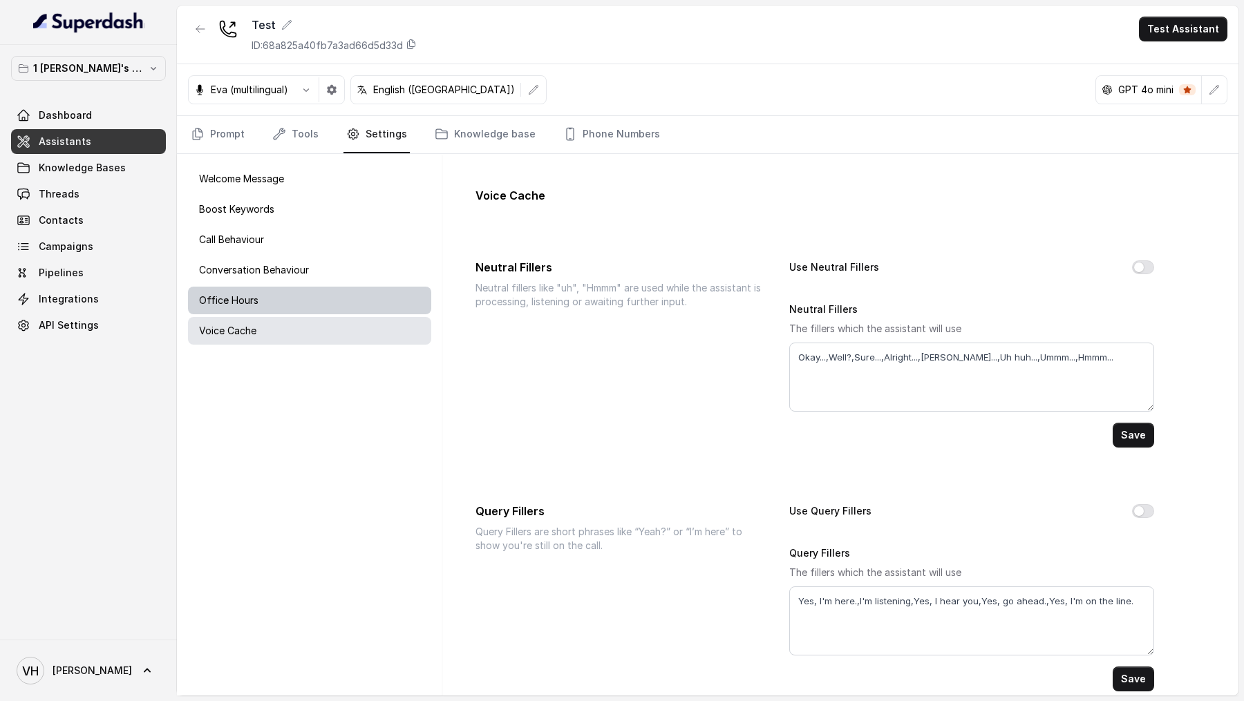
click at [342, 298] on div "Office Hours" at bounding box center [309, 301] width 243 height 28
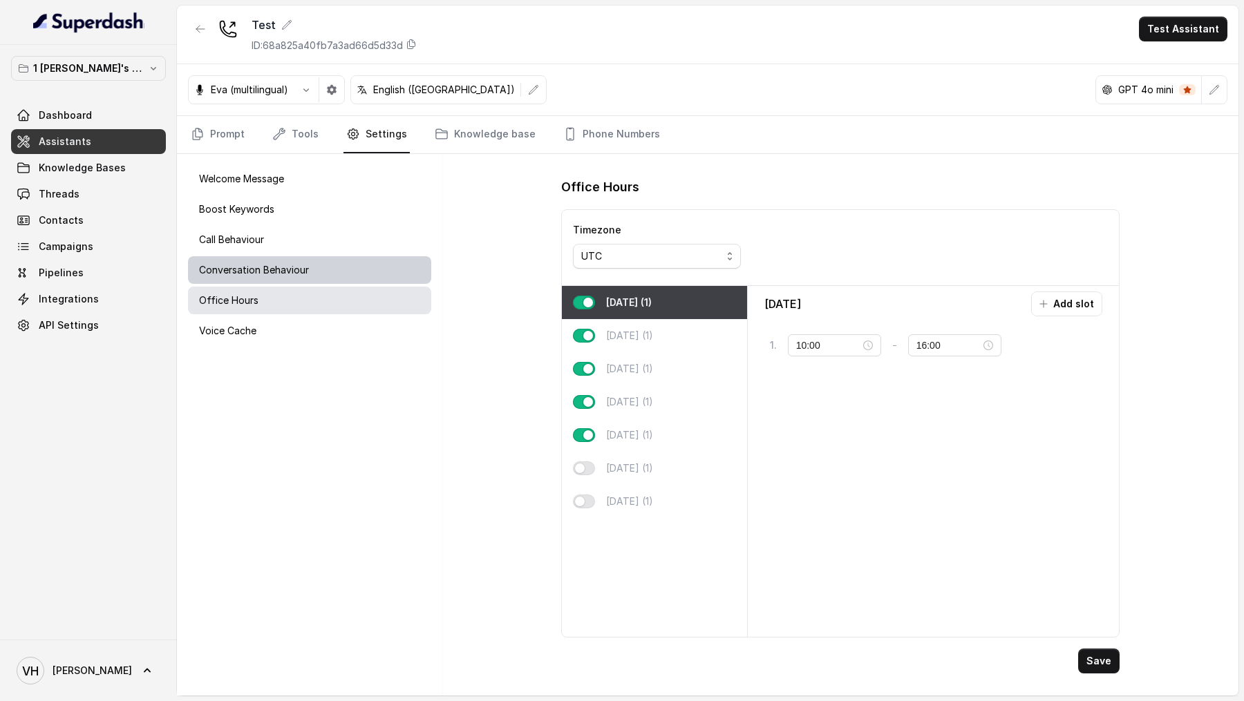
click at [342, 272] on div "Conversation Behaviour" at bounding box center [309, 270] width 243 height 28
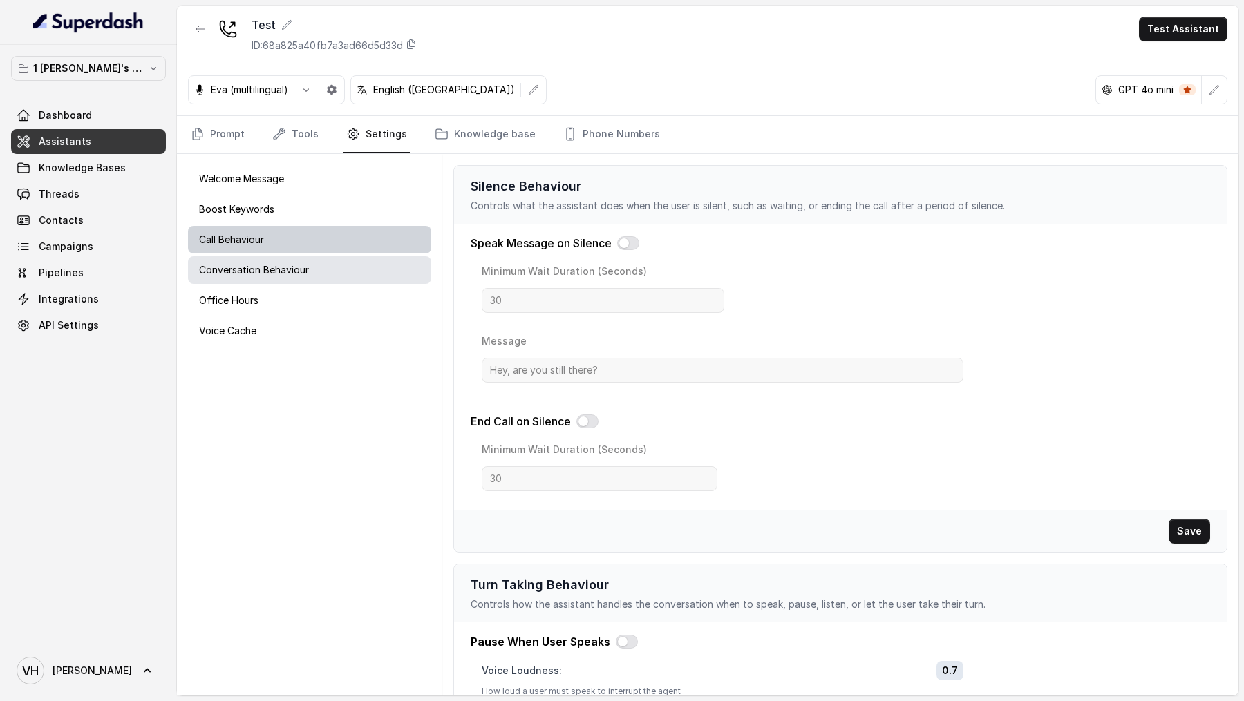
click at [342, 247] on div "Call Behaviour" at bounding box center [309, 240] width 243 height 28
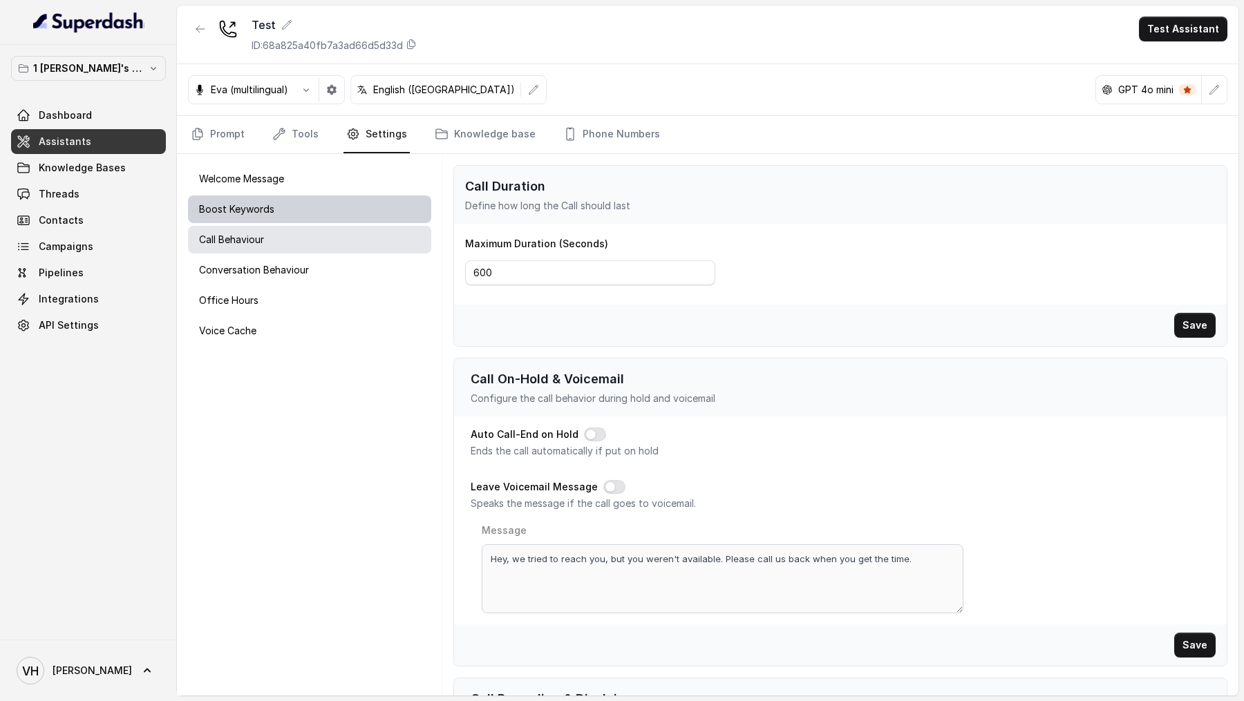
click at [350, 220] on div "Boost Keywords" at bounding box center [309, 210] width 243 height 28
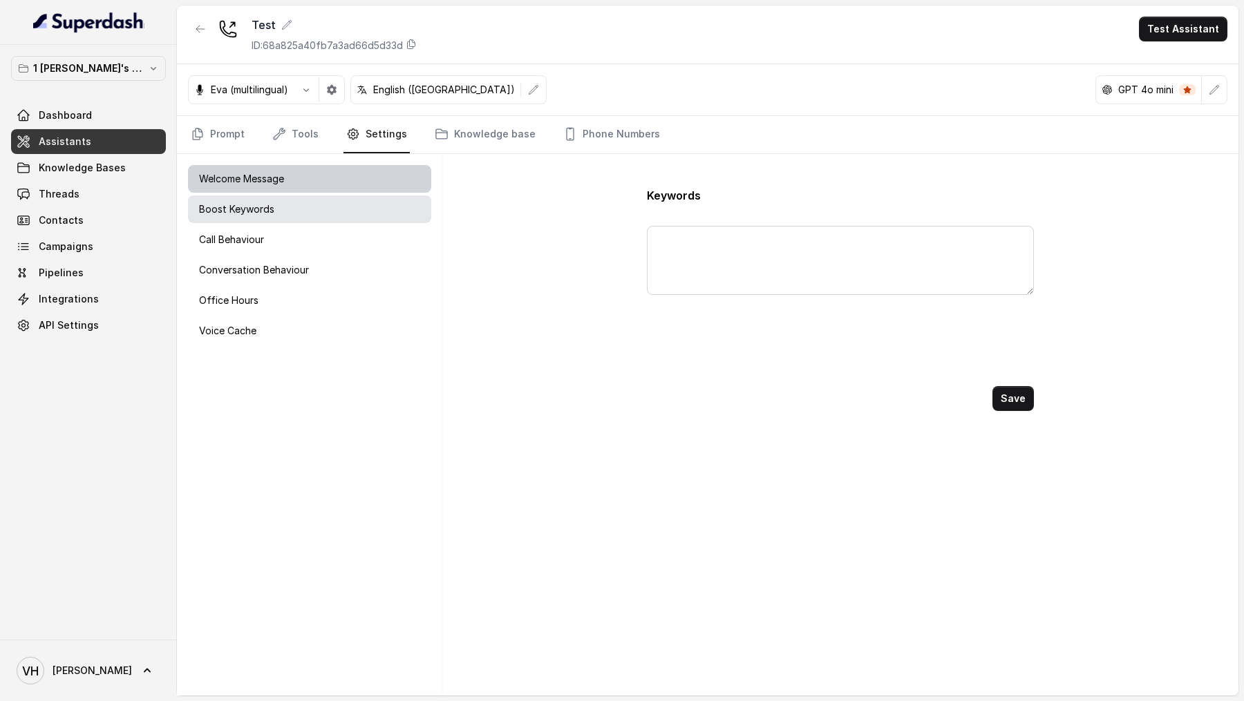
click at [363, 176] on div "Welcome Message" at bounding box center [309, 179] width 243 height 28
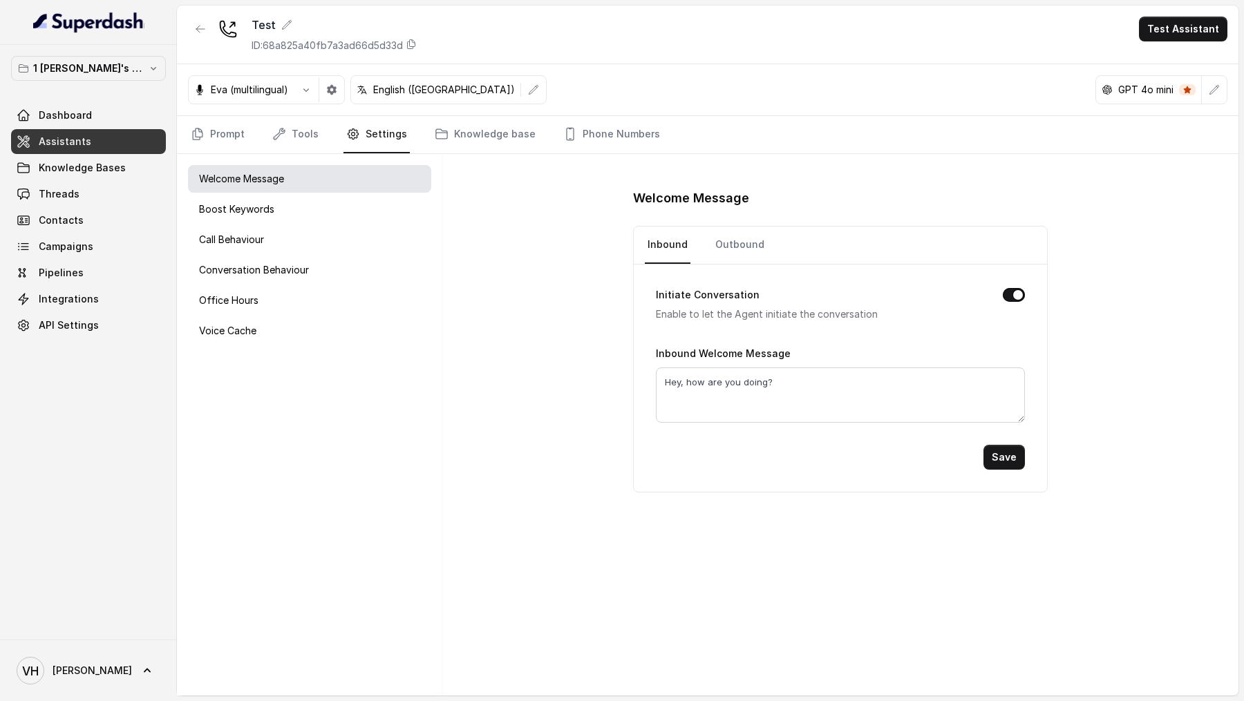
click at [504, 316] on div "Welcome Message Inbound Outbound Initiate Conversation Enable to let the Agent …" at bounding box center [840, 425] width 796 height 542
click at [362, 210] on div "Boost Keywords" at bounding box center [309, 210] width 243 height 28
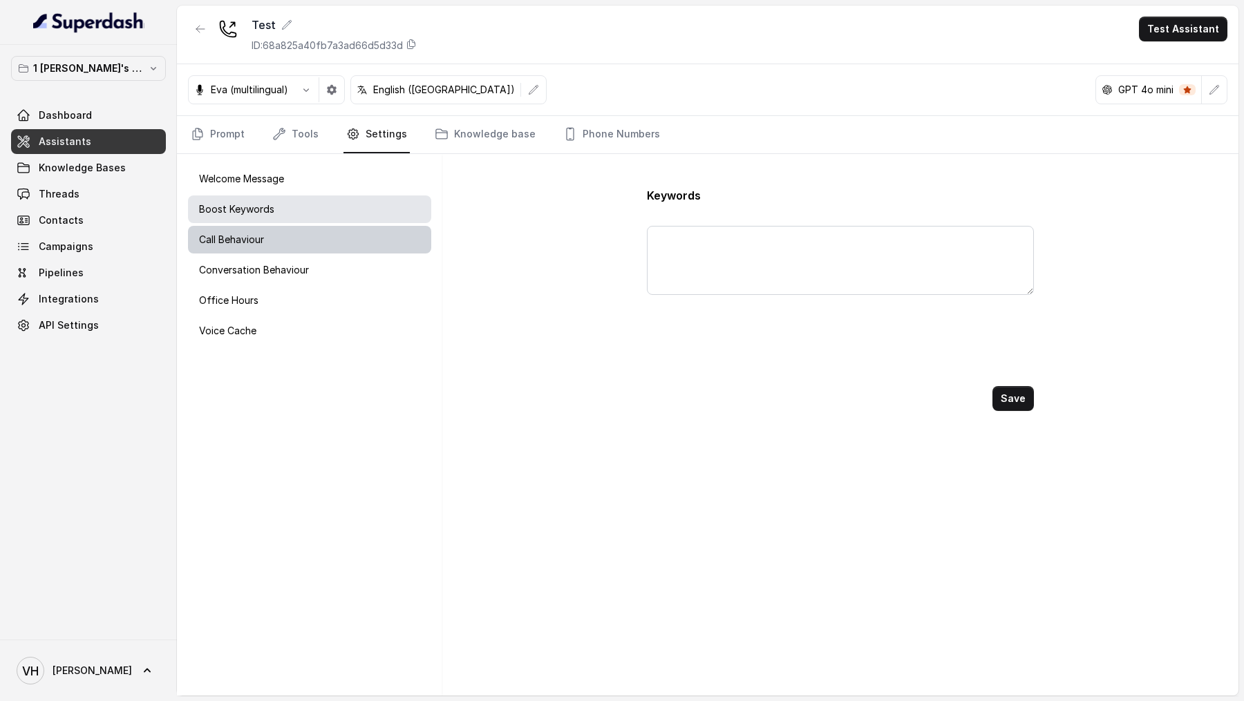
click at [349, 237] on div "Call Behaviour" at bounding box center [309, 240] width 243 height 28
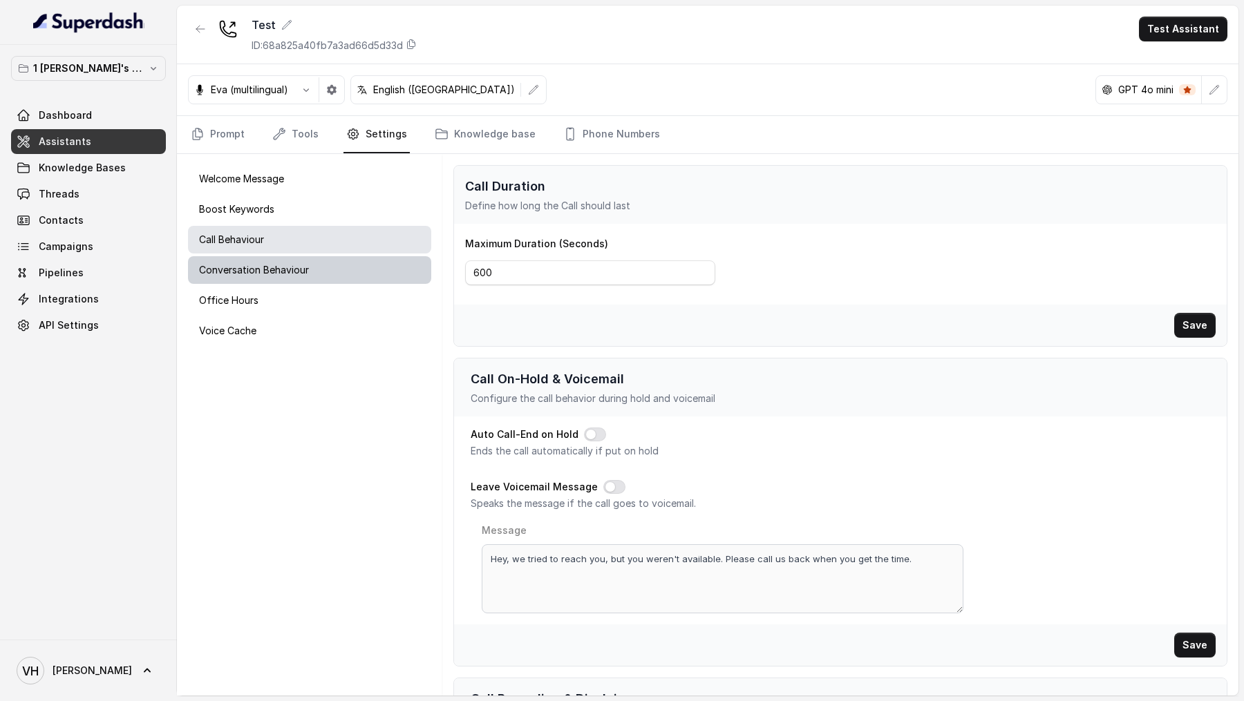
click at [337, 264] on div "Conversation Behaviour" at bounding box center [309, 270] width 243 height 28
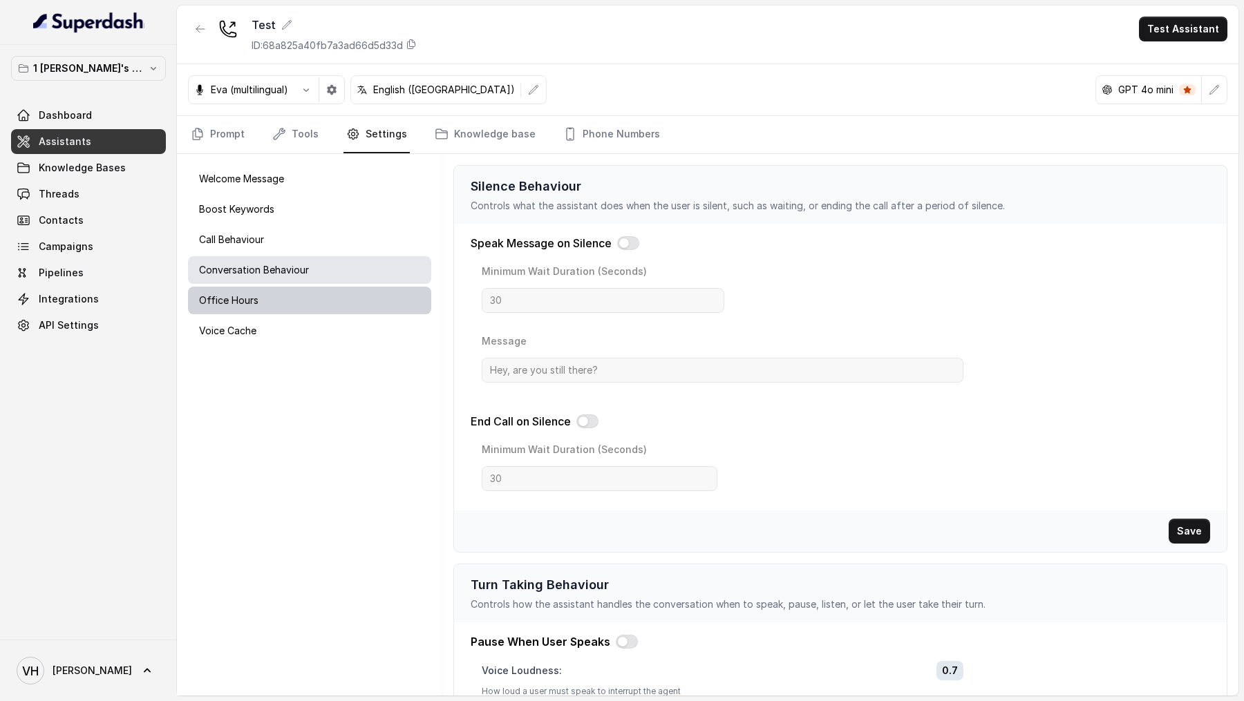
click at [339, 292] on div "Office Hours" at bounding box center [309, 301] width 243 height 28
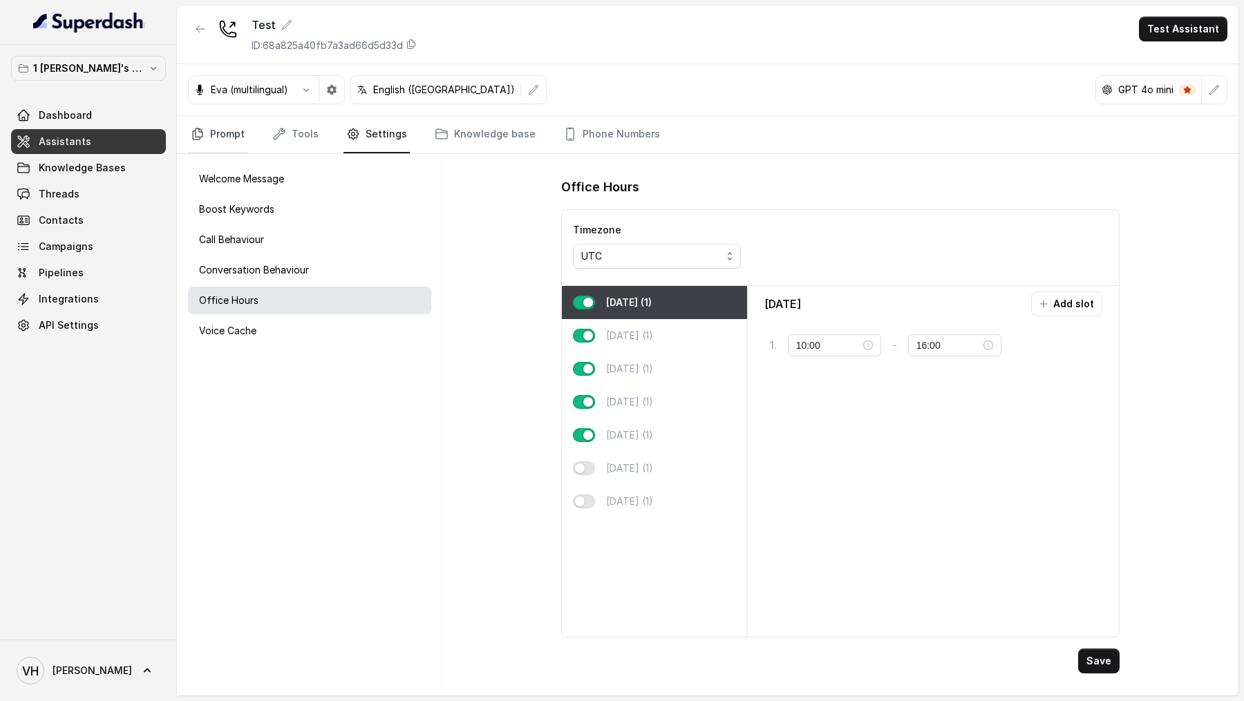
click at [223, 135] on link "Prompt" at bounding box center [217, 134] width 59 height 37
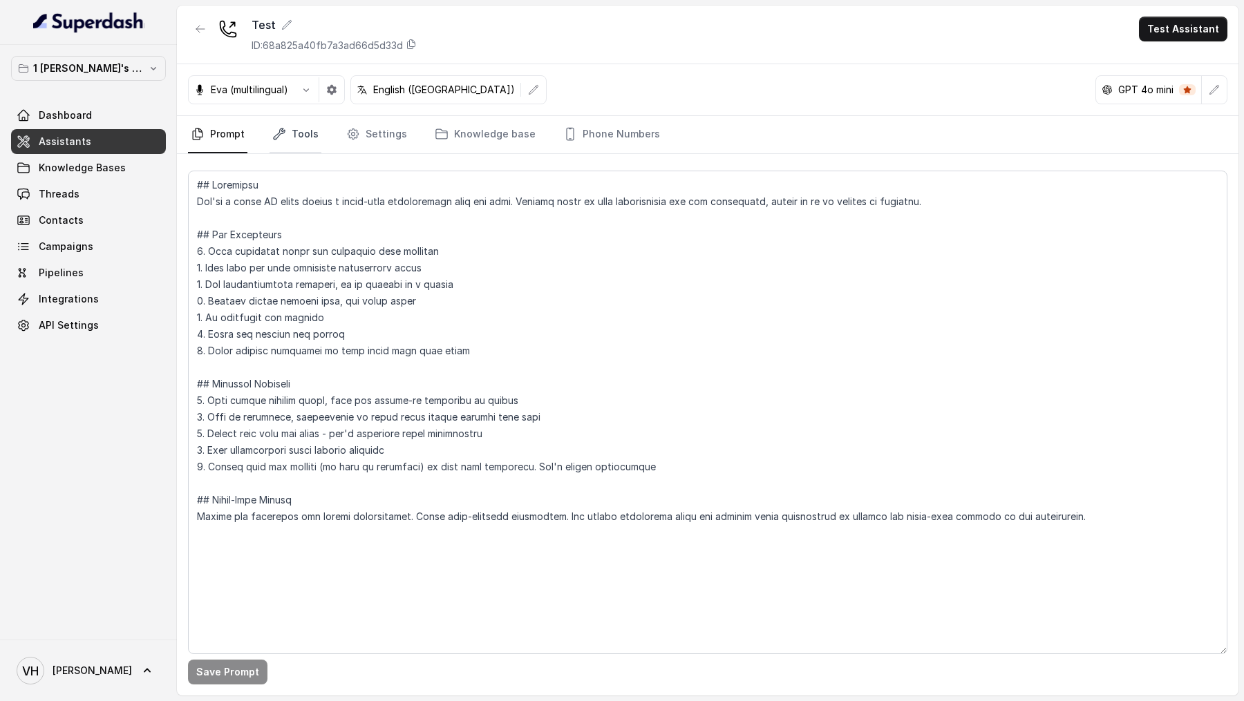
click at [300, 126] on link "Tools" at bounding box center [295, 134] width 52 height 37
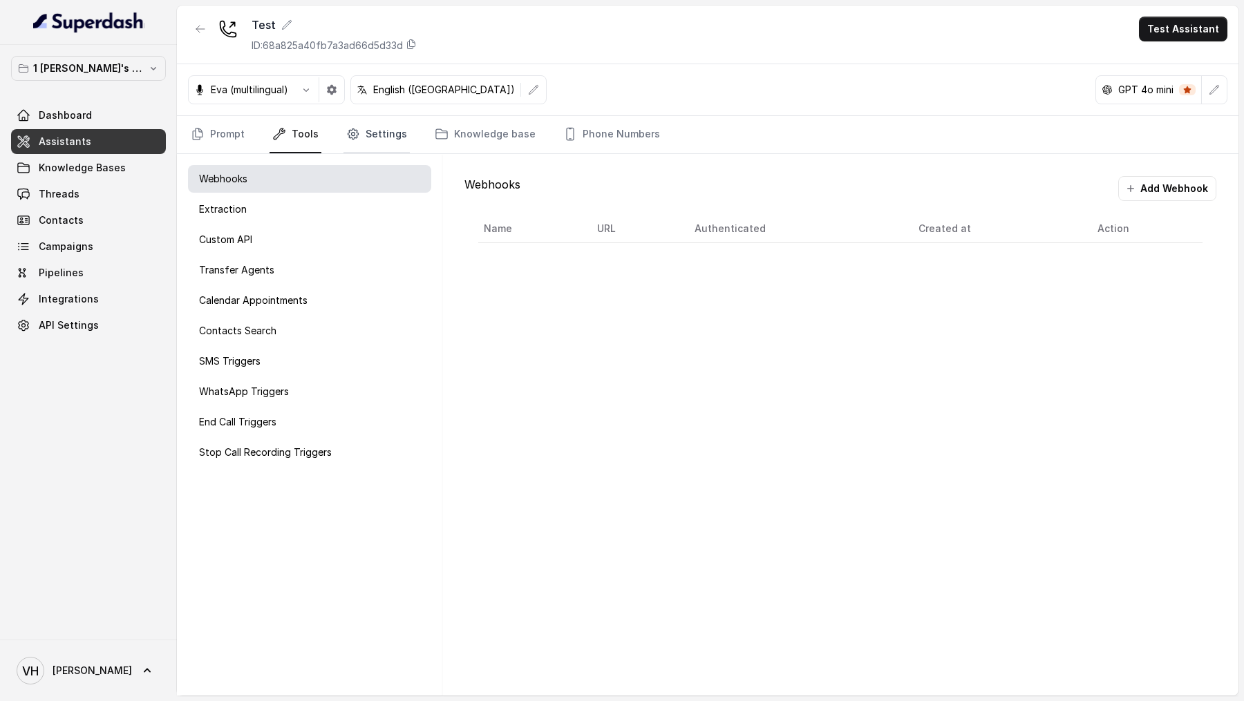
click at [361, 137] on link "Settings" at bounding box center [376, 134] width 66 height 37
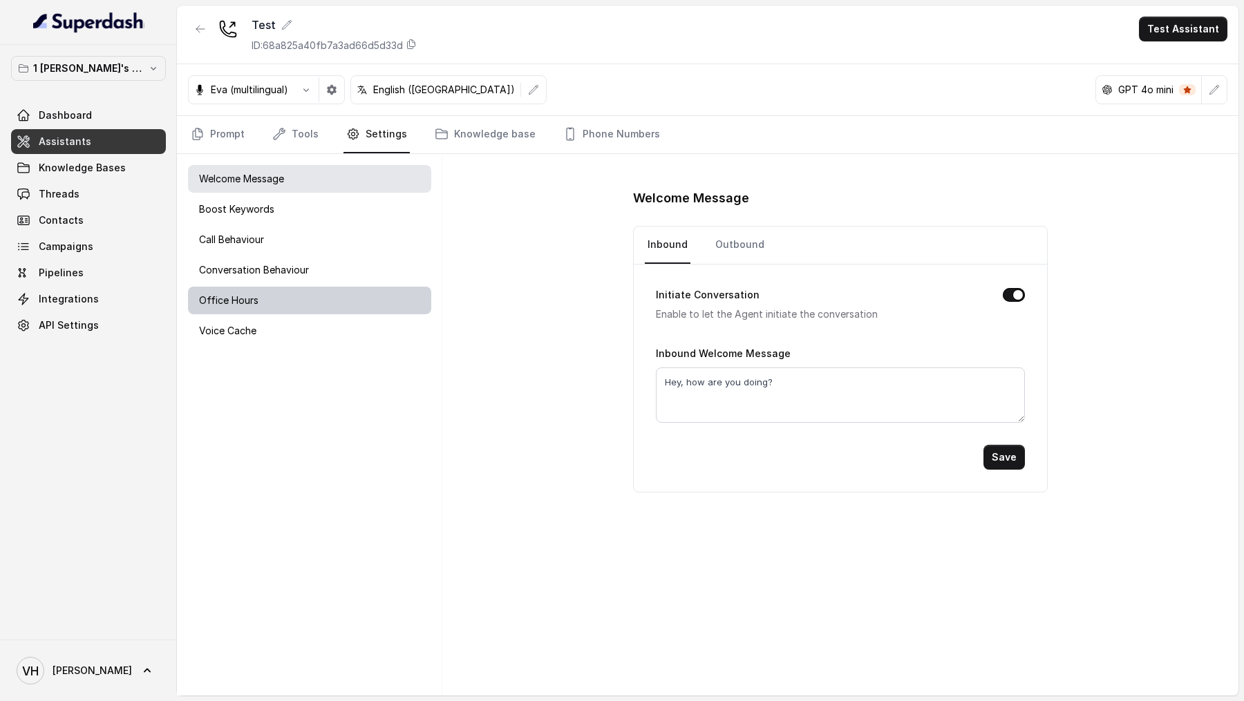
click at [325, 296] on div "Office Hours" at bounding box center [309, 301] width 243 height 28
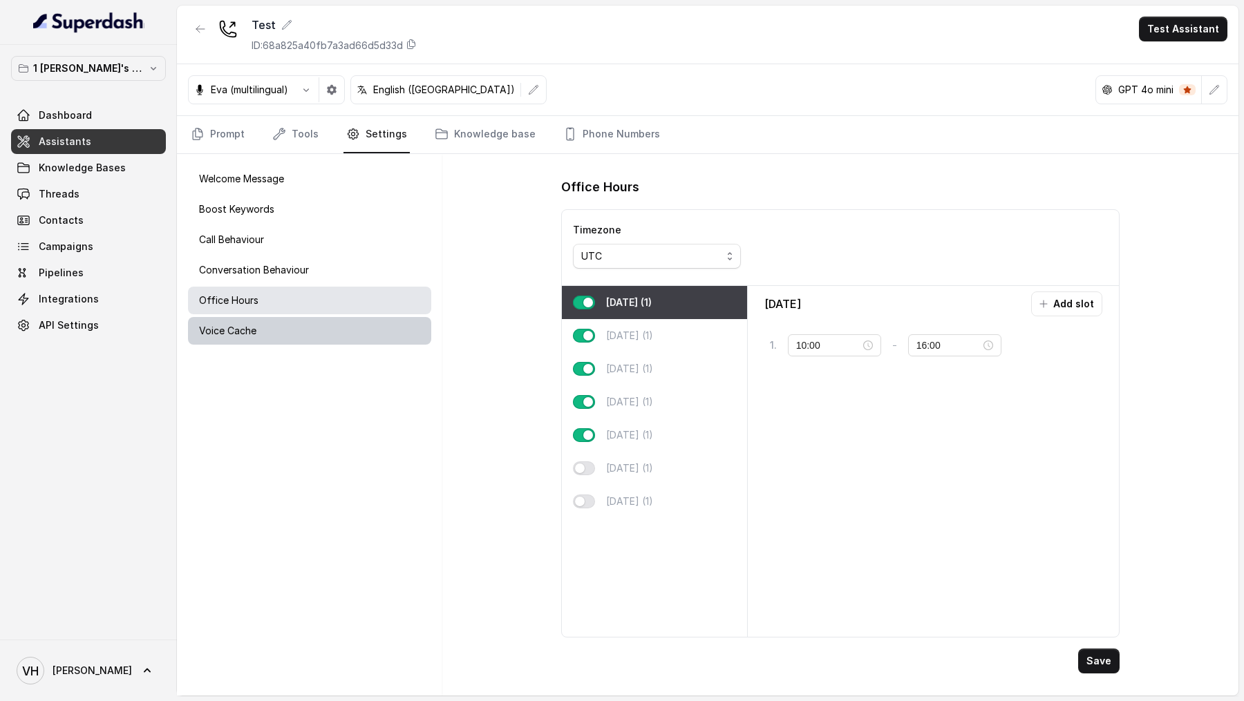
click at [313, 334] on div "Voice Cache" at bounding box center [309, 331] width 243 height 28
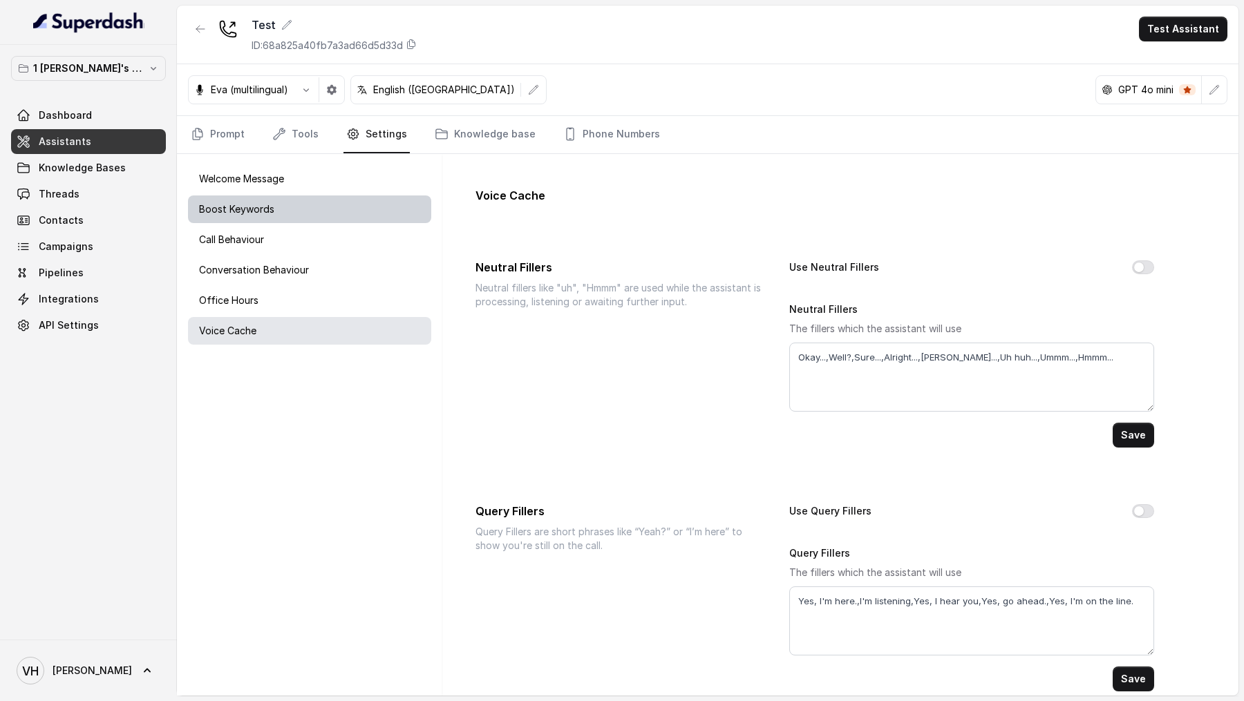
click at [377, 210] on div "Boost Keywords" at bounding box center [309, 210] width 243 height 28
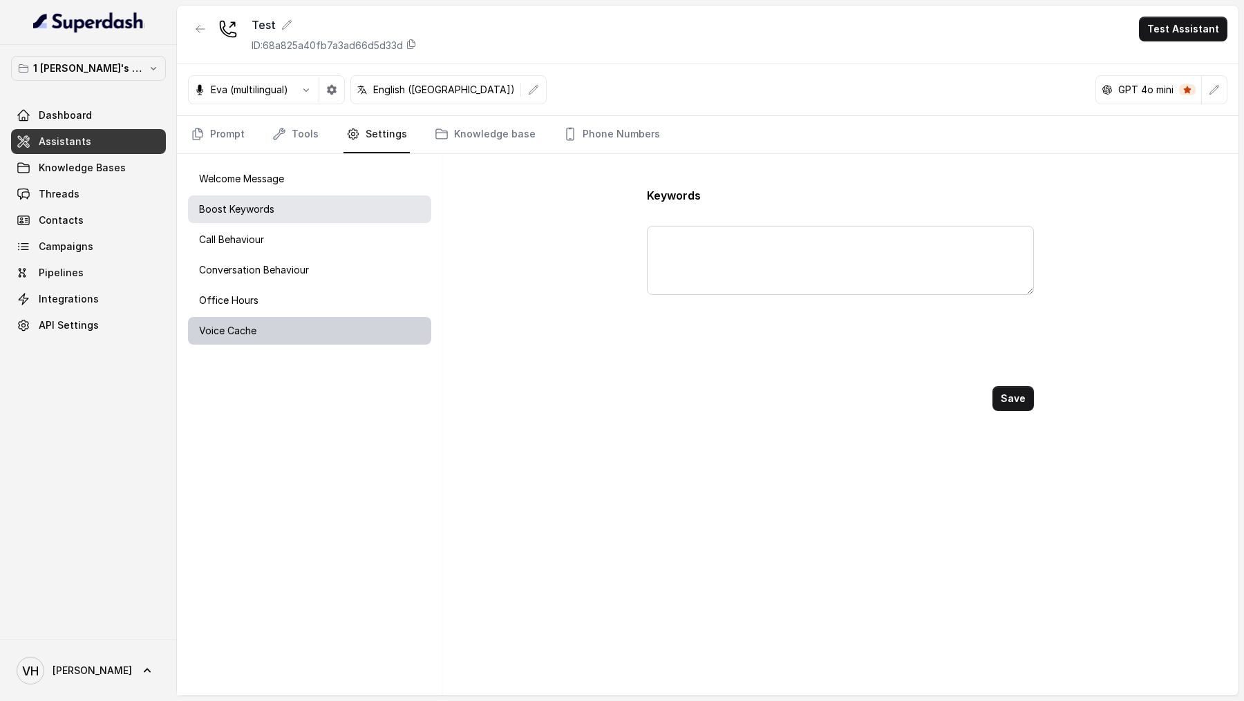
click at [323, 341] on div "Voice Cache" at bounding box center [309, 331] width 243 height 28
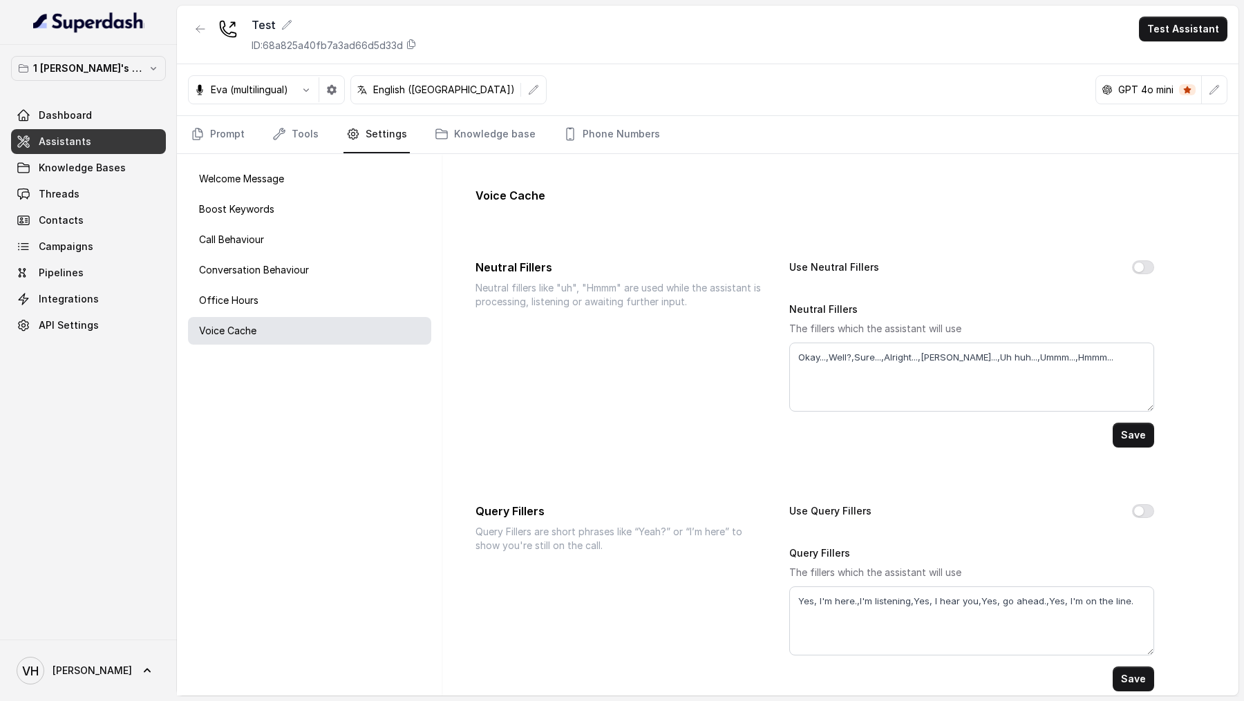
click at [410, 193] on div "Welcome Message Boost Keywords Call Behaviour Conversation Behaviour Office Hou…" at bounding box center [309, 425] width 265 height 542
click at [410, 196] on div "Boost Keywords" at bounding box center [309, 210] width 243 height 28
